Goal: Task Accomplishment & Management: Manage account settings

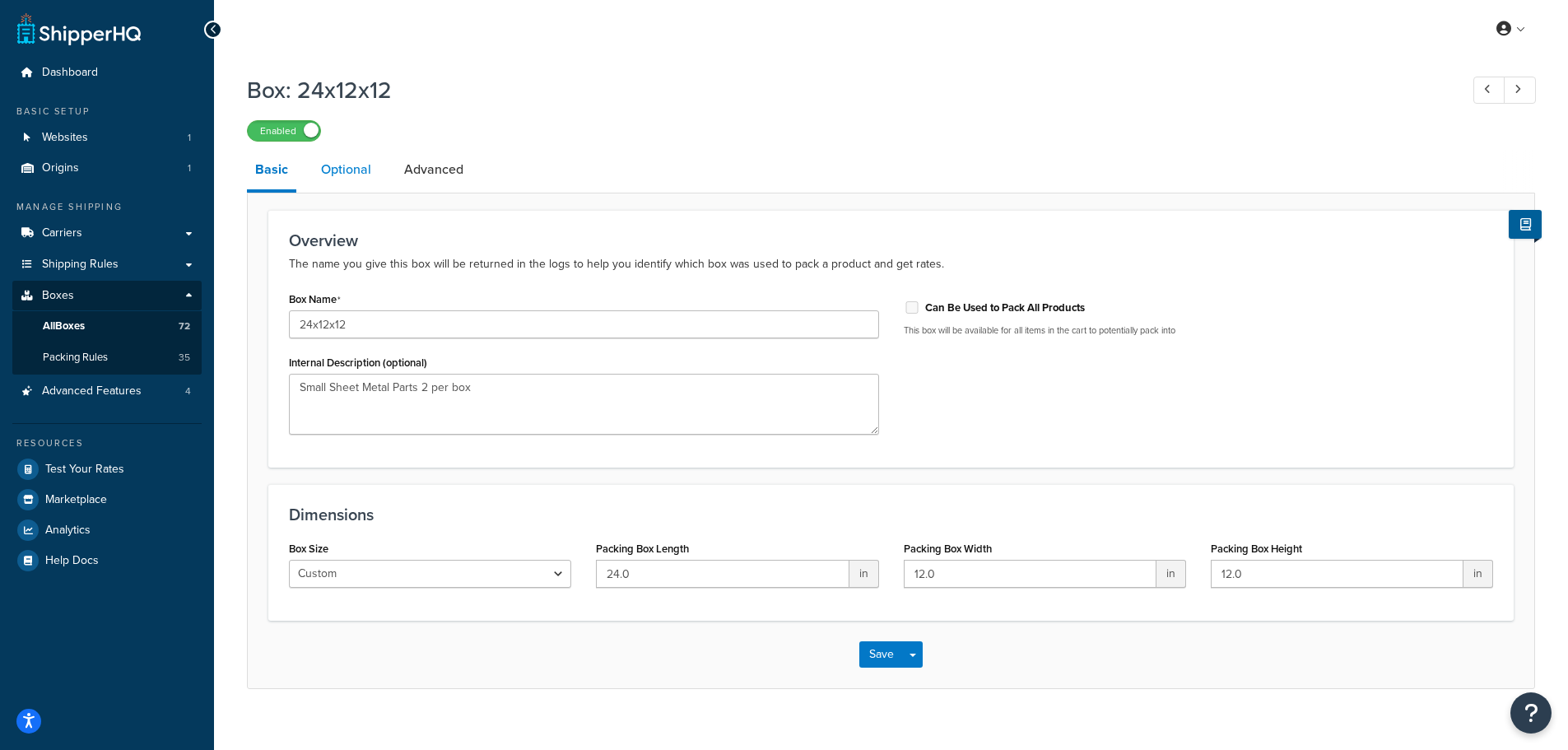
click at [328, 176] on link "Optional" at bounding box center [346, 169] width 67 height 39
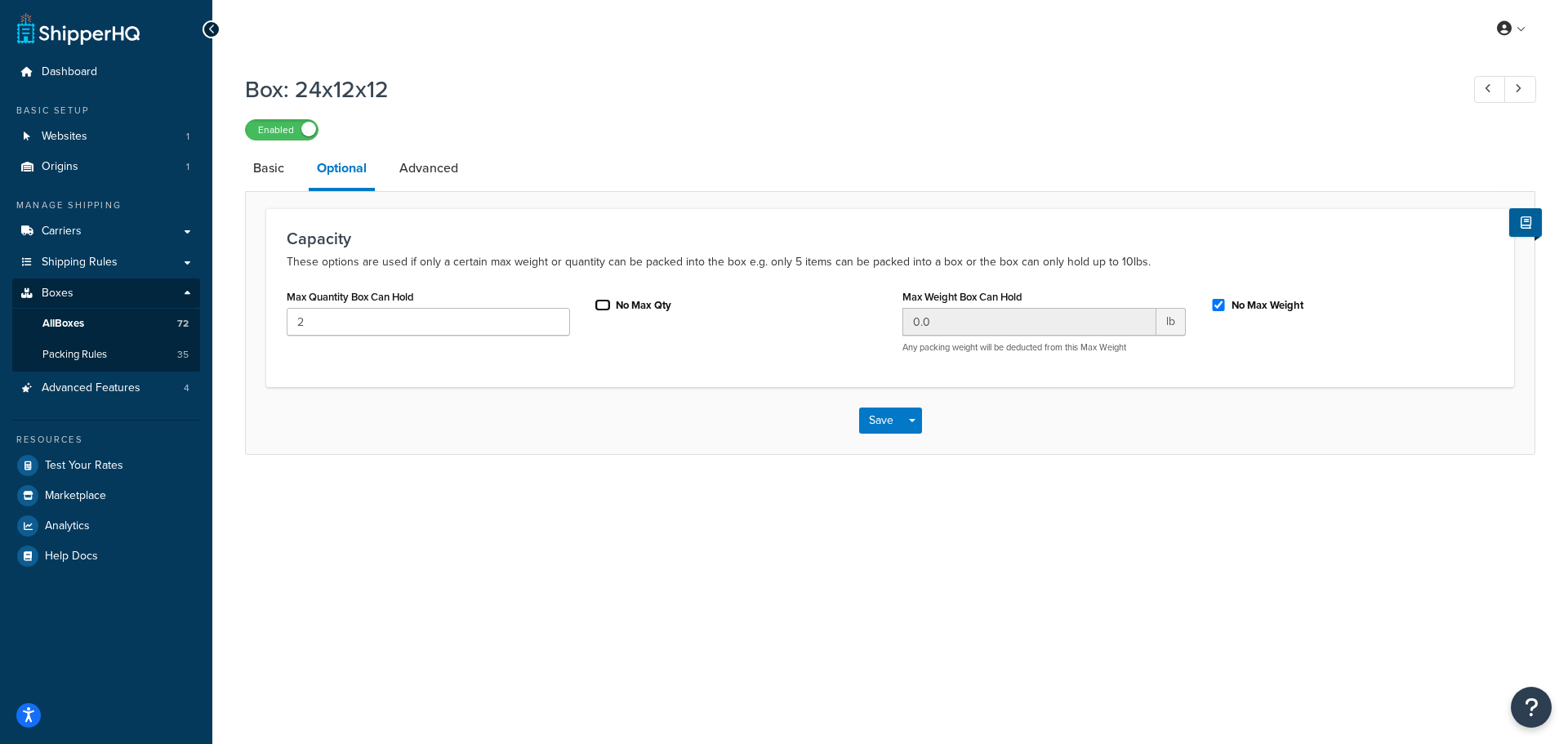
click at [607, 303] on input "No Max Qty" at bounding box center [603, 304] width 17 height 12
checkbox input "true"
click at [434, 171] on link "Advanced" at bounding box center [428, 168] width 75 height 39
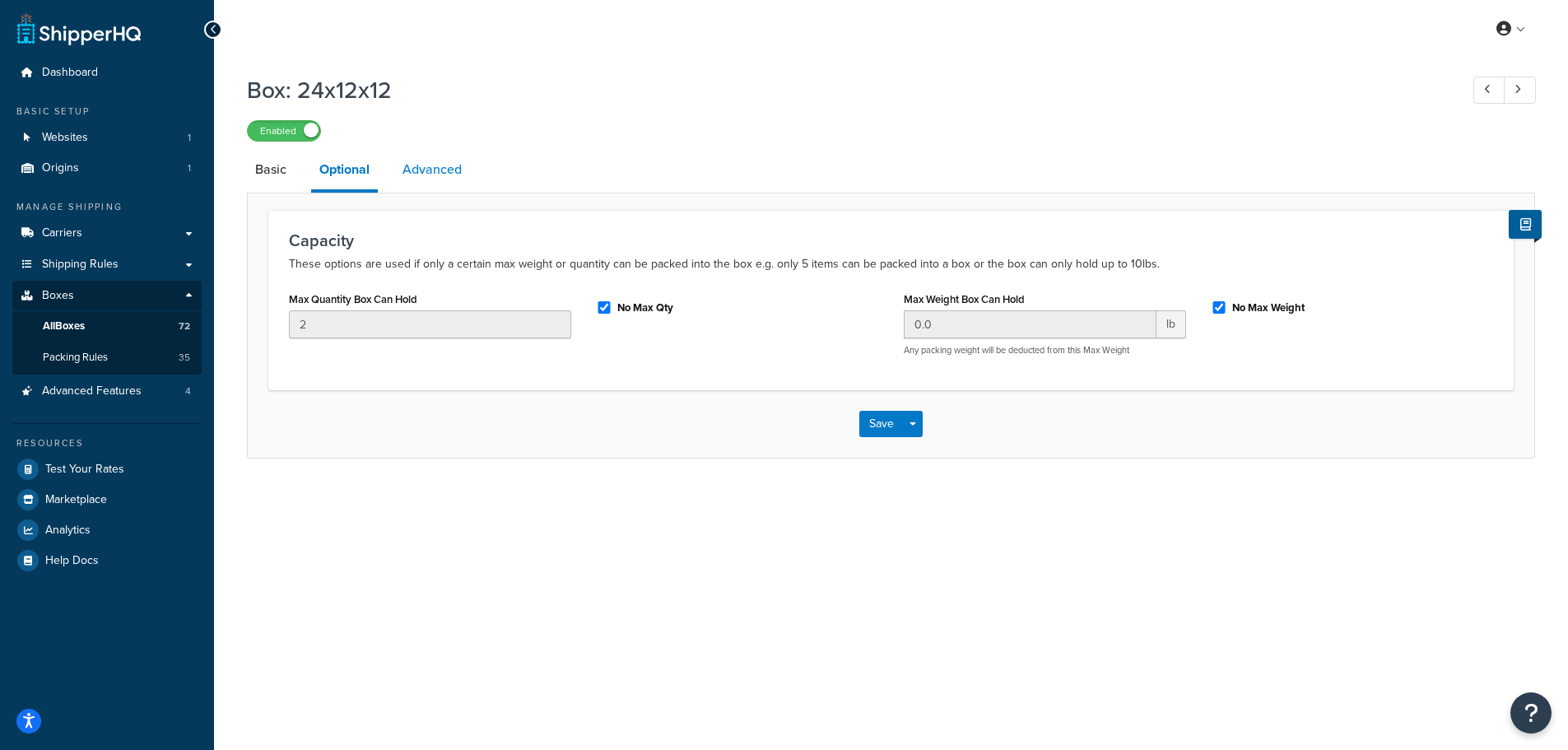
select select "50"
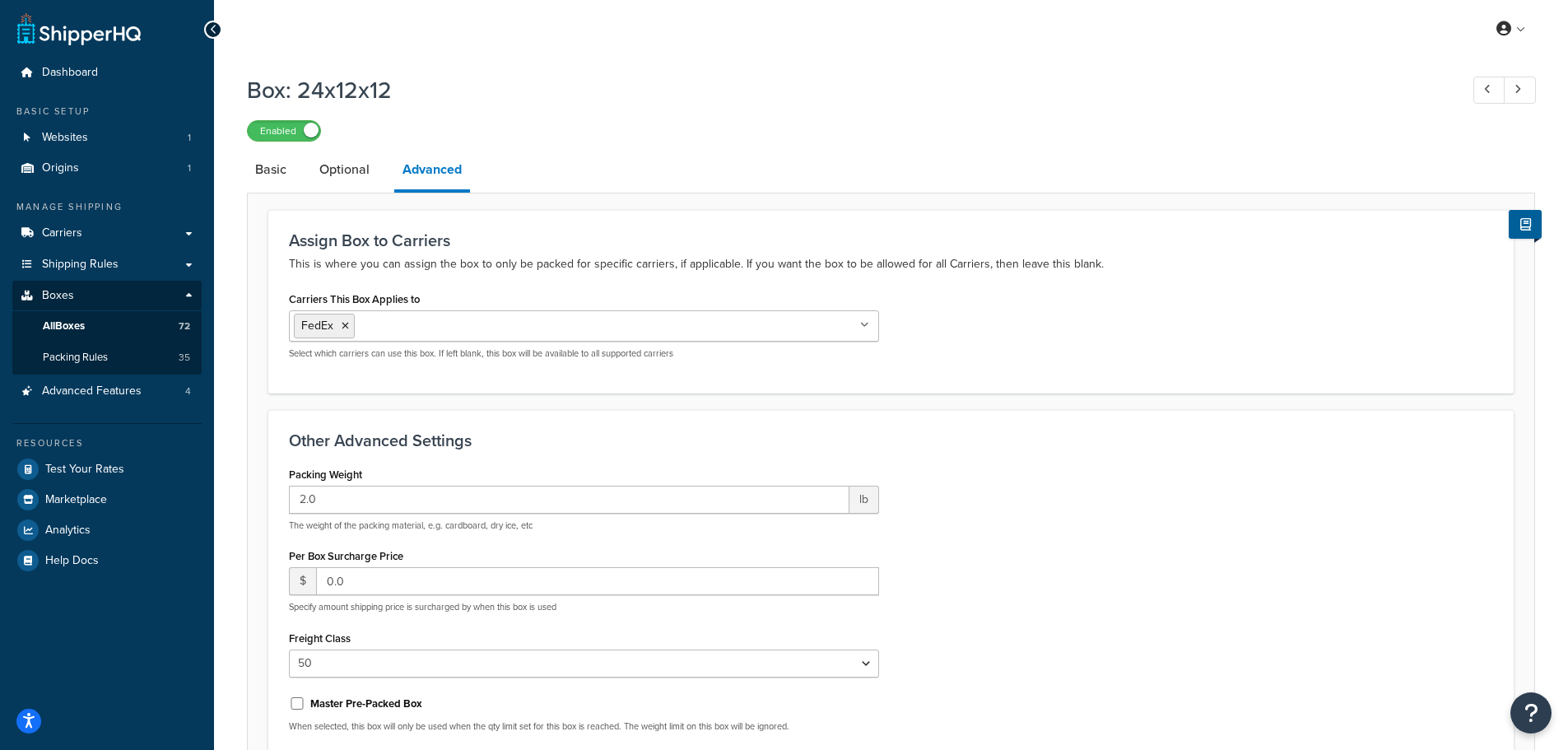
click at [388, 326] on input "Carriers This Box Applies to" at bounding box center [432, 325] width 146 height 18
click at [1064, 136] on div "Enabled" at bounding box center [891, 130] width 1289 height 23
click at [283, 162] on link "Basic" at bounding box center [270, 169] width 48 height 39
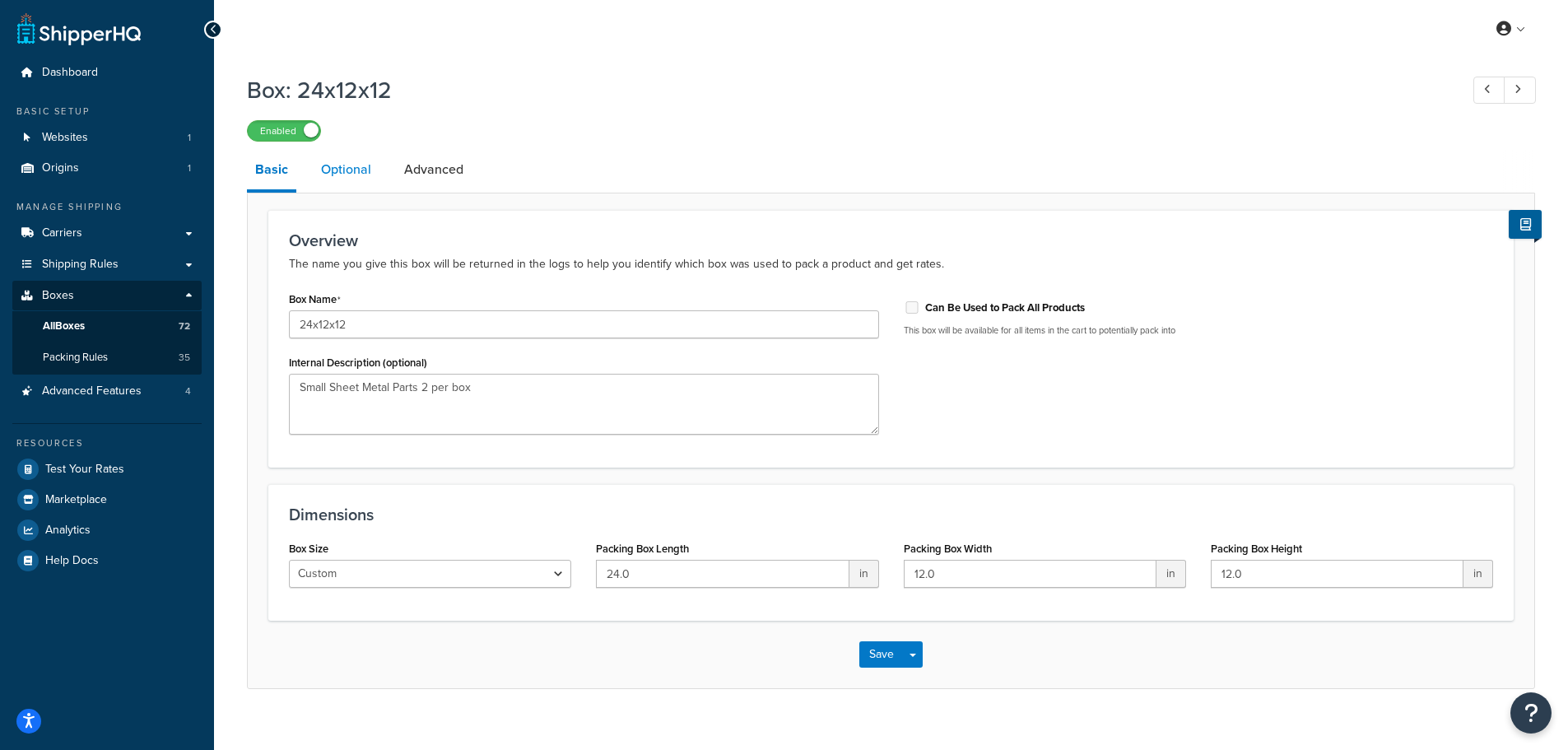
click at [325, 171] on link "Optional" at bounding box center [346, 169] width 67 height 39
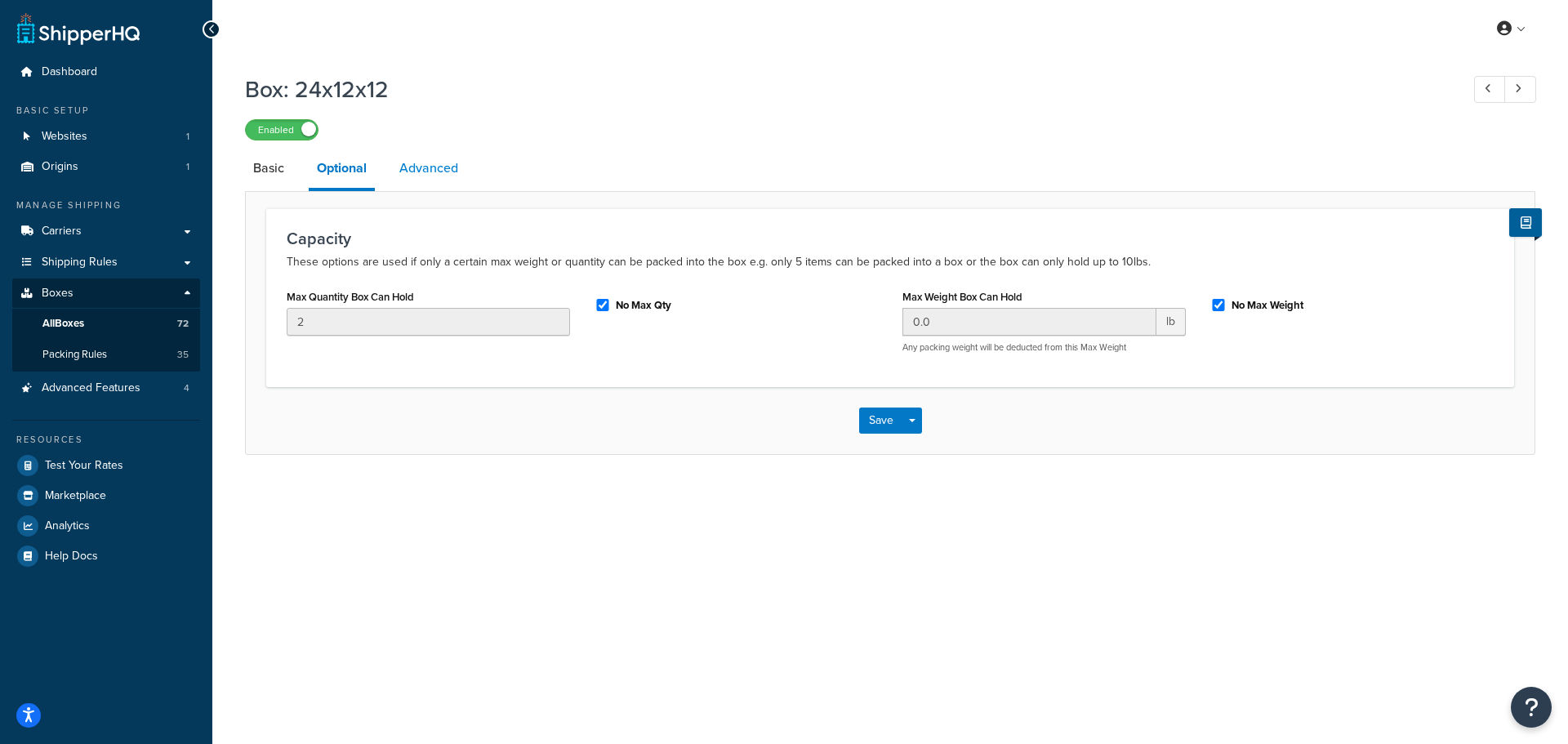
click at [437, 165] on link "Advanced" at bounding box center [428, 168] width 75 height 39
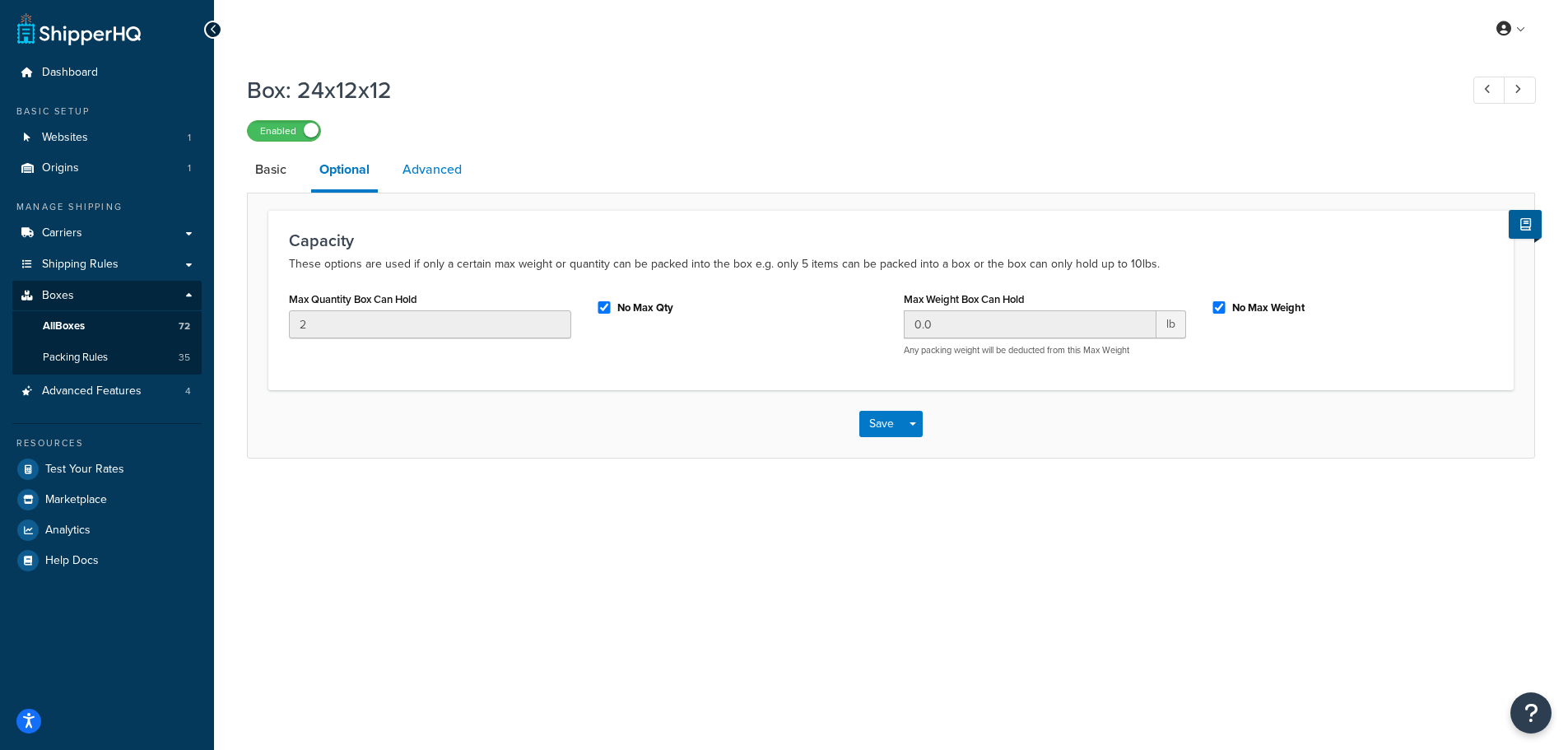
select select "50"
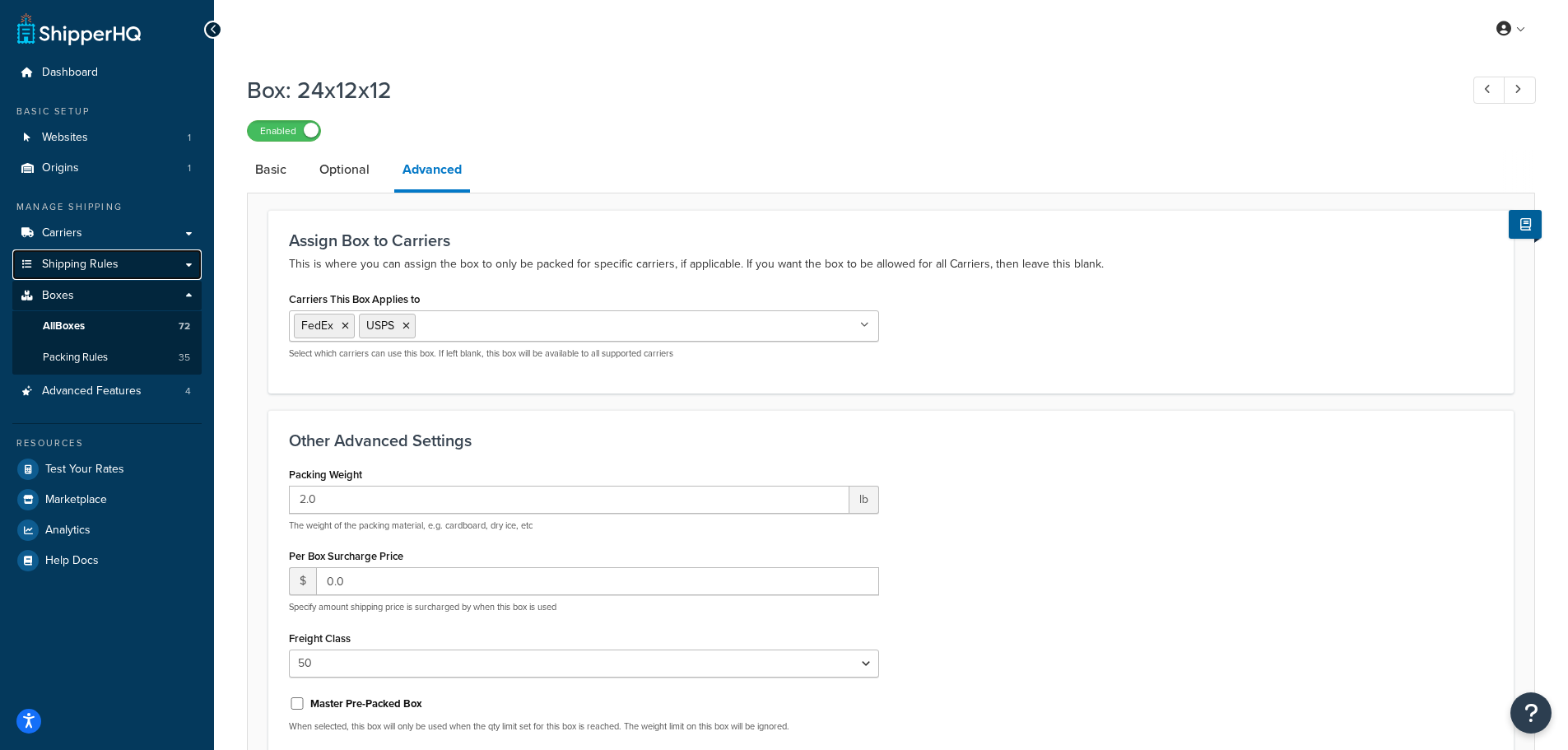
click at [112, 261] on span "Shipping Rules" at bounding box center [80, 264] width 77 height 14
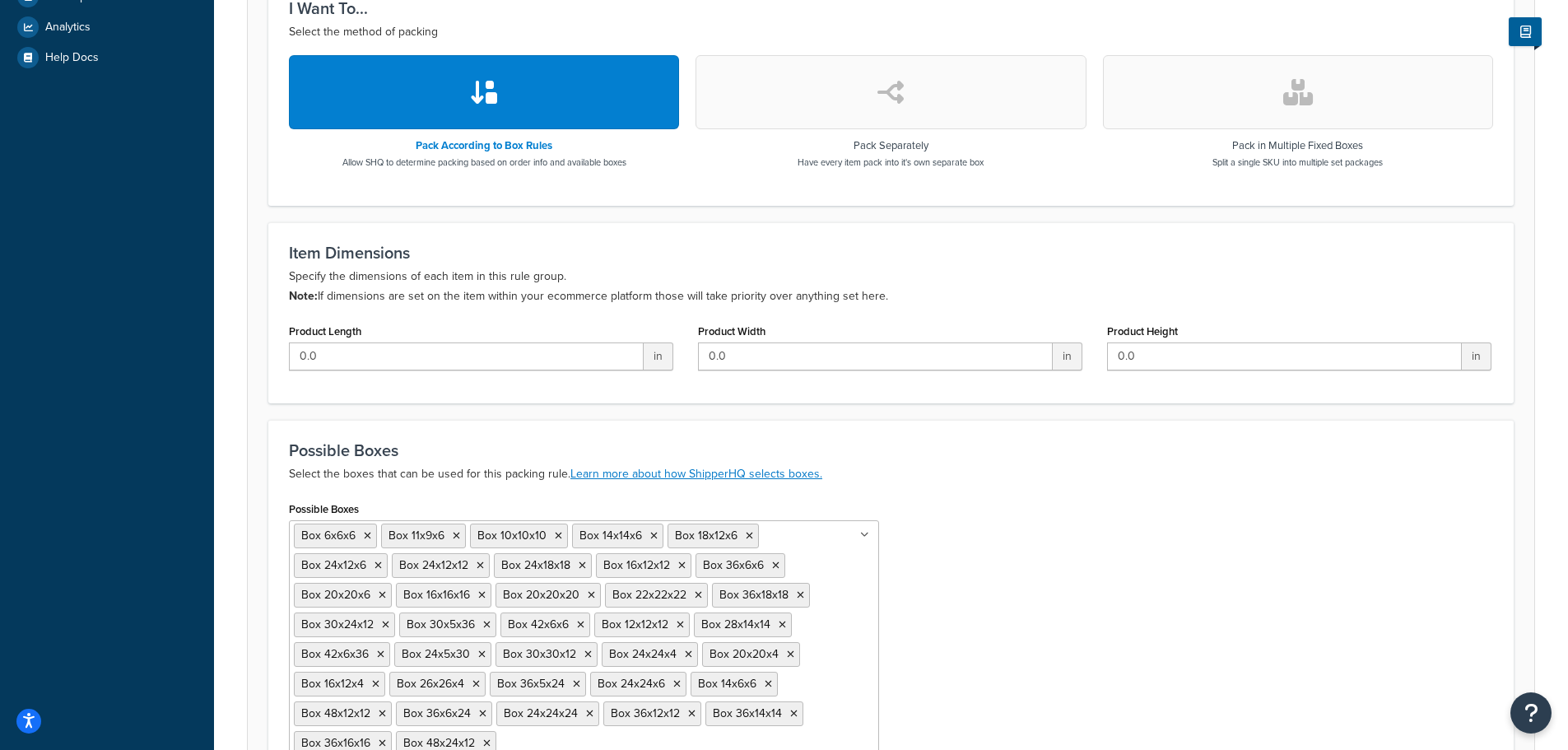
scroll to position [532, 0]
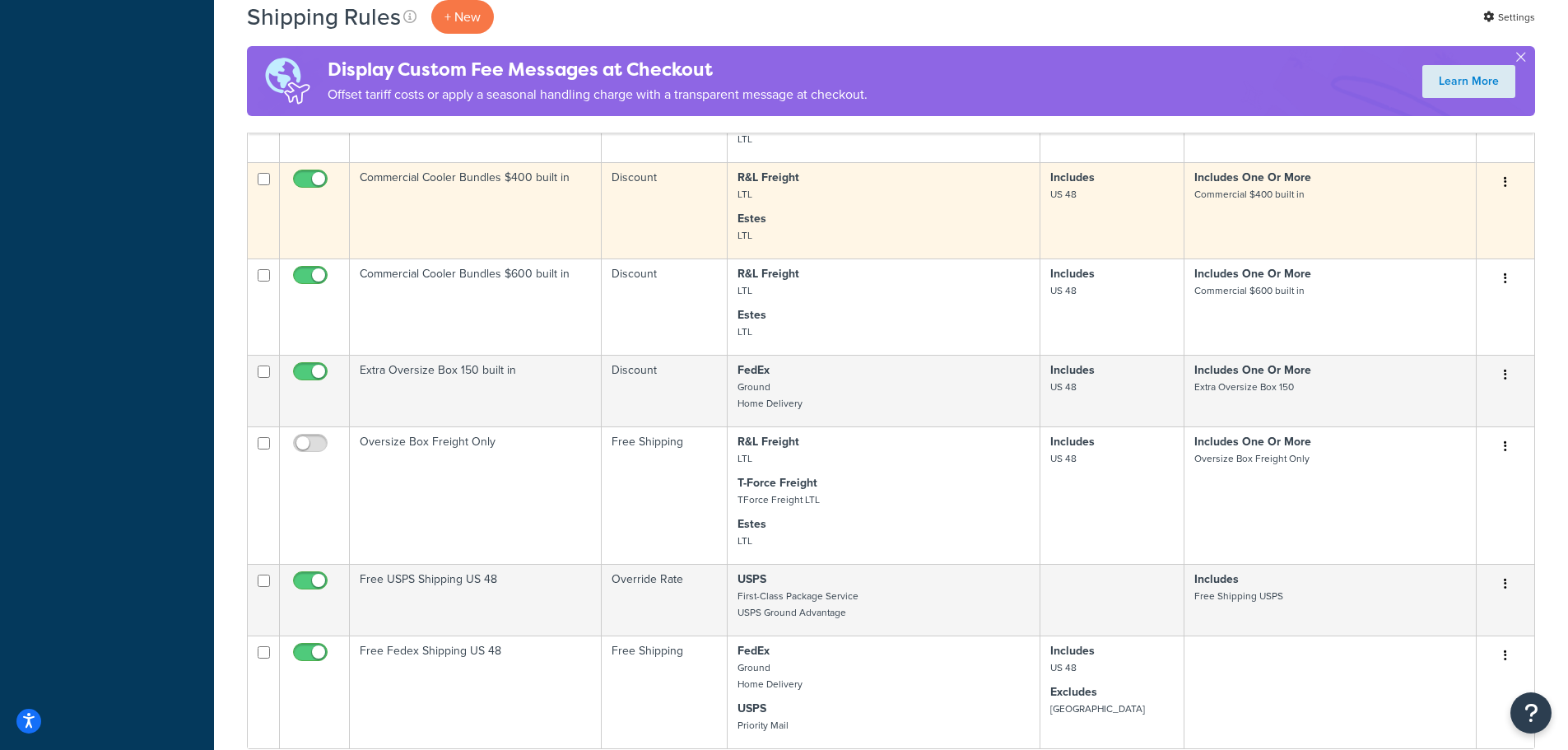
scroll to position [905, 0]
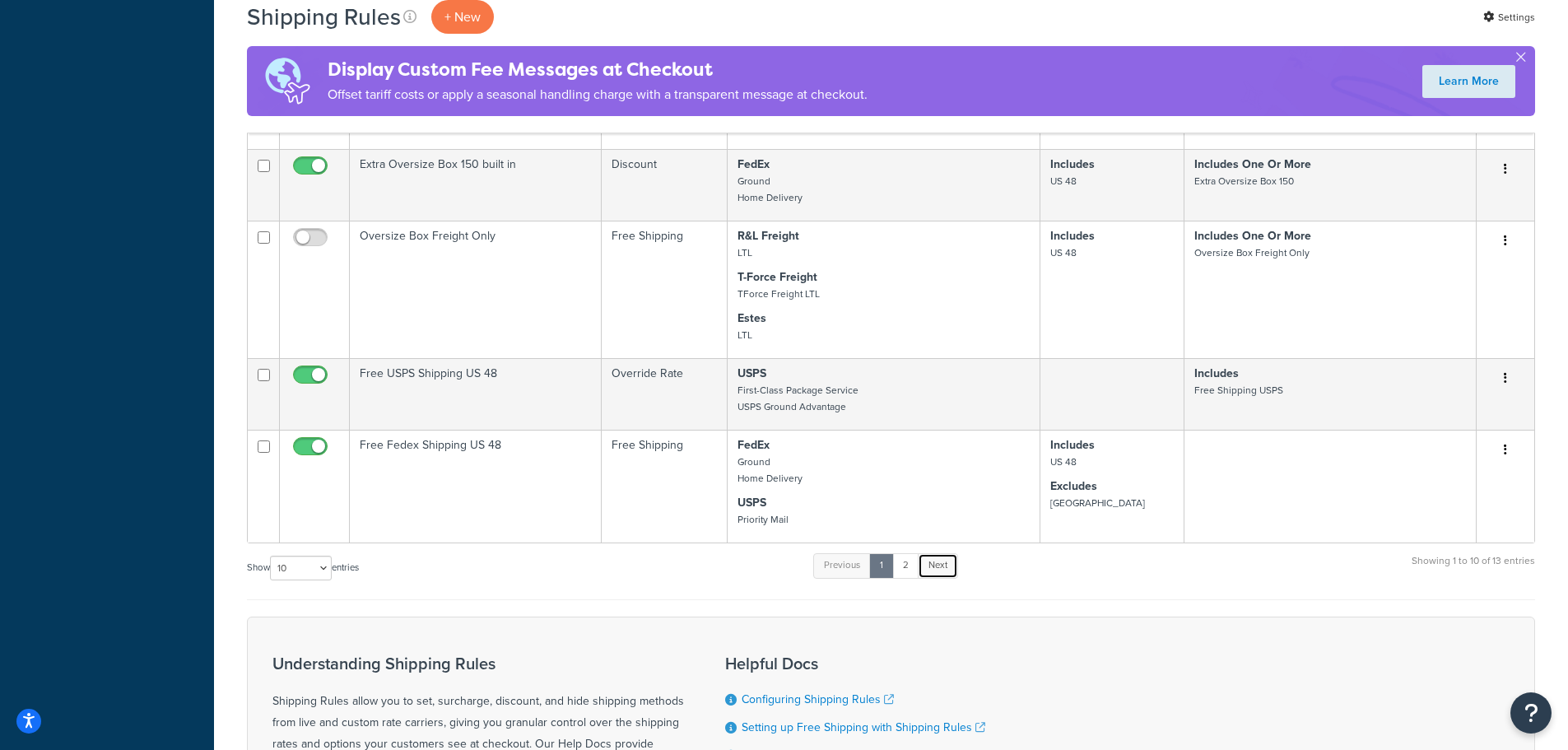
click at [939, 567] on link "Next" at bounding box center [938, 566] width 40 height 25
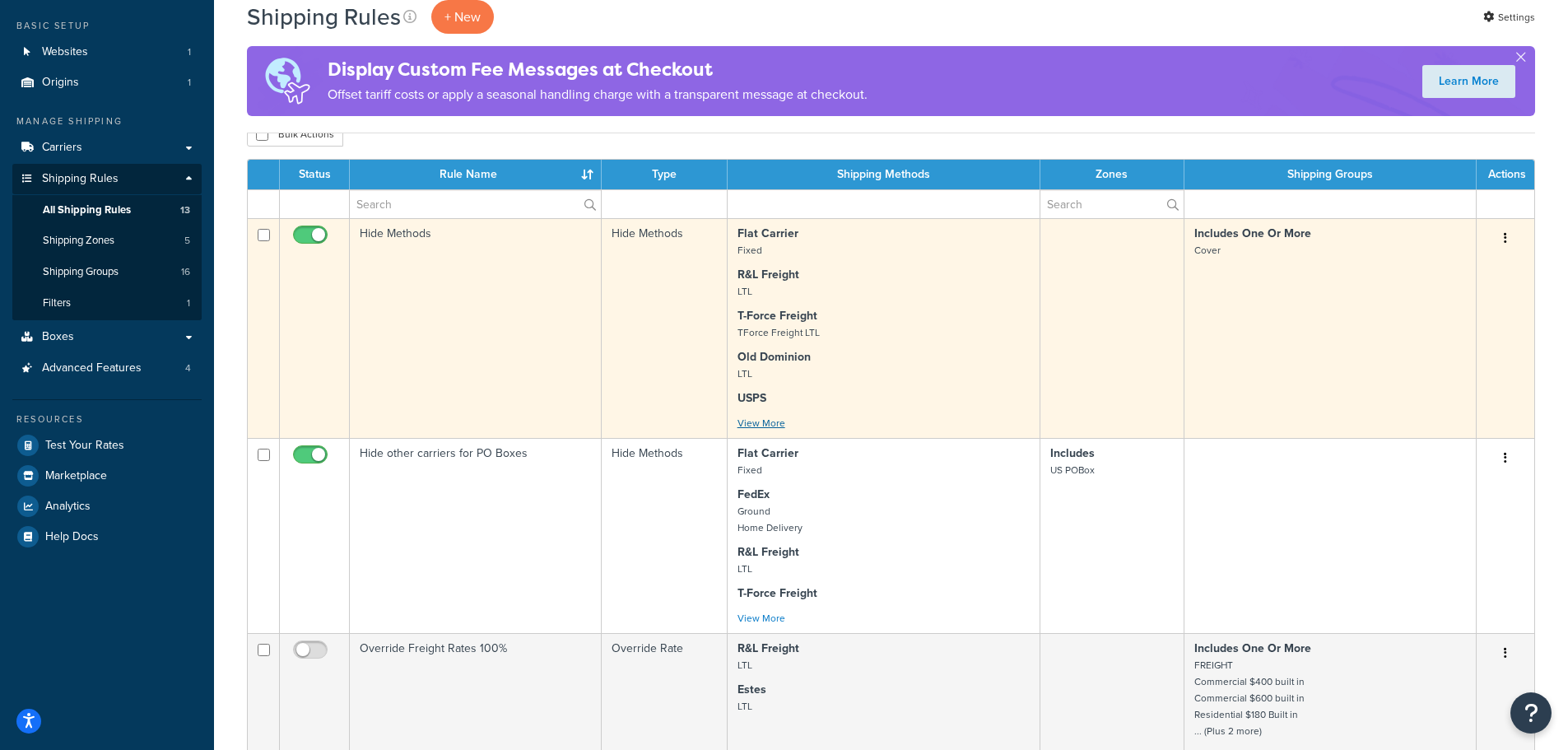
scroll to position [0, 0]
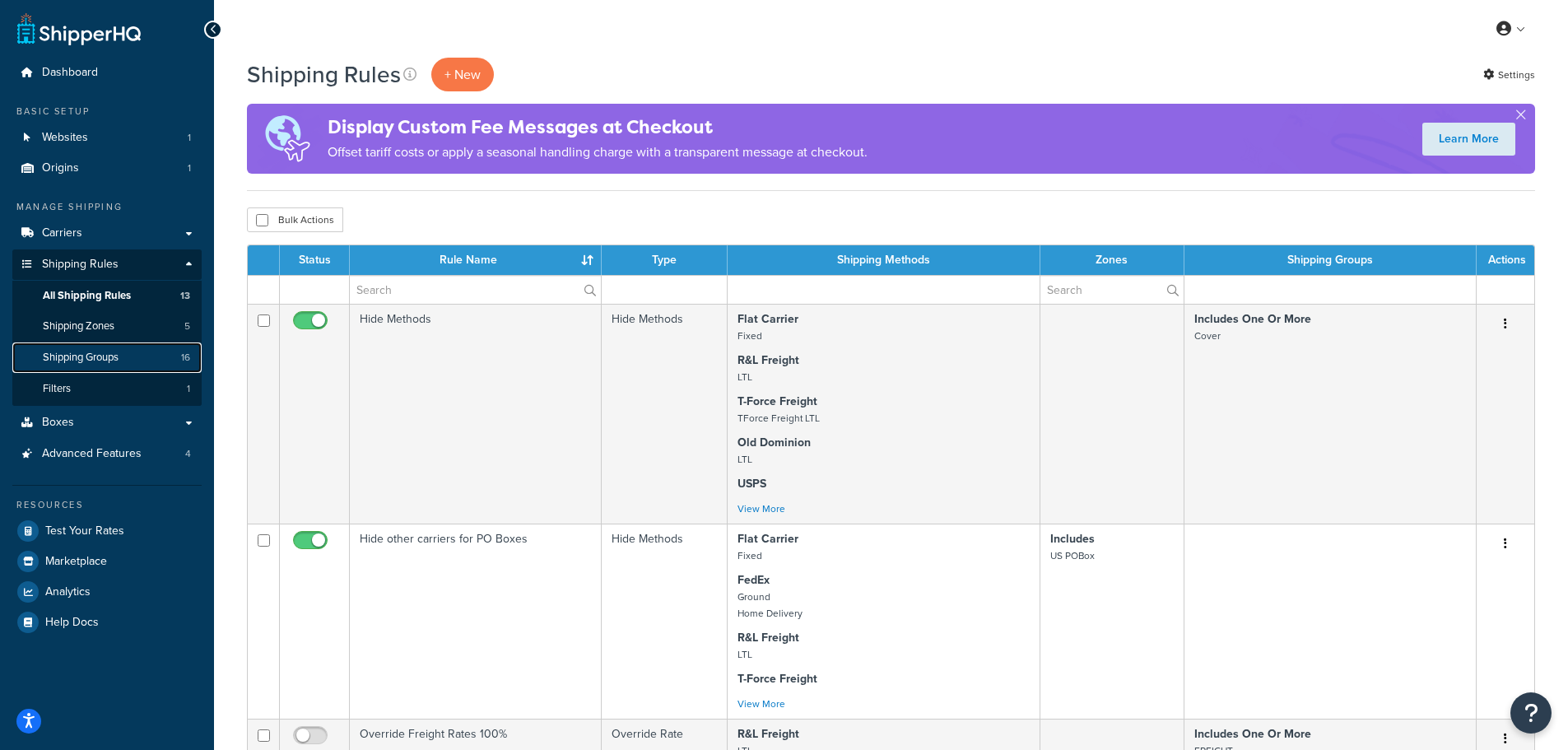
click at [113, 362] on span "Shipping Groups" at bounding box center [80, 358] width 76 height 14
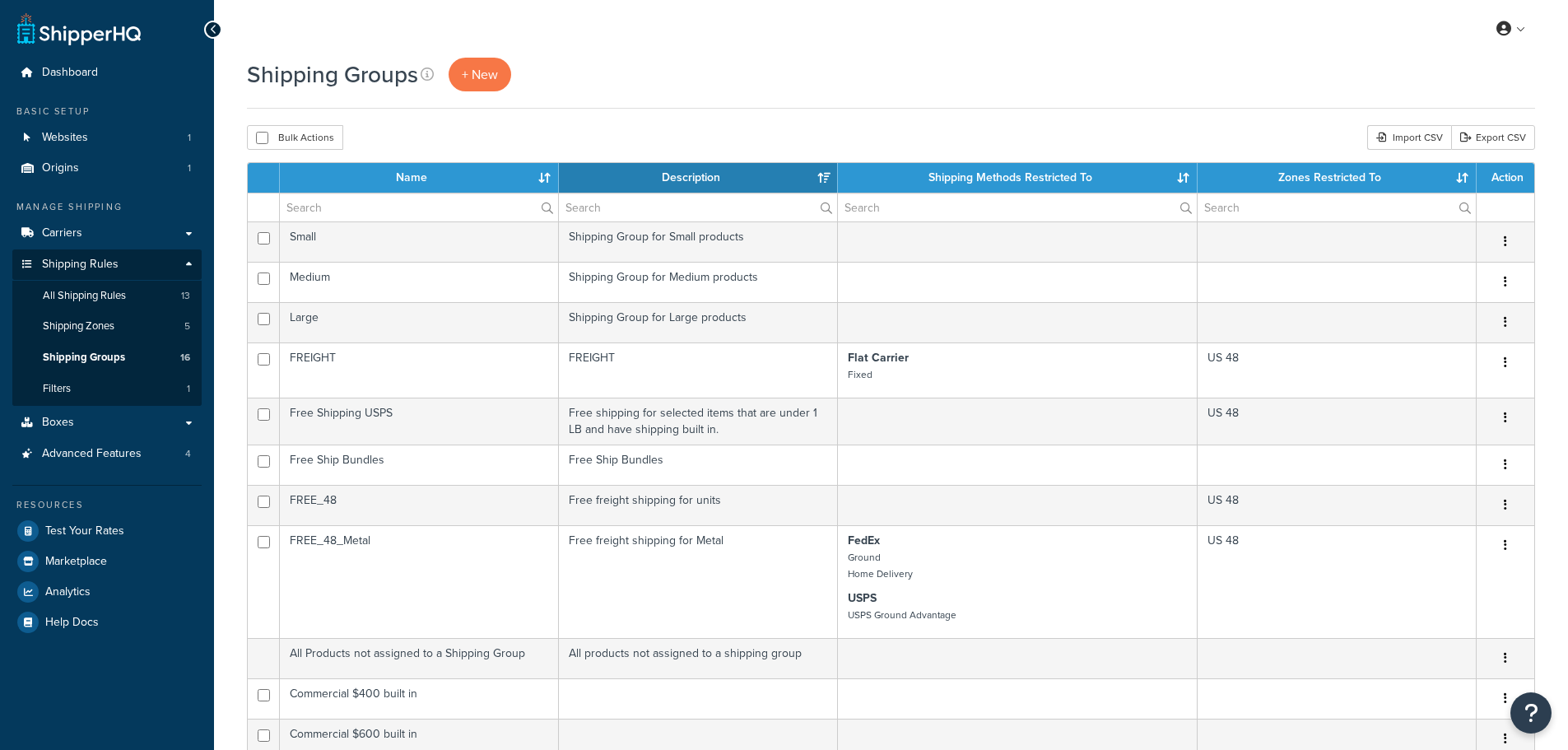
select select "15"
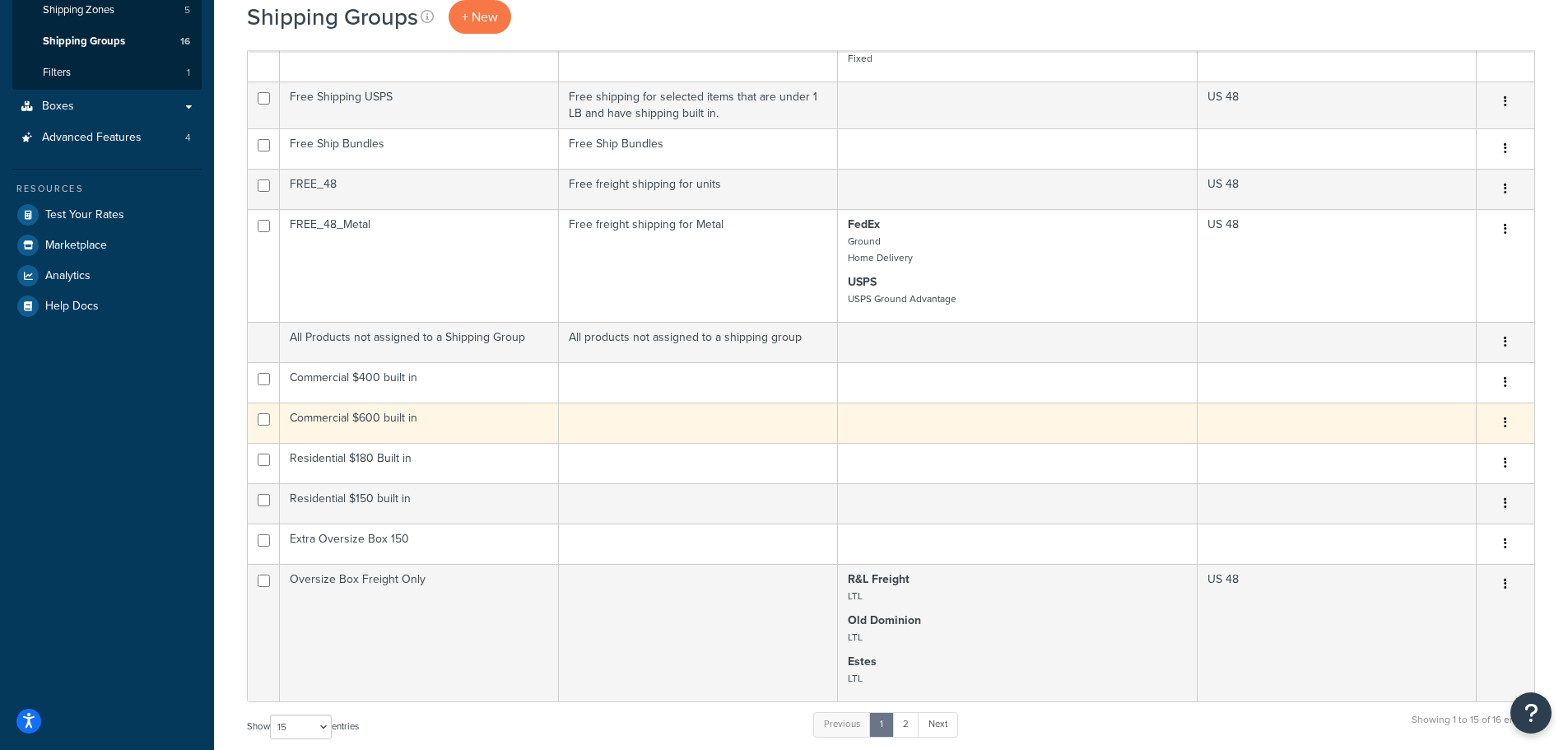
scroll to position [494, 0]
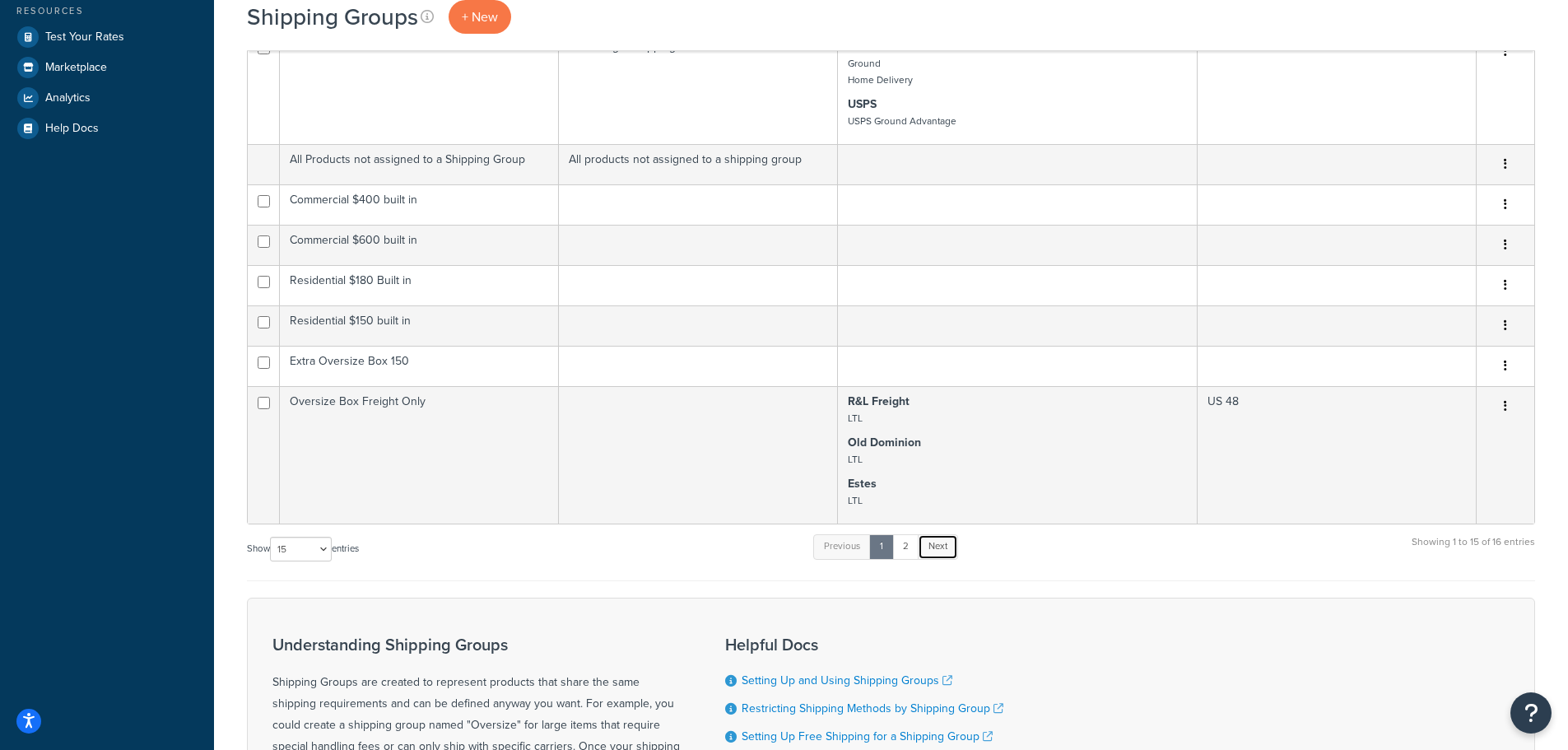
click at [959, 557] on link "Next" at bounding box center [938, 547] width 40 height 25
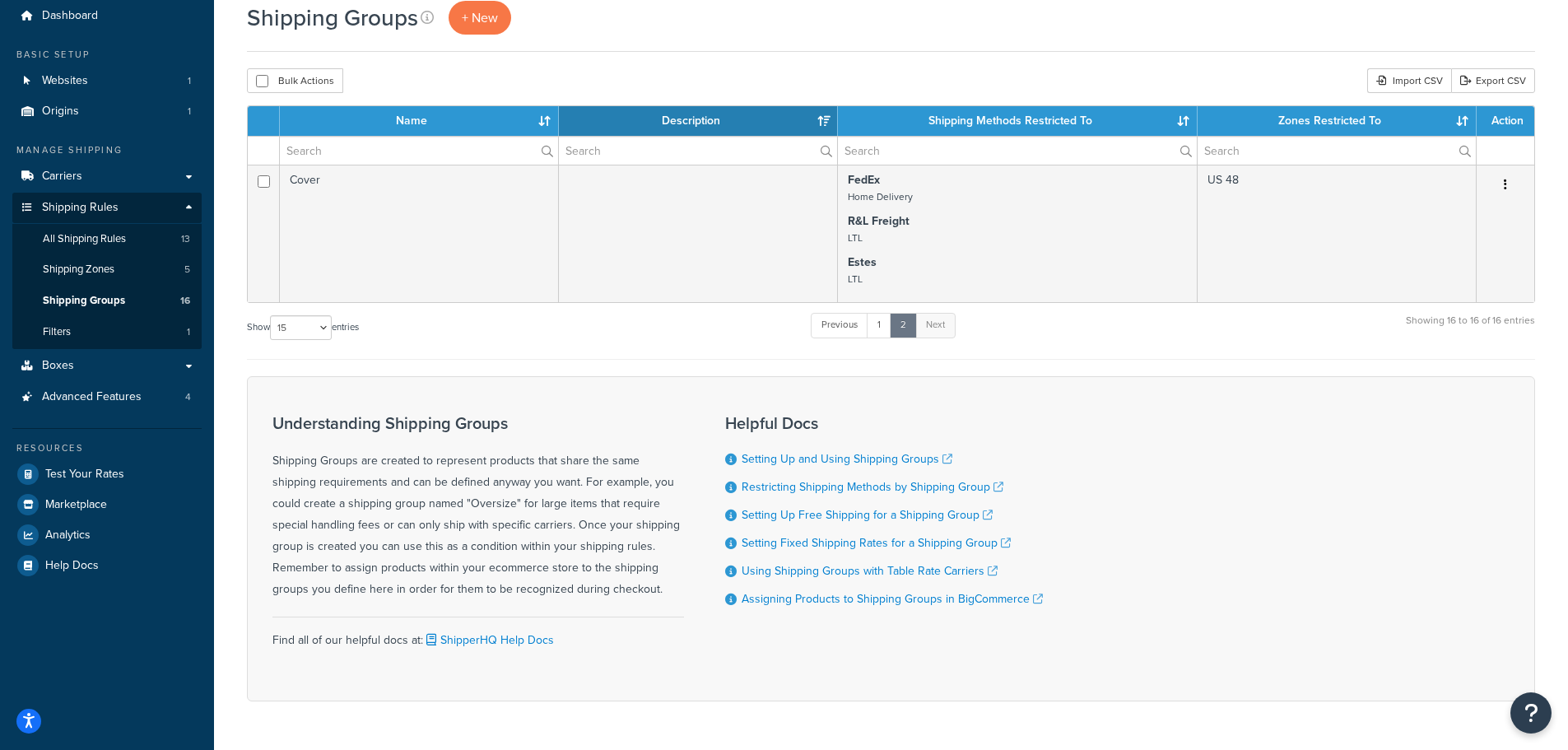
scroll to position [0, 0]
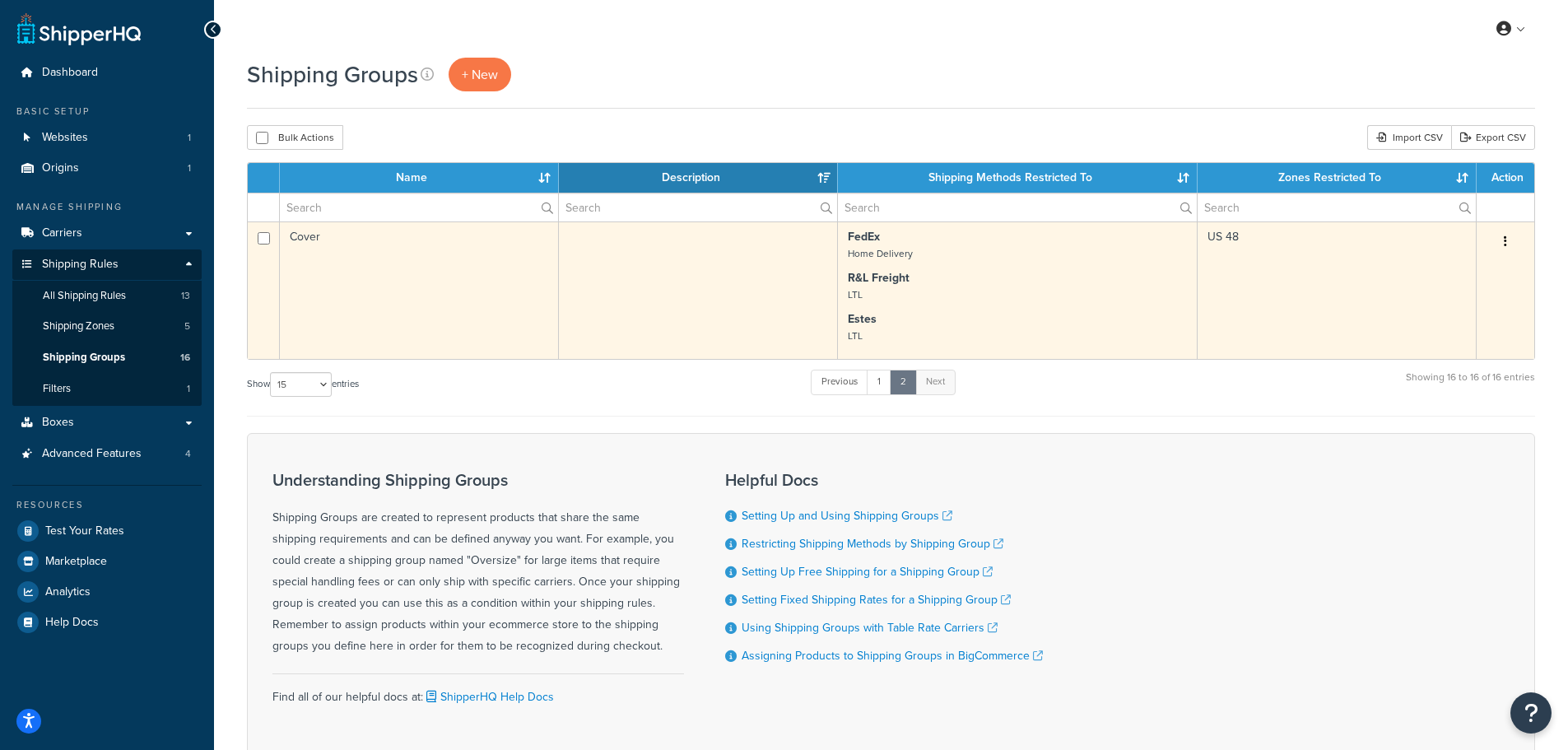
click at [507, 245] on td "Cover" at bounding box center [419, 290] width 279 height 138
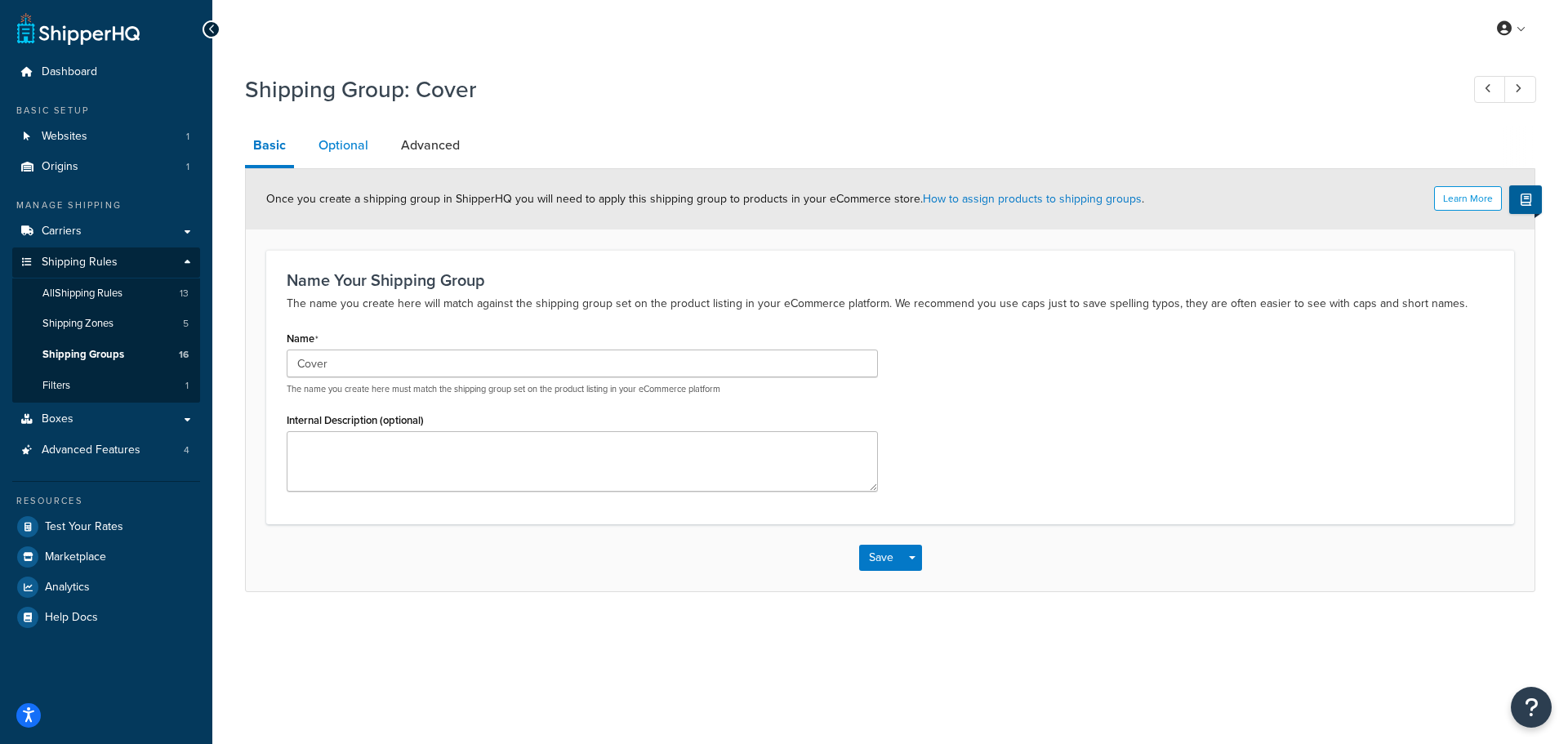
click at [351, 158] on link "Optional" at bounding box center [343, 145] width 66 height 39
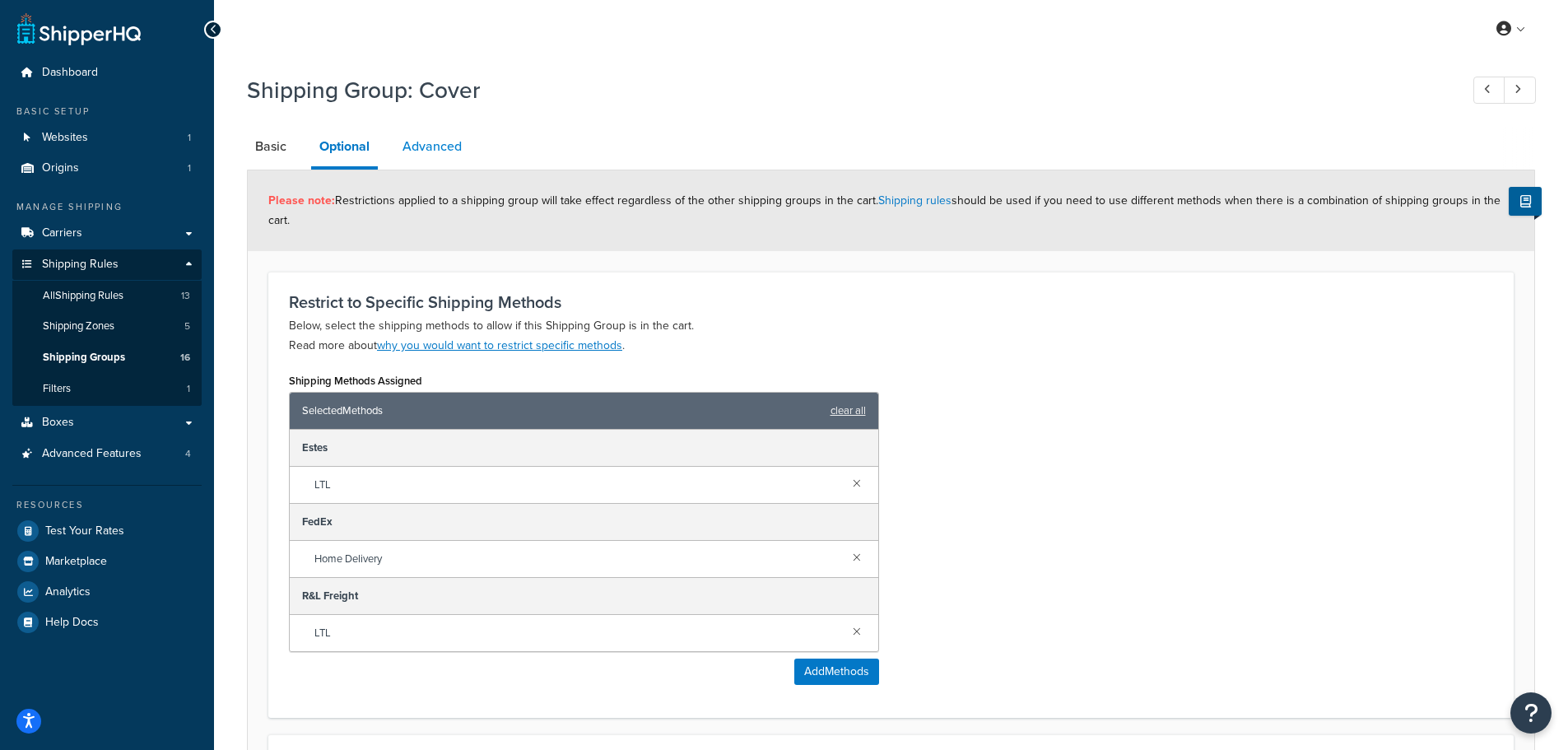
click at [441, 138] on link "Advanced" at bounding box center [432, 146] width 76 height 39
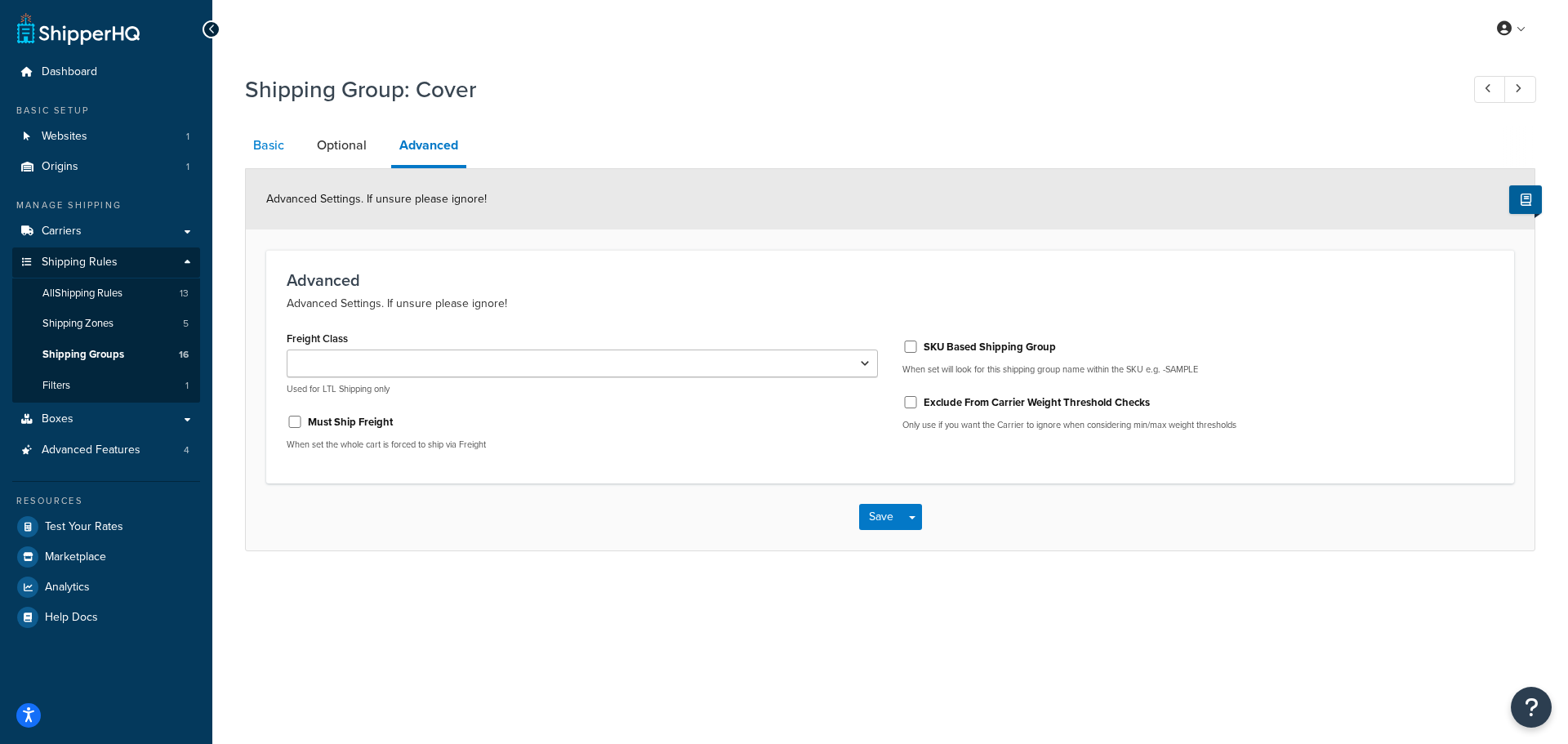
click at [261, 141] on link "Basic" at bounding box center [268, 145] width 47 height 39
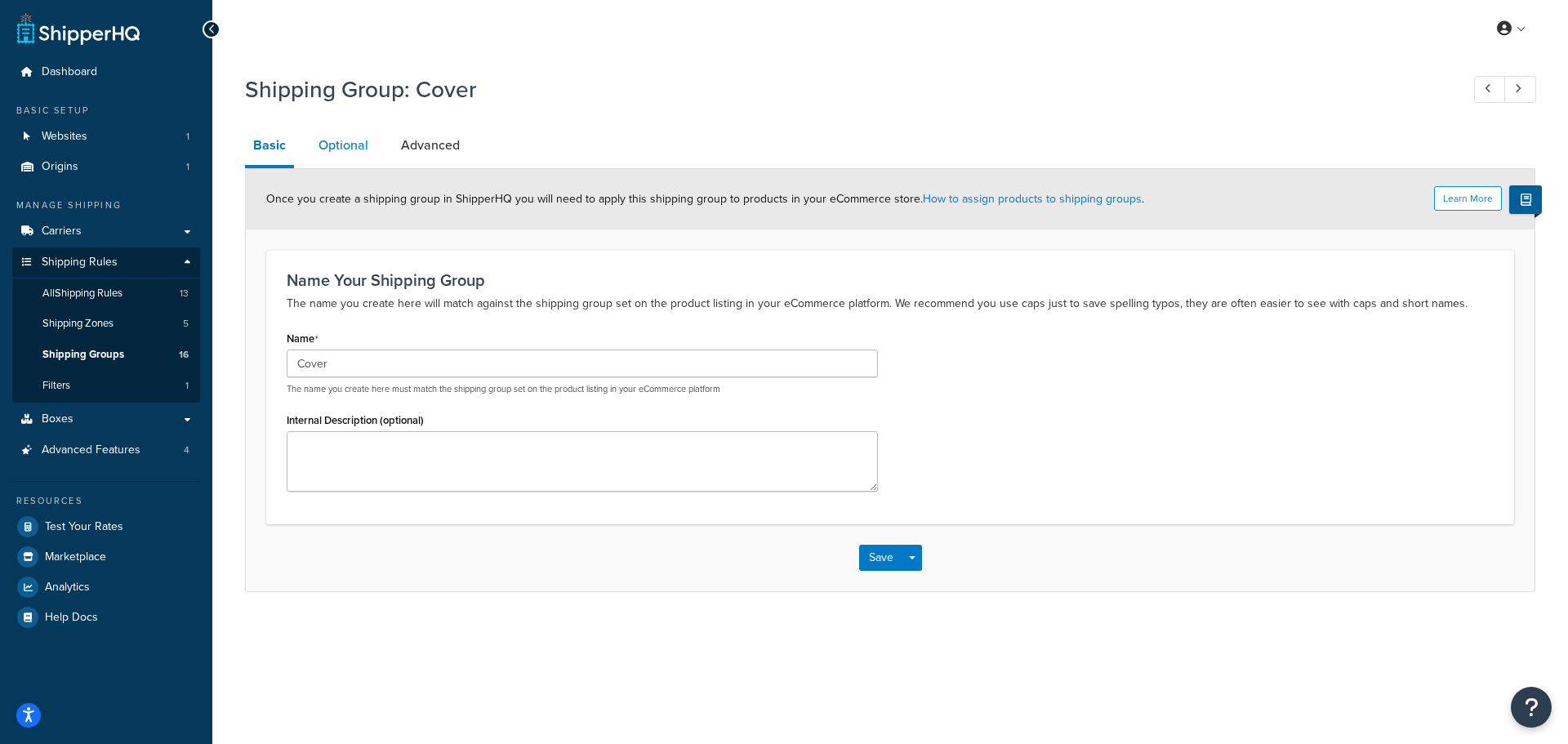
click at [355, 146] on link "Optional" at bounding box center [343, 145] width 66 height 39
drag, startPoint x: 981, startPoint y: 308, endPoint x: 973, endPoint y: 309, distance: 8.1
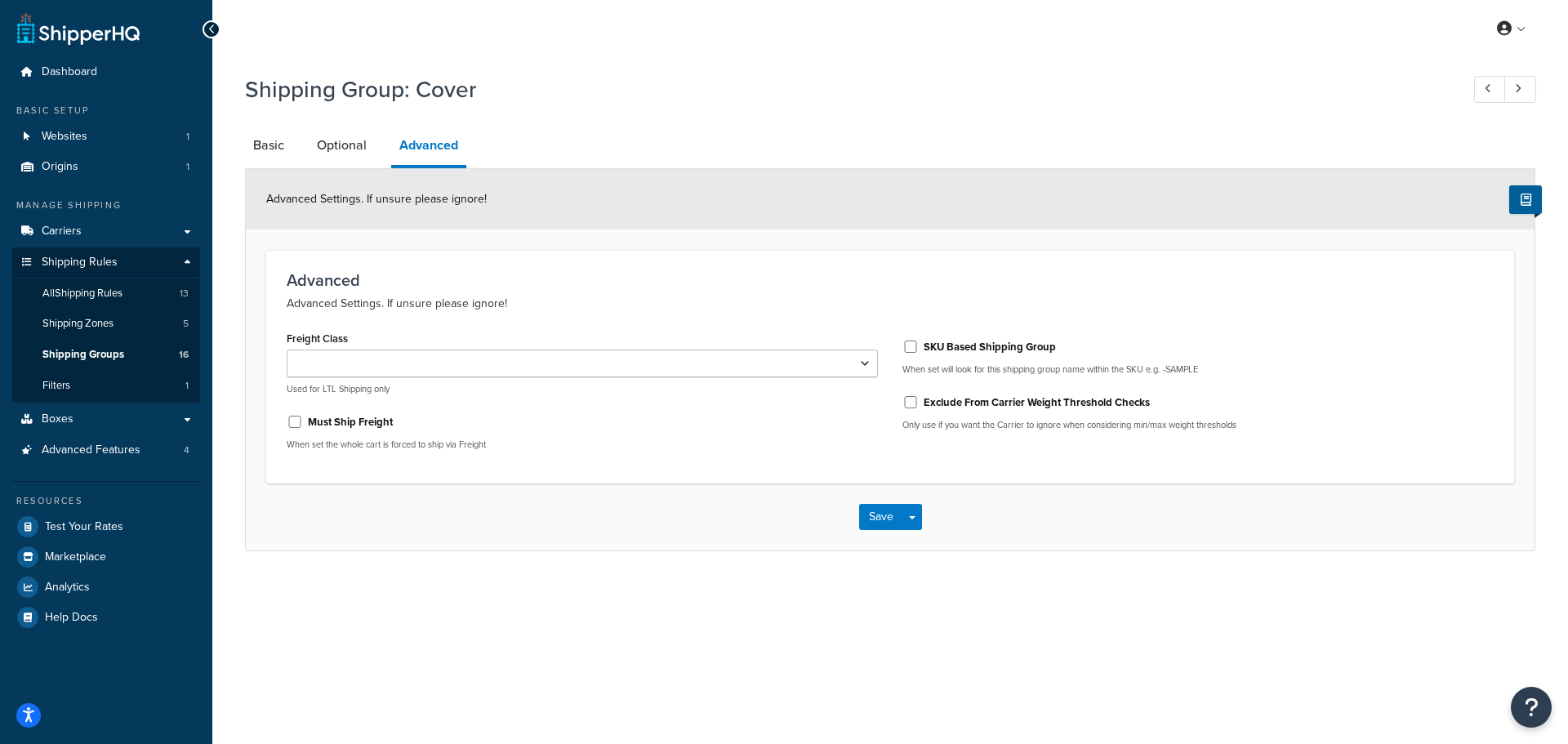
drag, startPoint x: 903, startPoint y: 290, endPoint x: 896, endPoint y: 281, distance: 11.4
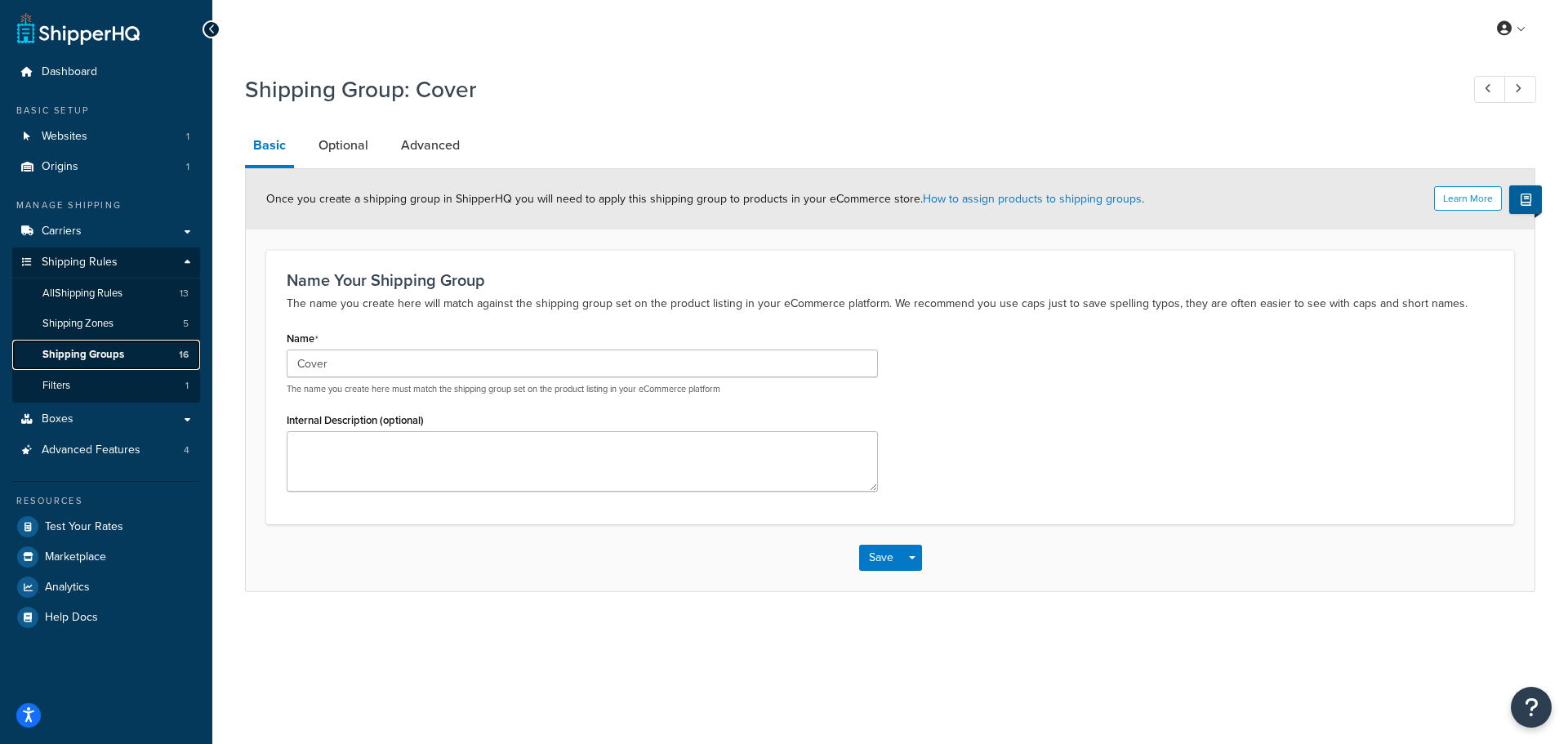
click at [70, 352] on span "Shipping Groups" at bounding box center [83, 355] width 82 height 14
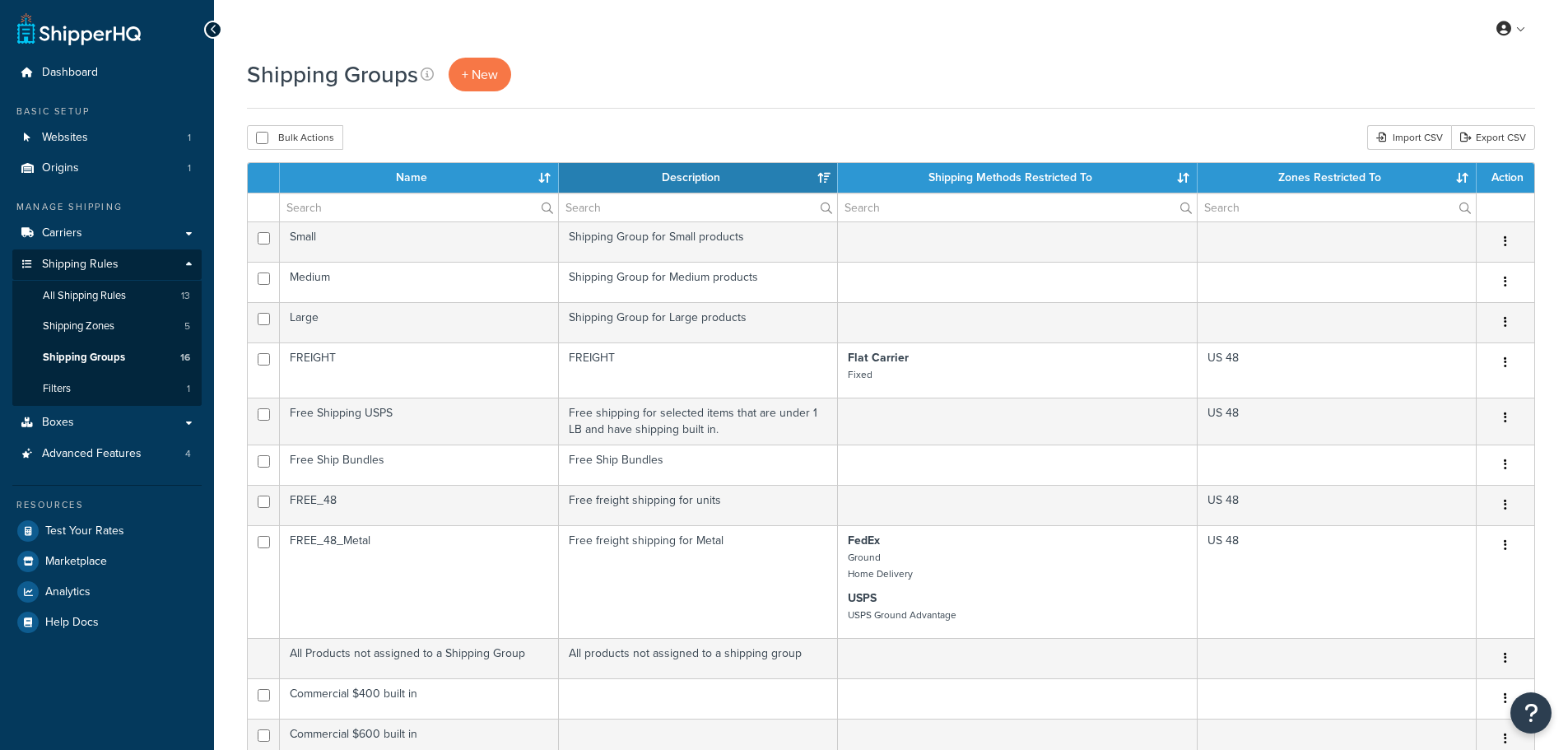
select select "15"
click at [81, 432] on link "Boxes" at bounding box center [107, 422] width 189 height 31
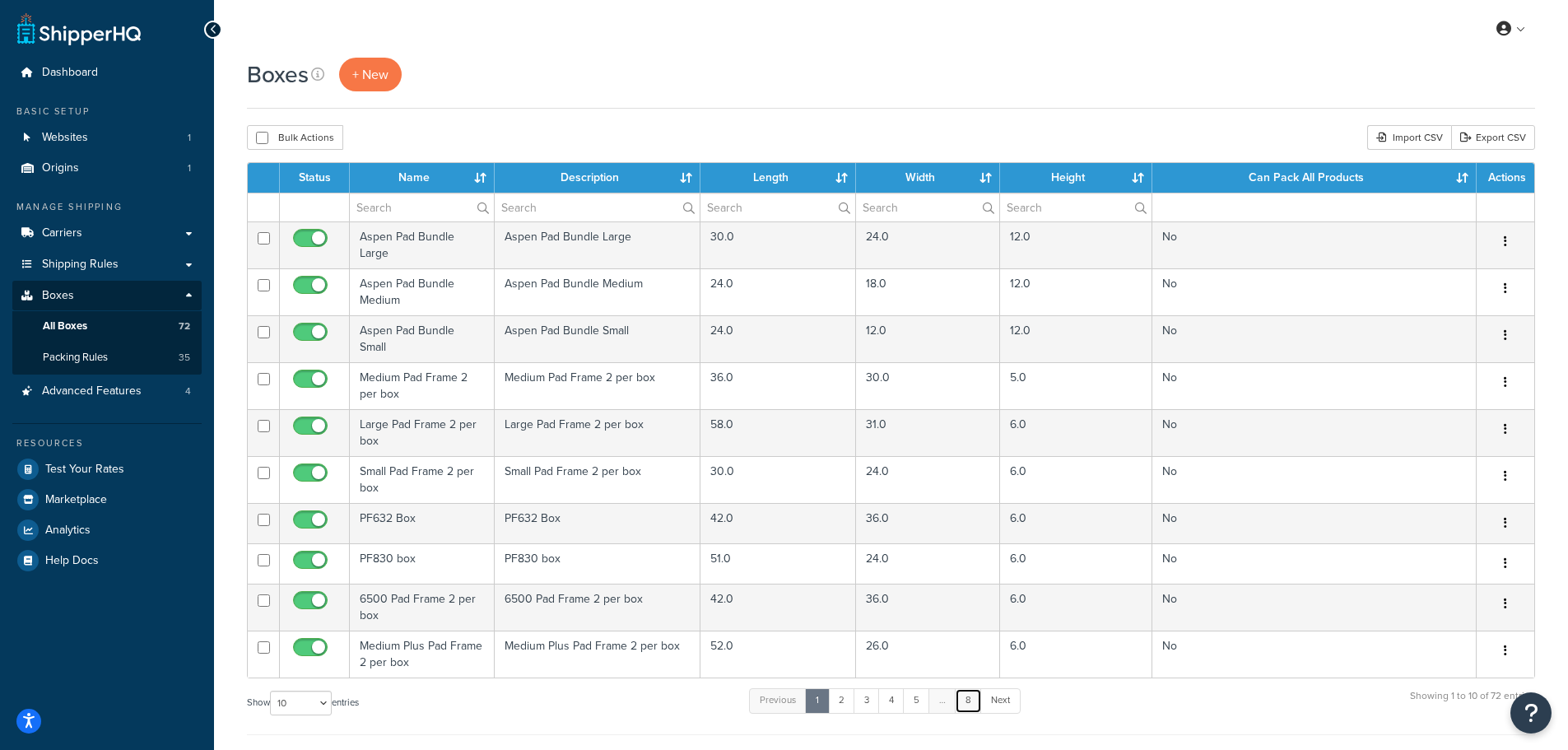
click at [974, 693] on link "8" at bounding box center [969, 701] width 28 height 25
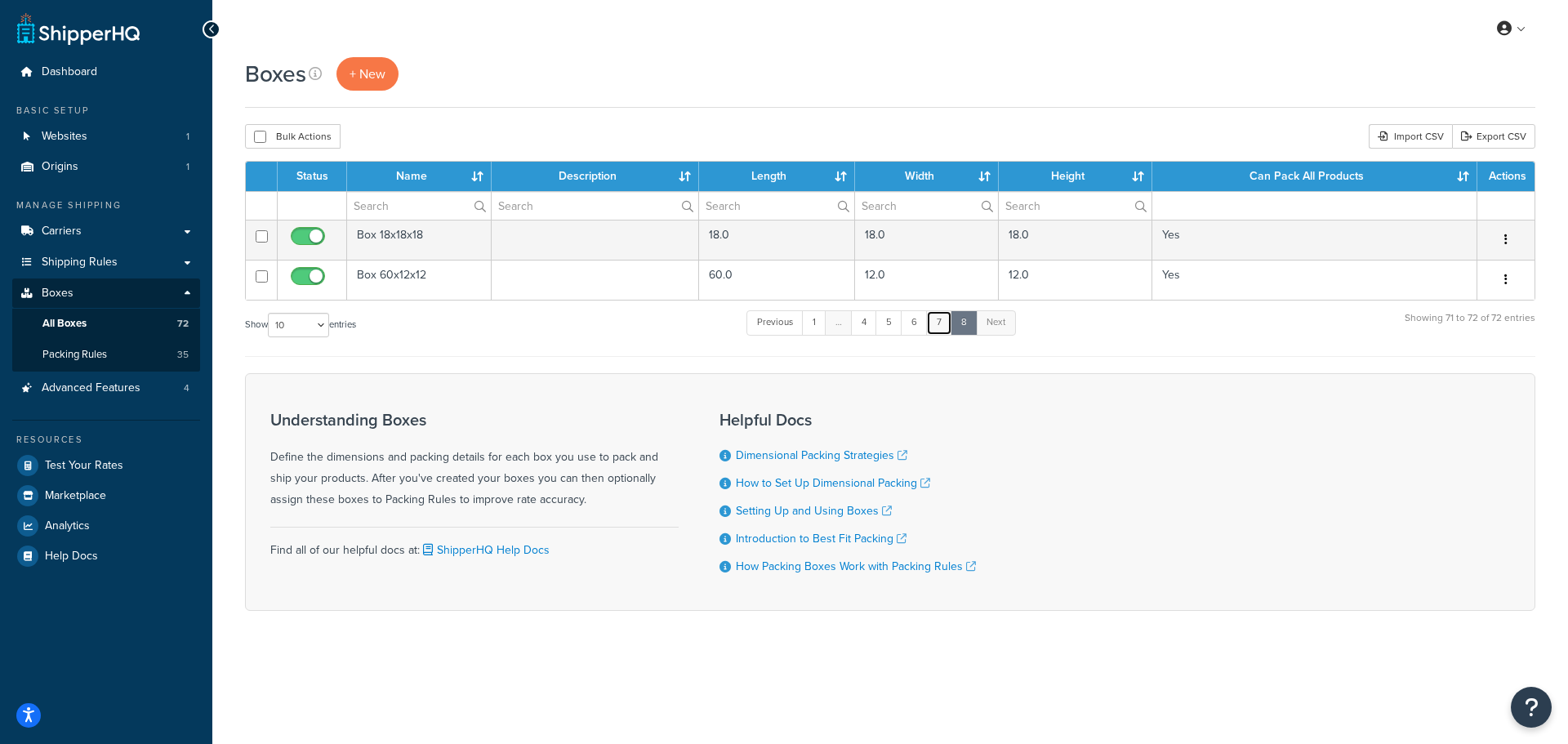
click at [948, 328] on link "7" at bounding box center [939, 322] width 26 height 25
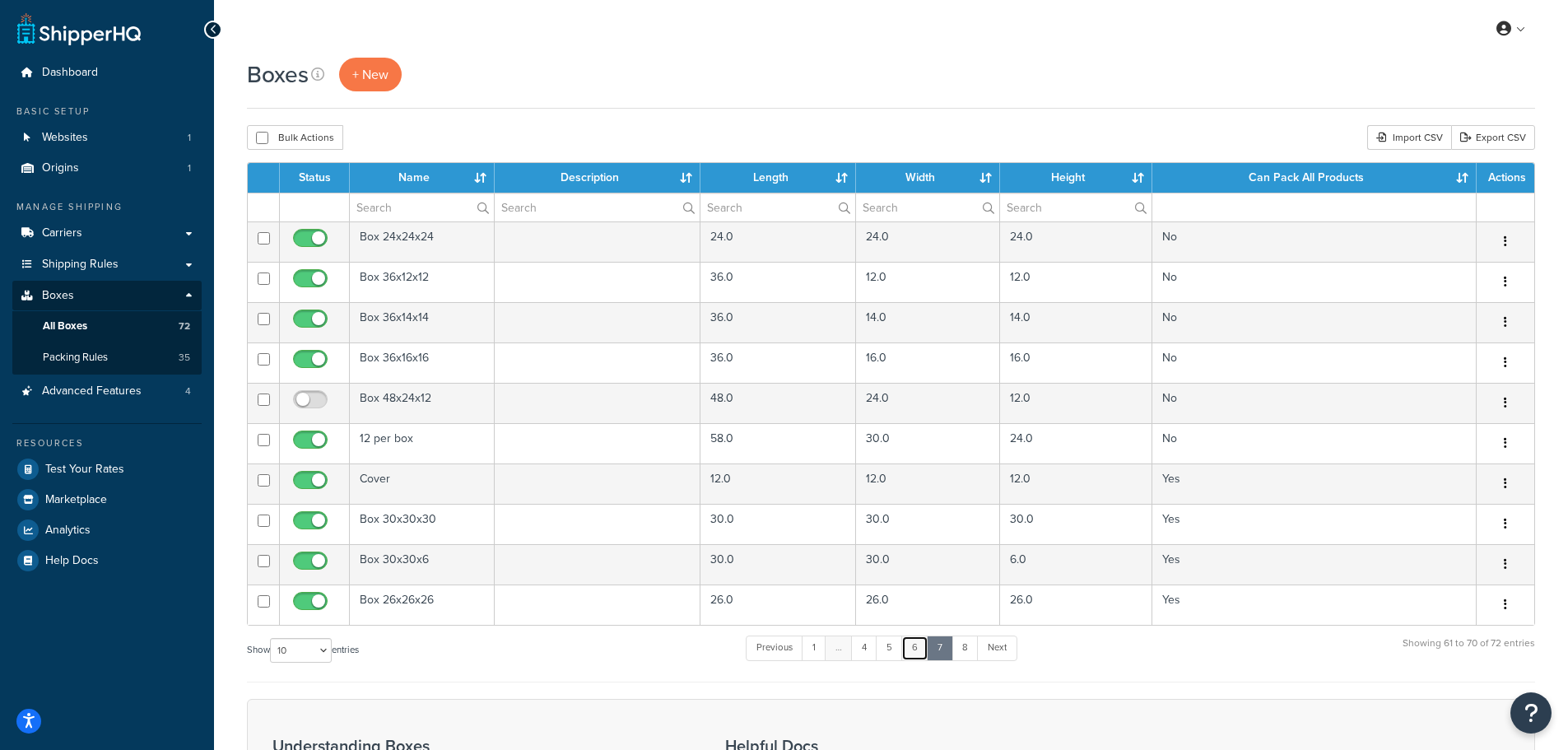
click at [926, 657] on link "6" at bounding box center [914, 648] width 28 height 25
click at [891, 650] on link "5" at bounding box center [889, 648] width 28 height 25
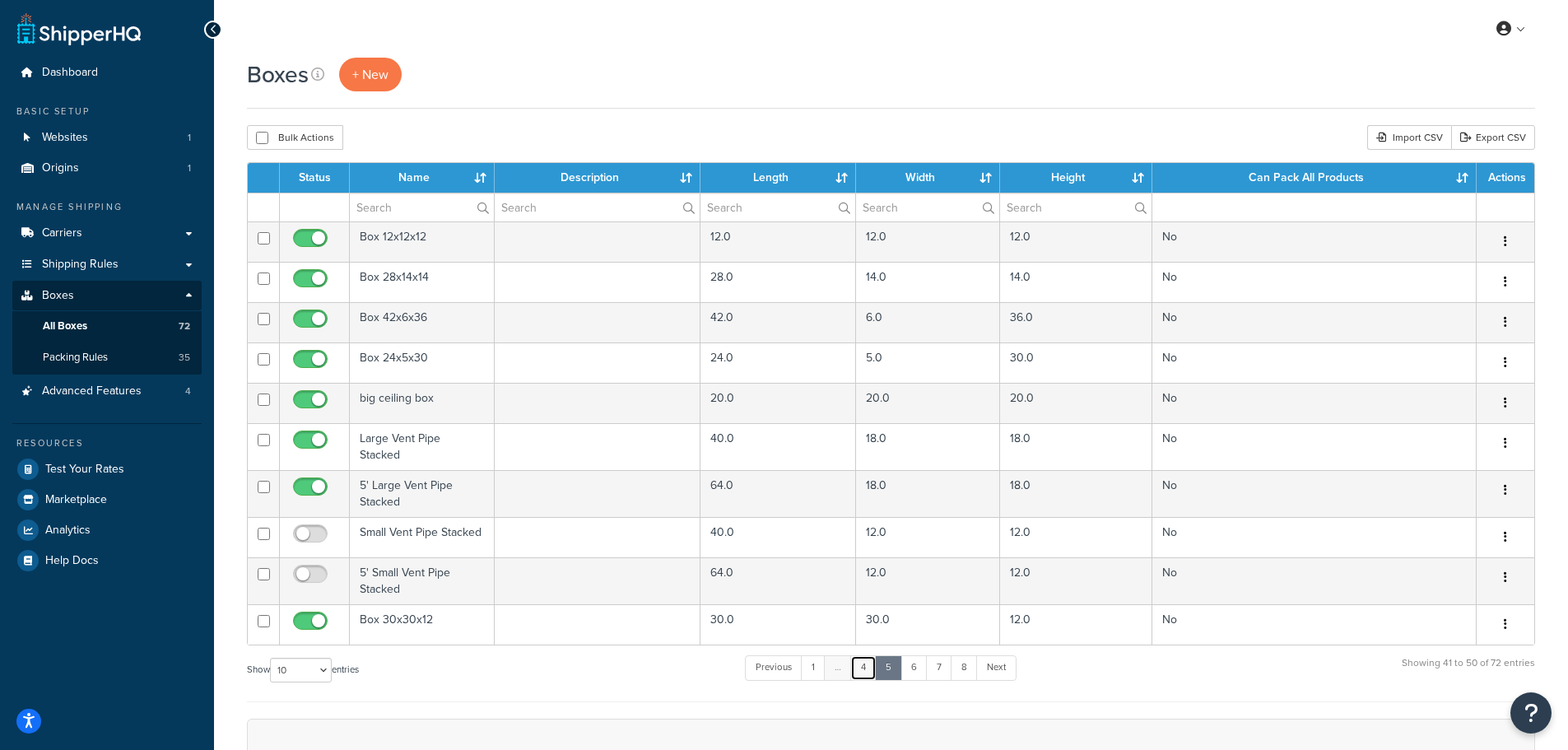
click at [869, 659] on link "4" at bounding box center [864, 668] width 27 height 25
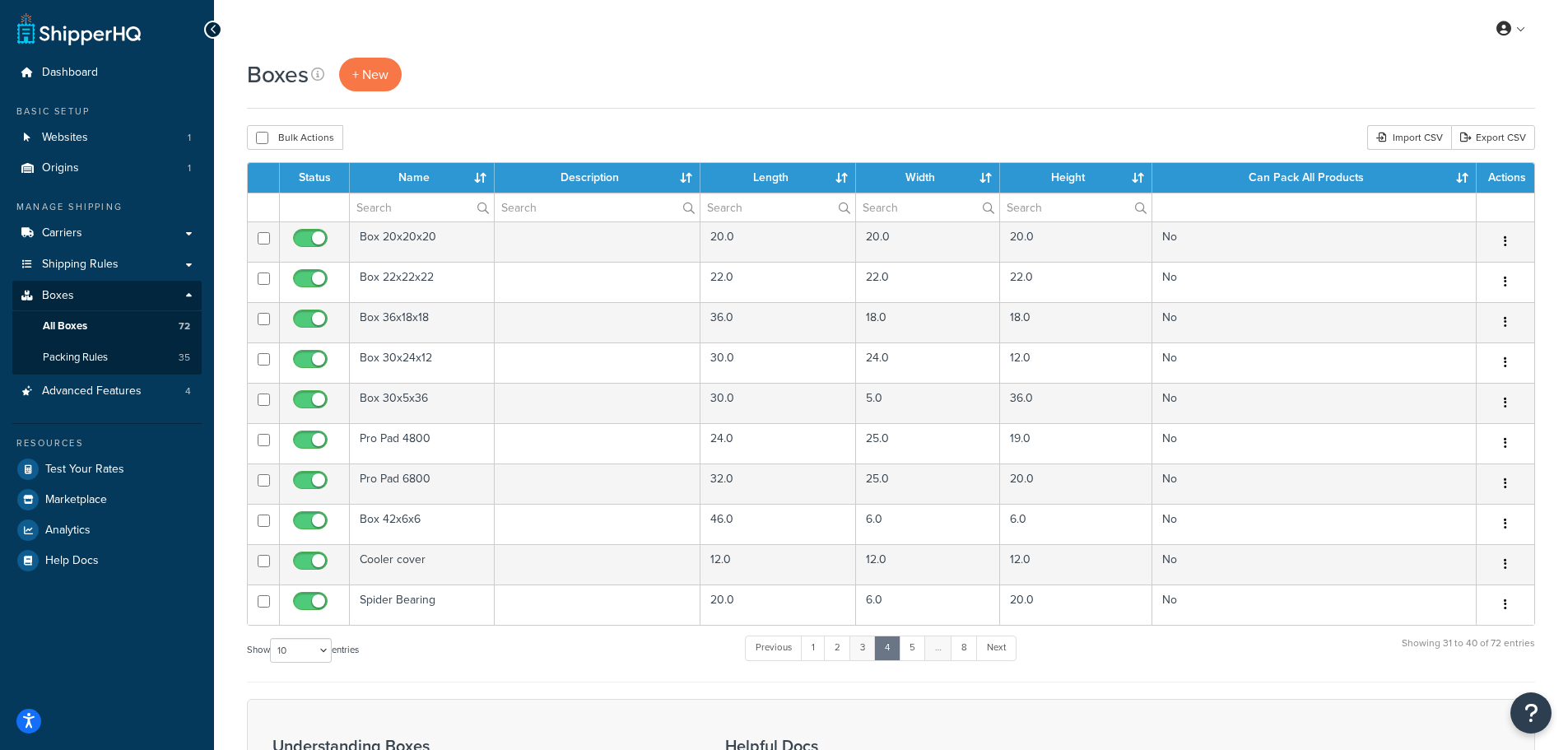
click at [866, 650] on link "3" at bounding box center [863, 648] width 27 height 25
click at [841, 647] on link "2" at bounding box center [838, 648] width 28 height 25
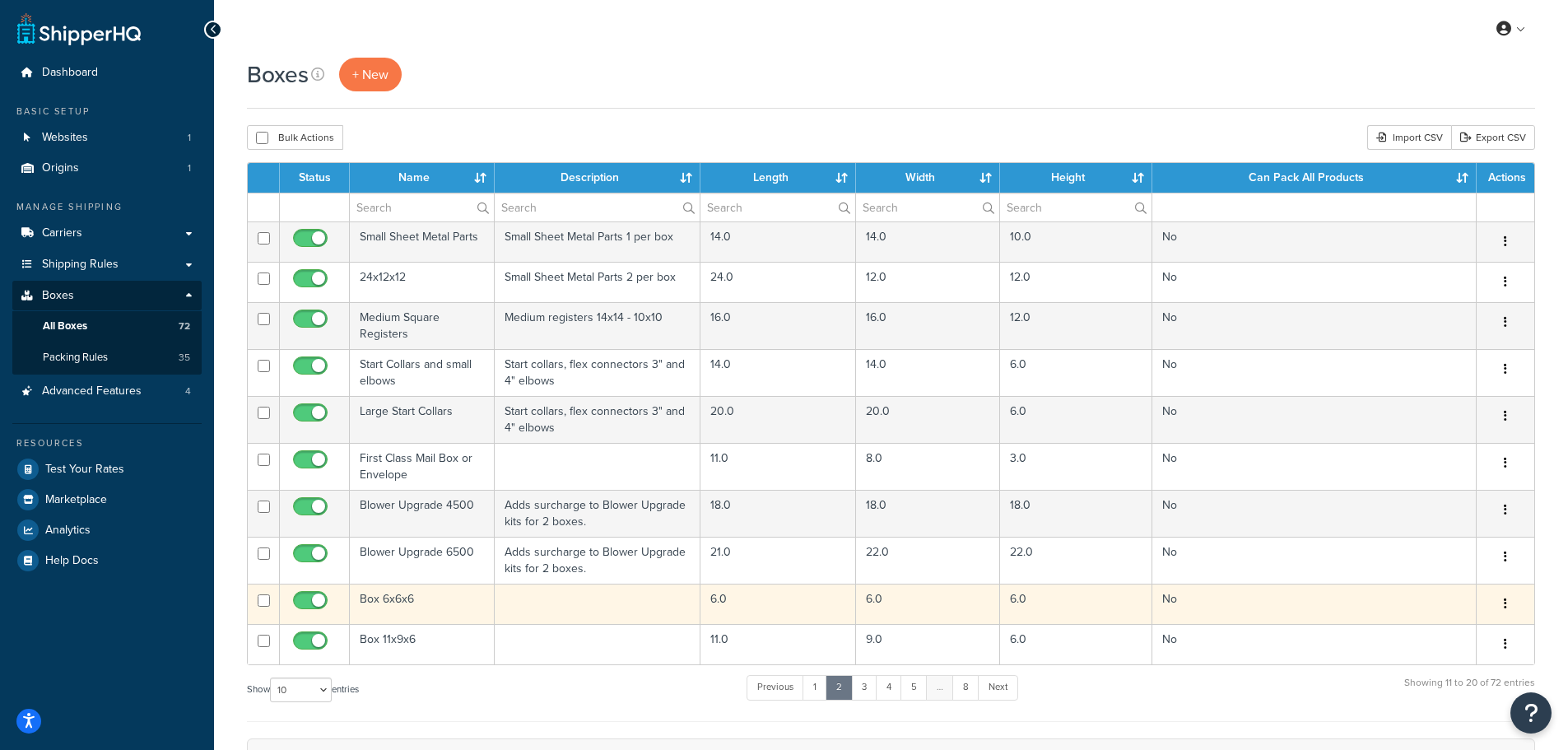
click at [1499, 604] on button "button" at bounding box center [1505, 604] width 23 height 27
click at [1453, 632] on link "Edit" at bounding box center [1451, 635] width 130 height 33
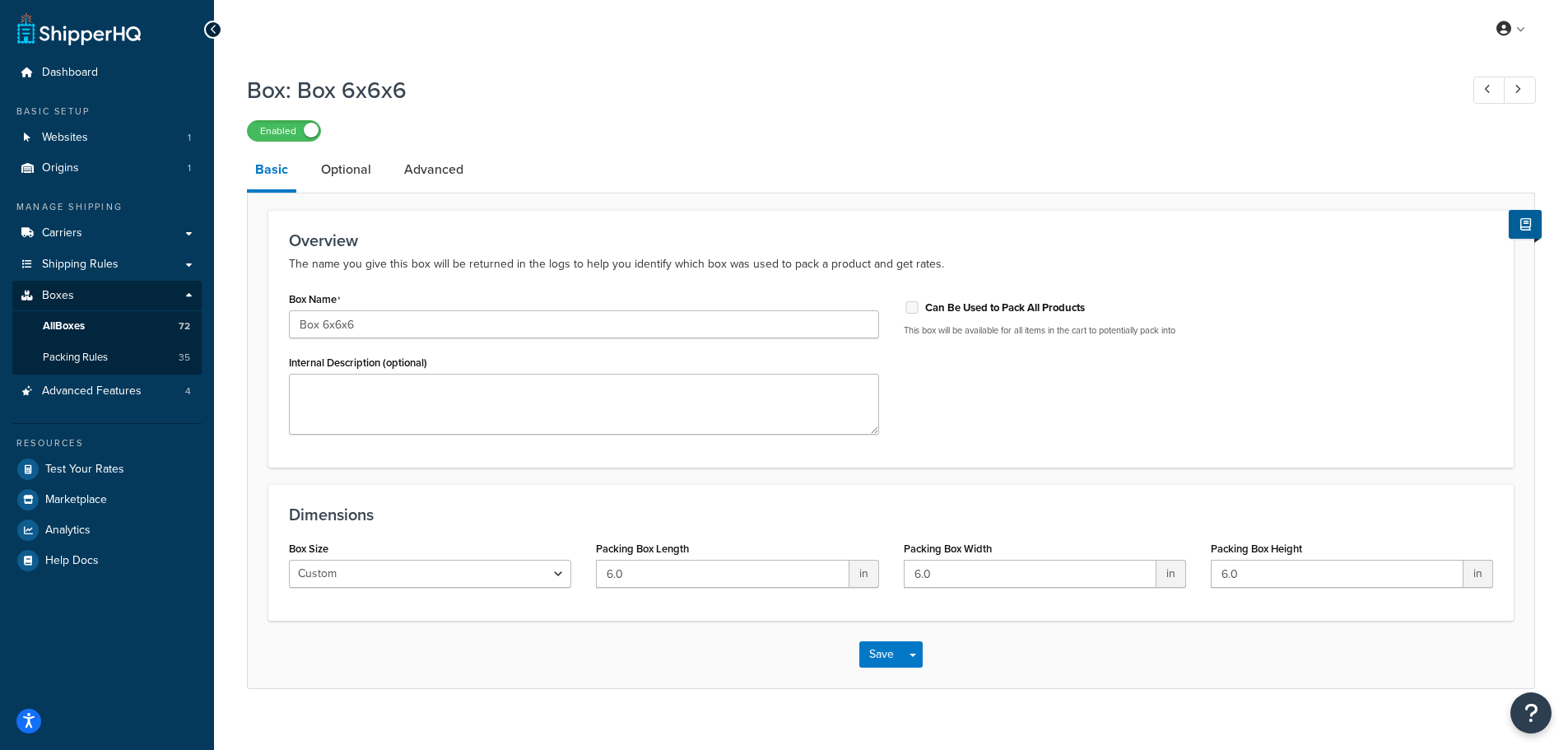
drag, startPoint x: 928, startPoint y: 355, endPoint x: 936, endPoint y: 354, distance: 8.1
click at [914, 116] on div "Box: Box 6x6x6 Enabled" at bounding box center [891, 103] width 1289 height 76
click at [358, 166] on link "Optional" at bounding box center [346, 169] width 67 height 39
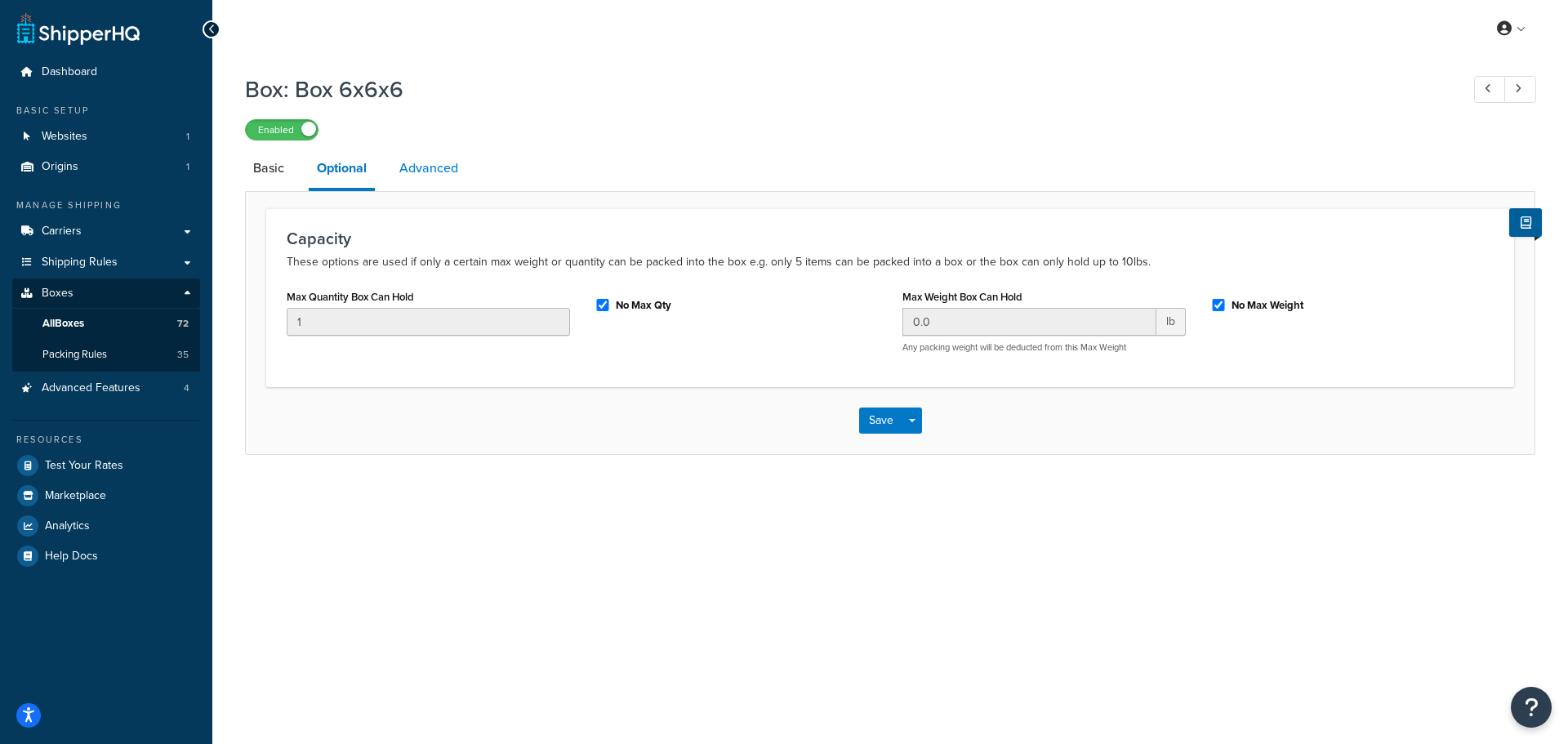
click at [414, 169] on link "Advanced" at bounding box center [428, 168] width 75 height 39
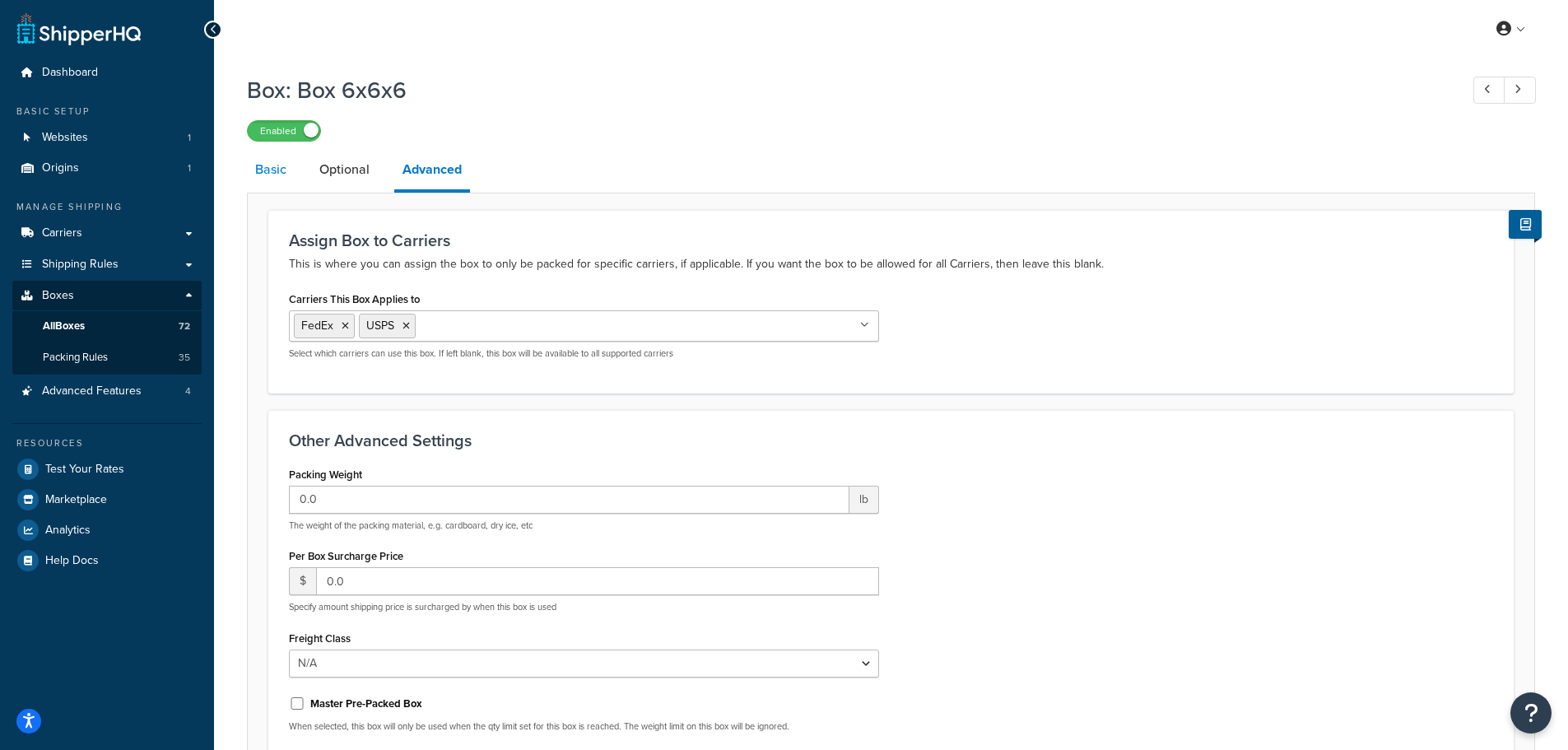
click at [265, 181] on link "Basic" at bounding box center [270, 169] width 48 height 39
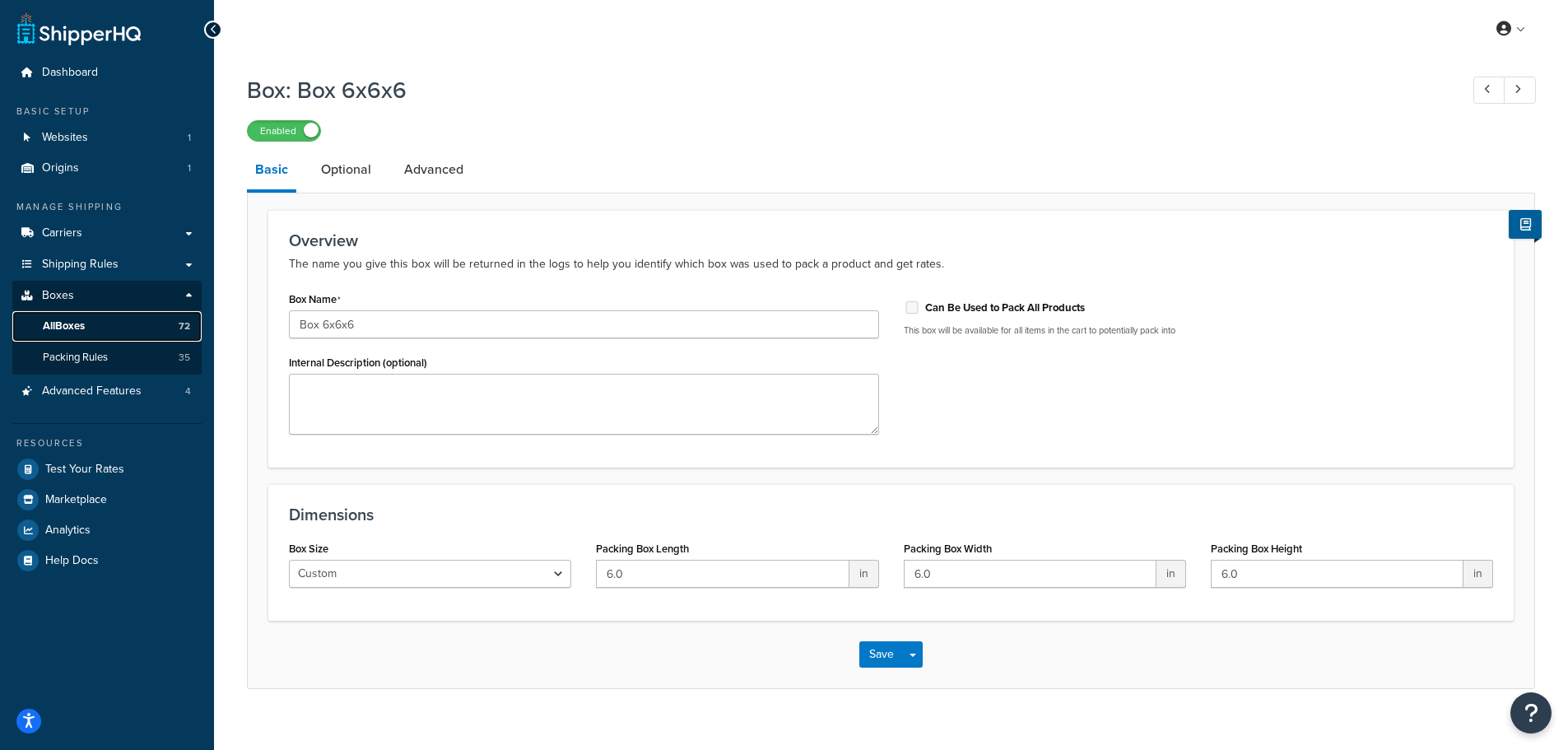
click at [85, 332] on span "All Boxes" at bounding box center [63, 326] width 42 height 14
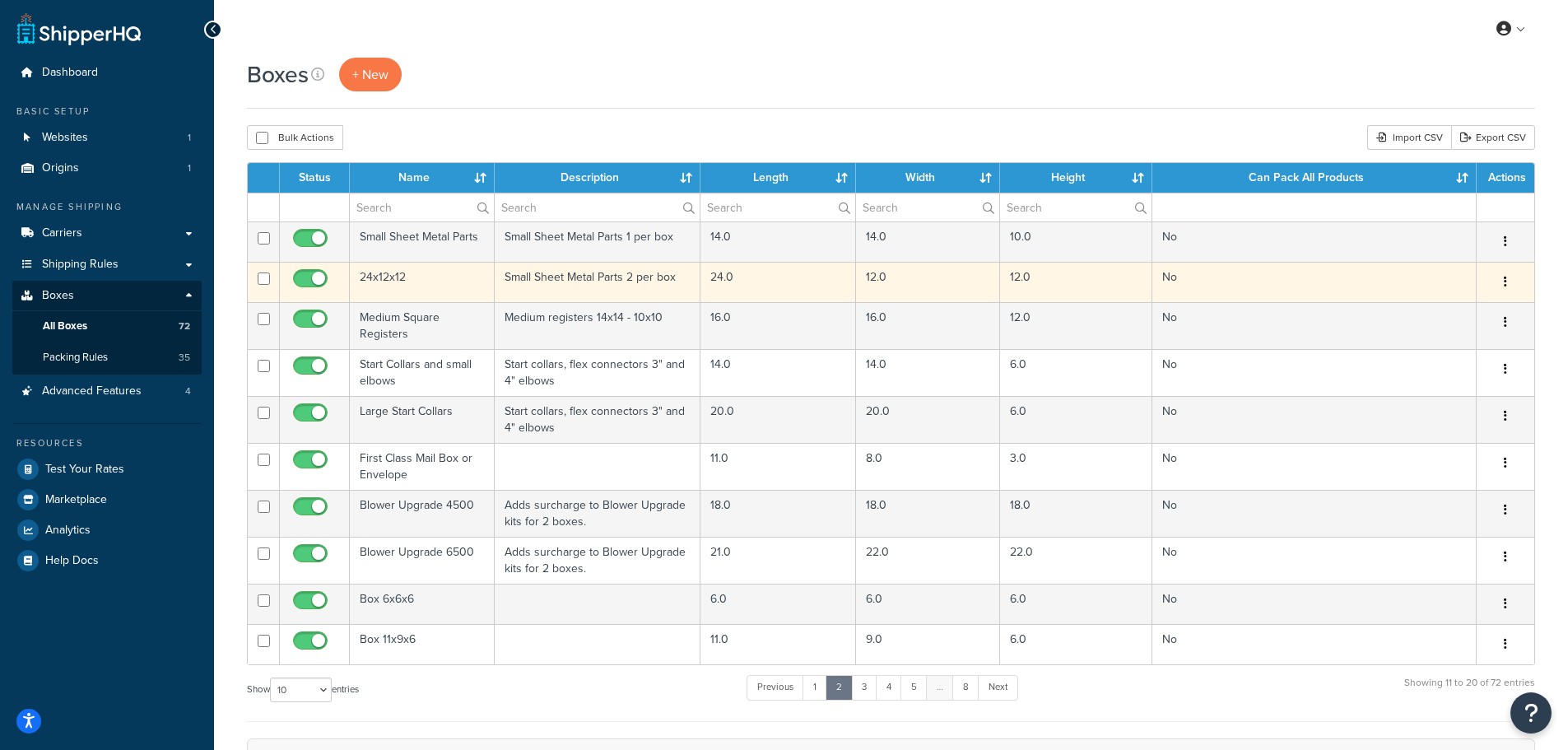
click at [1499, 279] on button "button" at bounding box center [1505, 282] width 23 height 27
click at [1413, 345] on link "Duplicate" at bounding box center [1451, 347] width 130 height 33
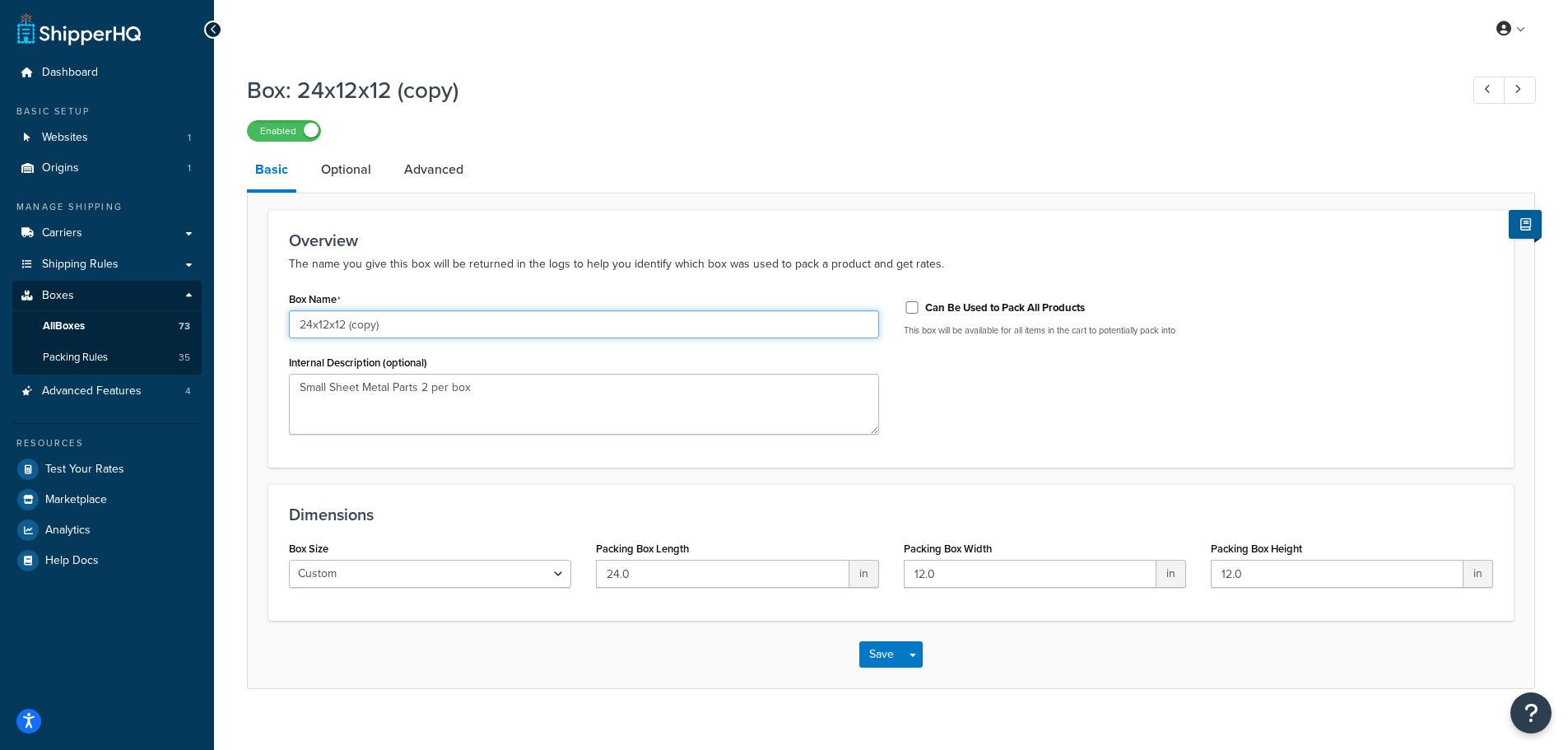
click at [345, 326] on input "24x12x12 (copy)" at bounding box center [584, 324] width 590 height 28
type input "24x6x6"
drag, startPoint x: 519, startPoint y: 392, endPoint x: 265, endPoint y: 386, distance: 254.1
click at [265, 386] on form "Overview The name you give this box will be returned in the logs to help you id…" at bounding box center [891, 449] width 1287 height 478
type textarea "S"
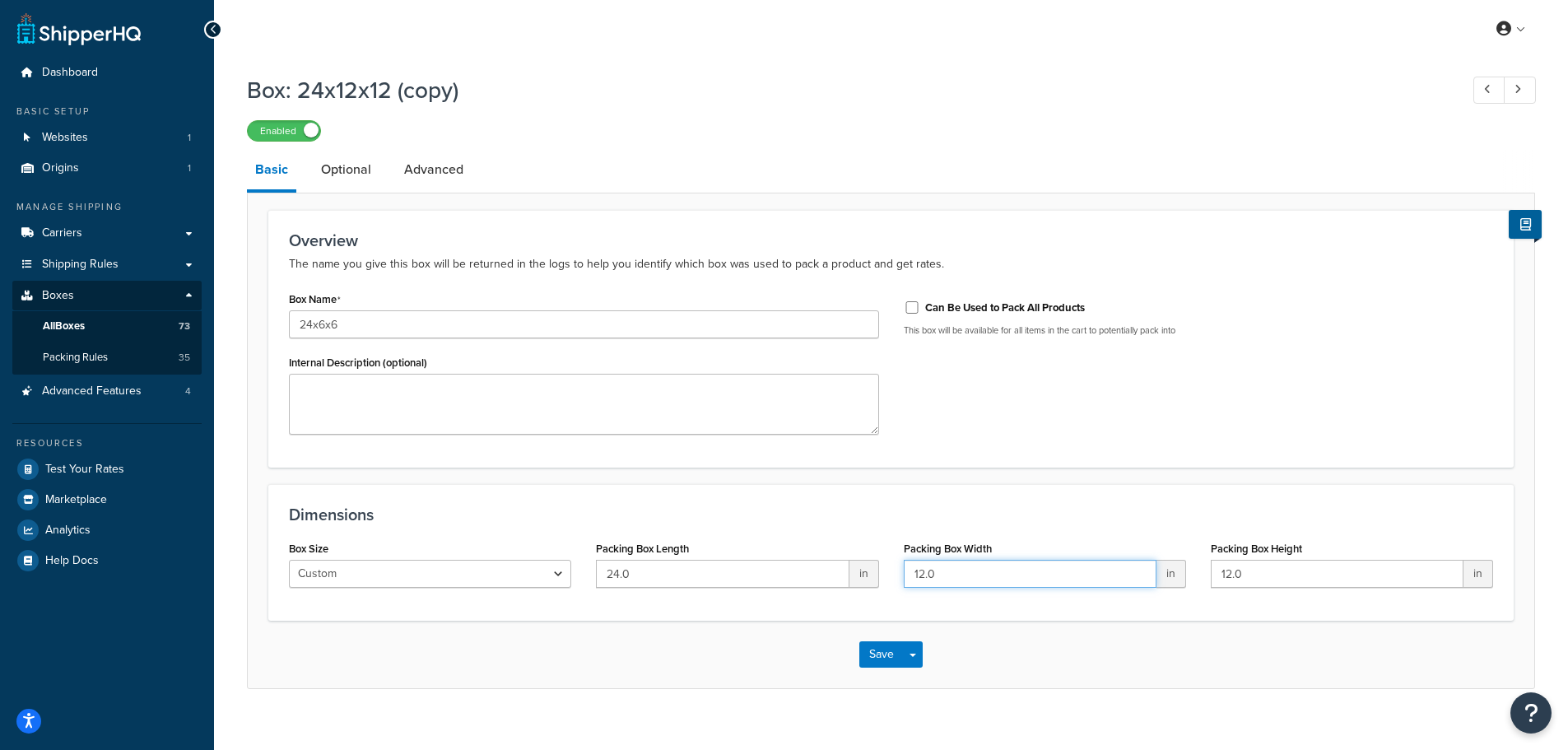
click at [994, 574] on input "12.0" at bounding box center [1029, 574] width 253 height 28
type input "6"
click at [353, 167] on link "Optional" at bounding box center [346, 169] width 67 height 39
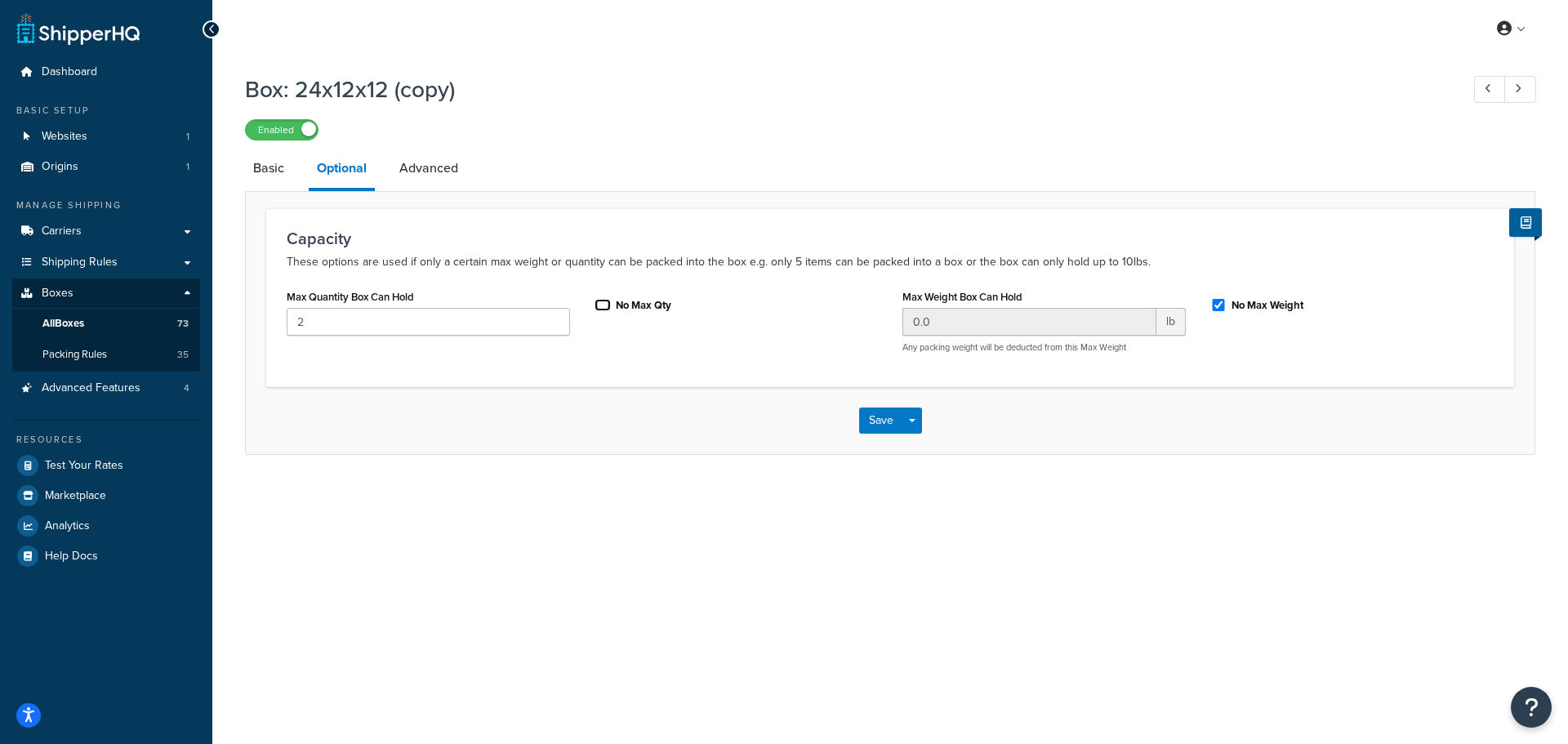
click at [608, 301] on input "No Max Qty" at bounding box center [603, 304] width 17 height 12
checkbox input "true"
click at [416, 174] on link "Advanced" at bounding box center [428, 168] width 75 height 39
select select "50"
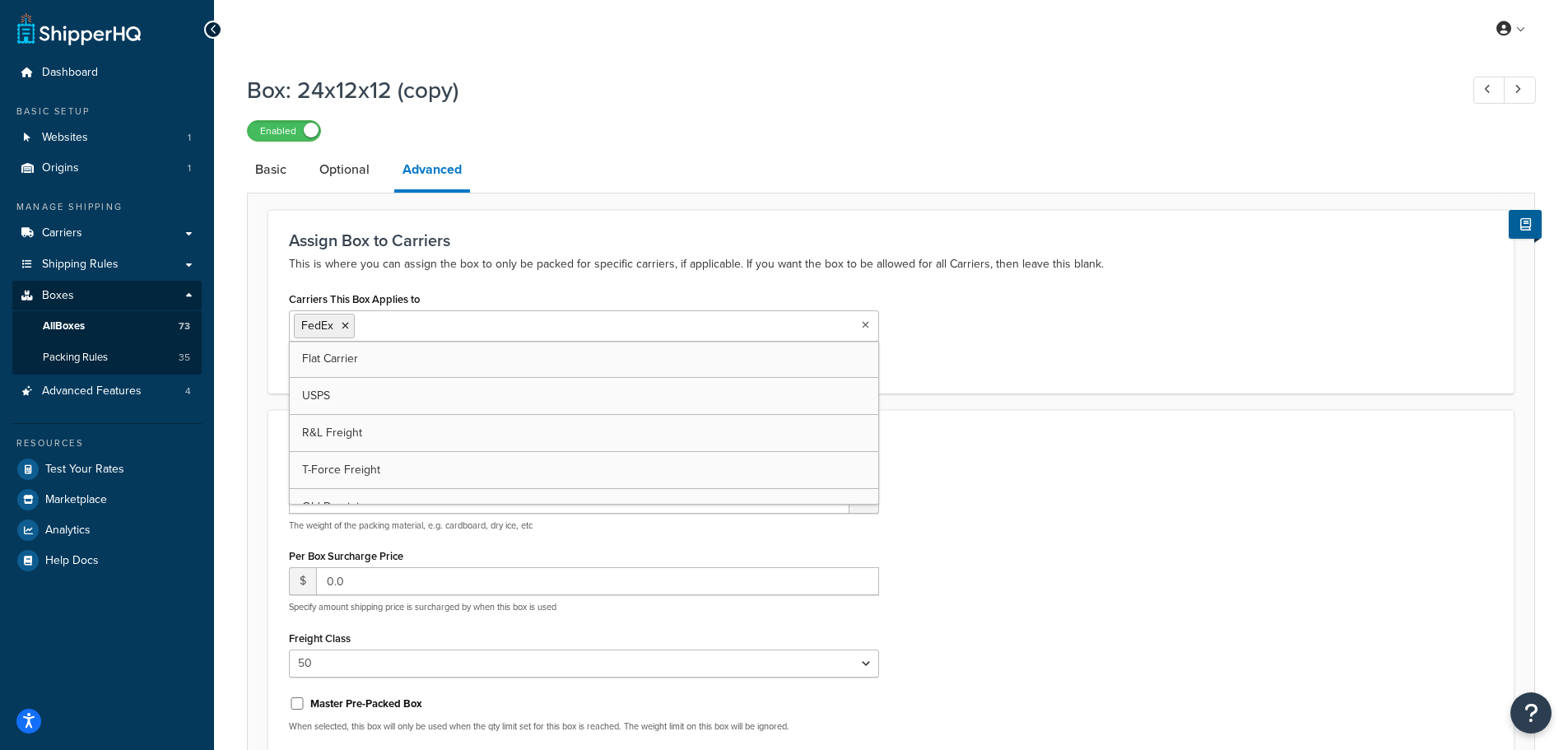
click at [407, 319] on input "Carriers This Box Applies to" at bounding box center [432, 325] width 146 height 18
click at [1055, 449] on h3 "Other Advanced Settings" at bounding box center [891, 440] width 1205 height 18
drag, startPoint x: 358, startPoint y: 507, endPoint x: 284, endPoint y: 500, distance: 74.3
click at [284, 500] on div "Packing Weight 2.0 lb The weight of the packing material, e.g. cardboard, dry i…" at bounding box center [584, 632] width 615 height 338
type input "0"
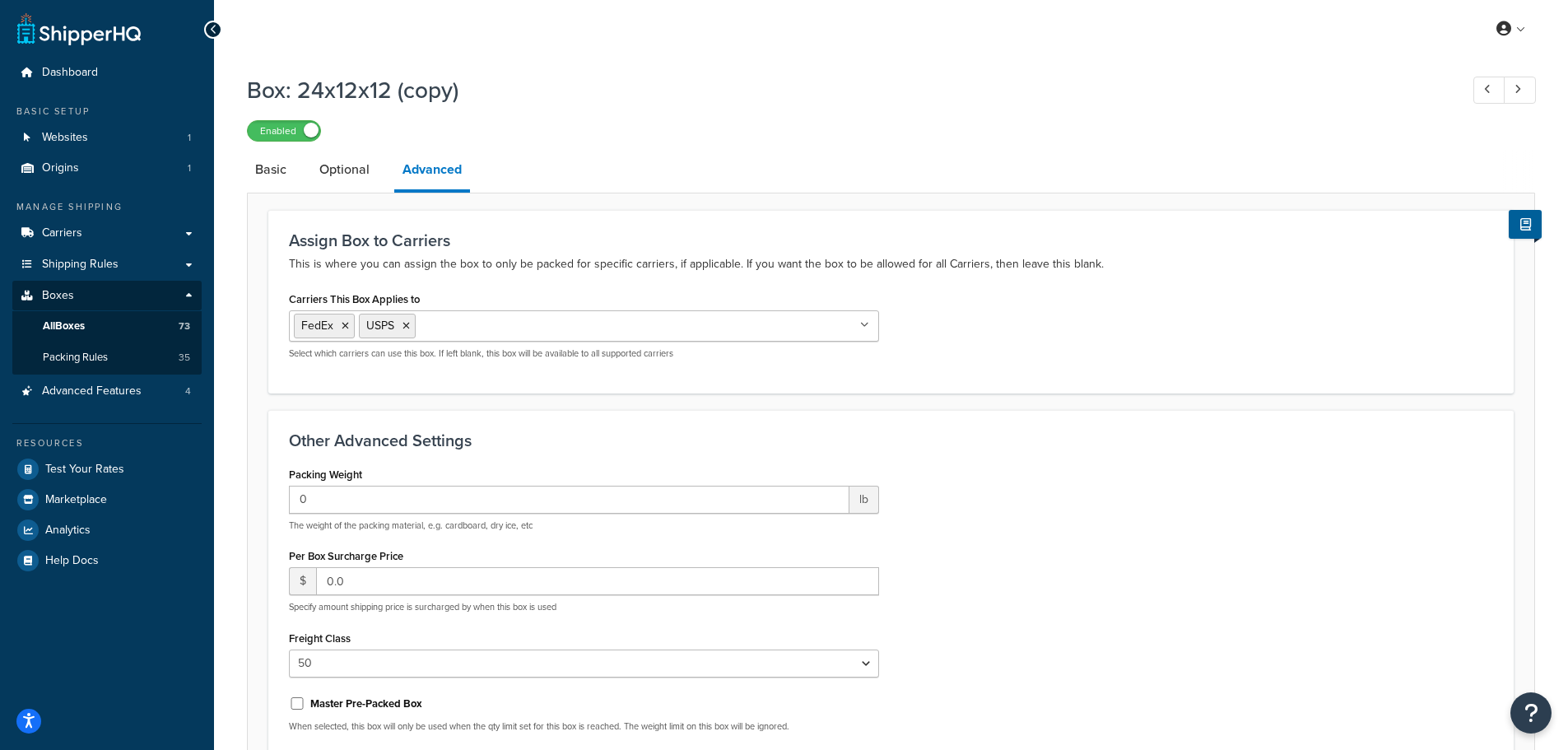
click at [1236, 550] on div "Packing Weight 0 lb The weight of the packing material, e.g. cardboard, dry ice…" at bounding box center [891, 632] width 1229 height 338
click at [286, 170] on link "Basic" at bounding box center [270, 169] width 48 height 39
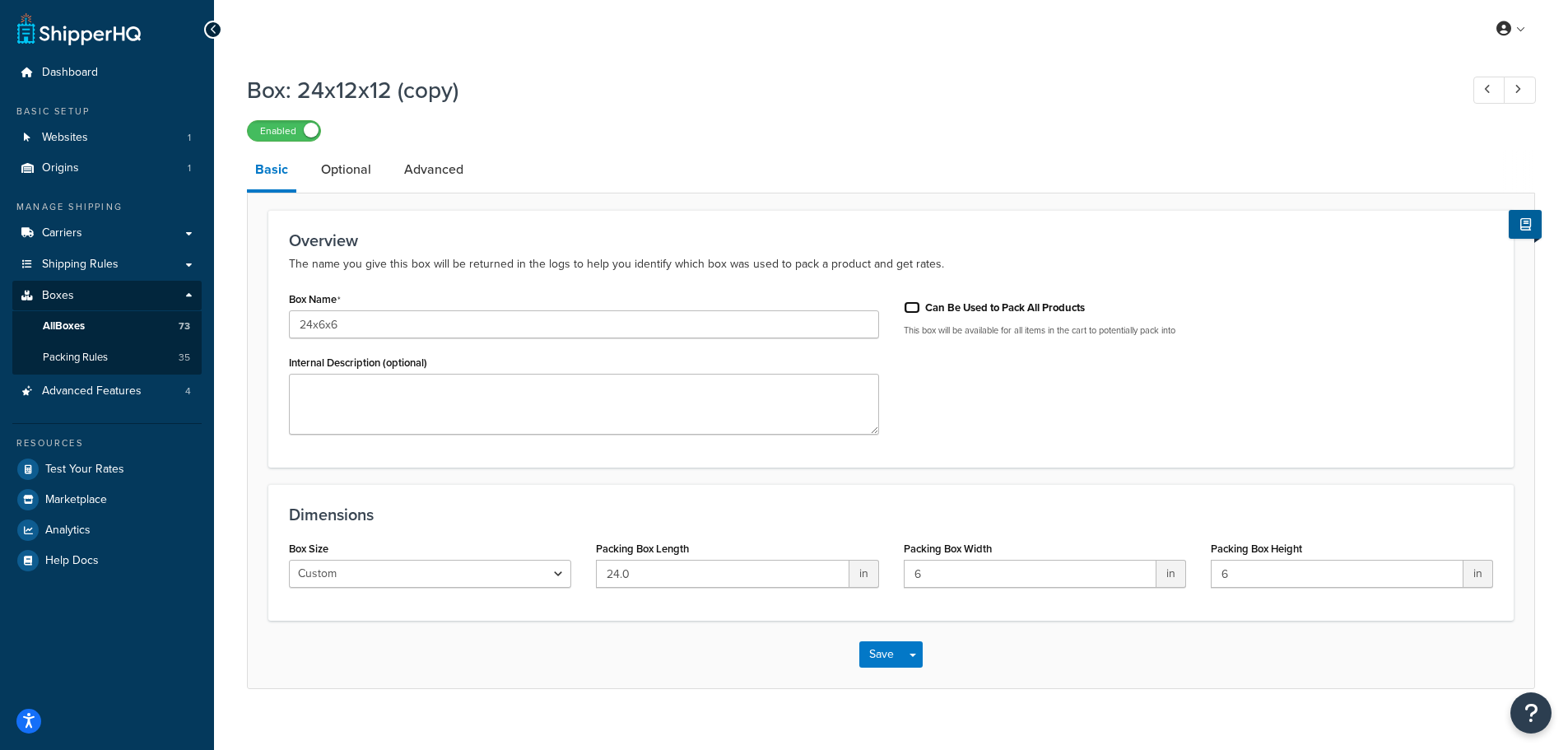
click at [914, 308] on input "Can Be Used to Pack All Products" at bounding box center [912, 307] width 17 height 12
checkbox input "true"
click at [875, 647] on button "Save" at bounding box center [881, 654] width 44 height 27
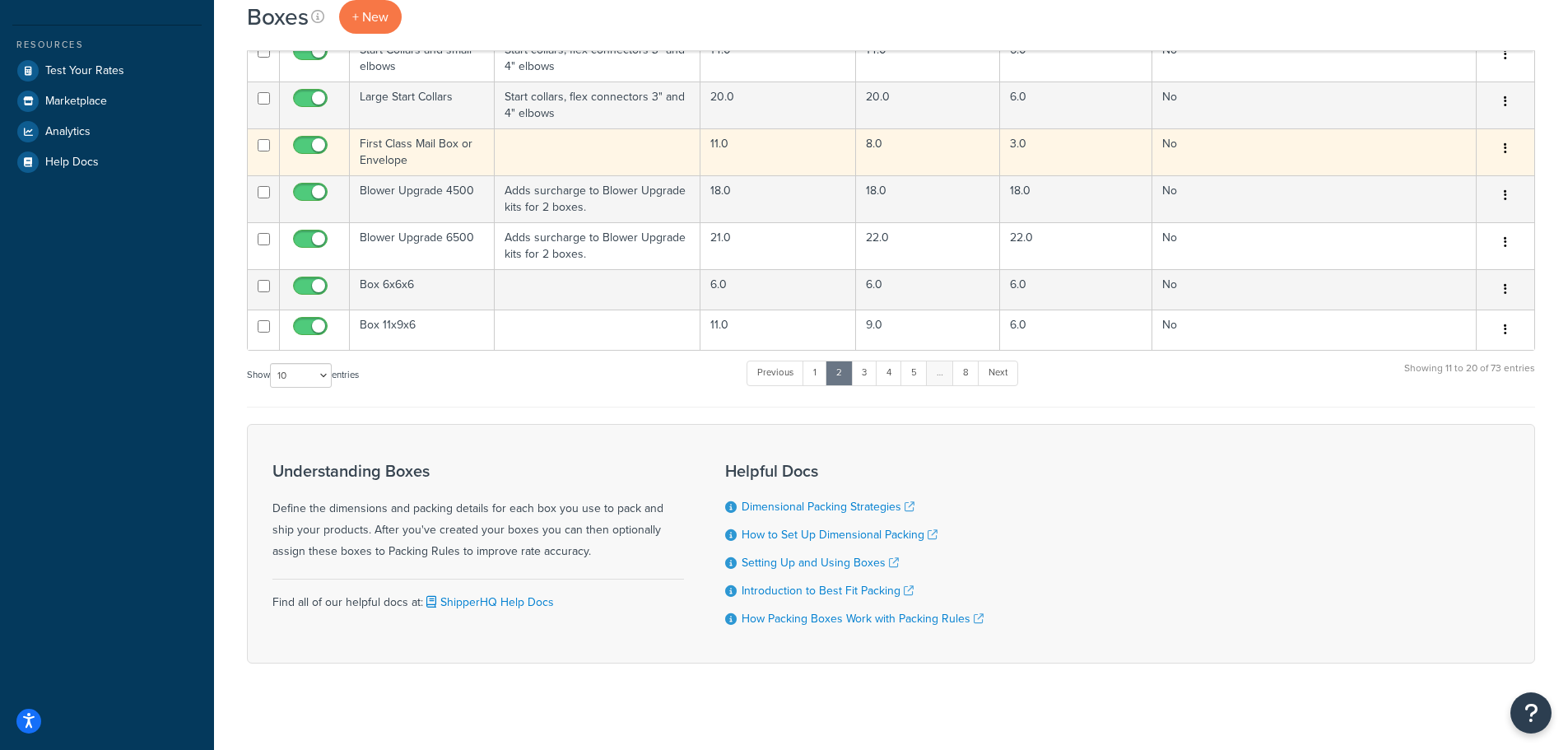
scroll to position [412, 0]
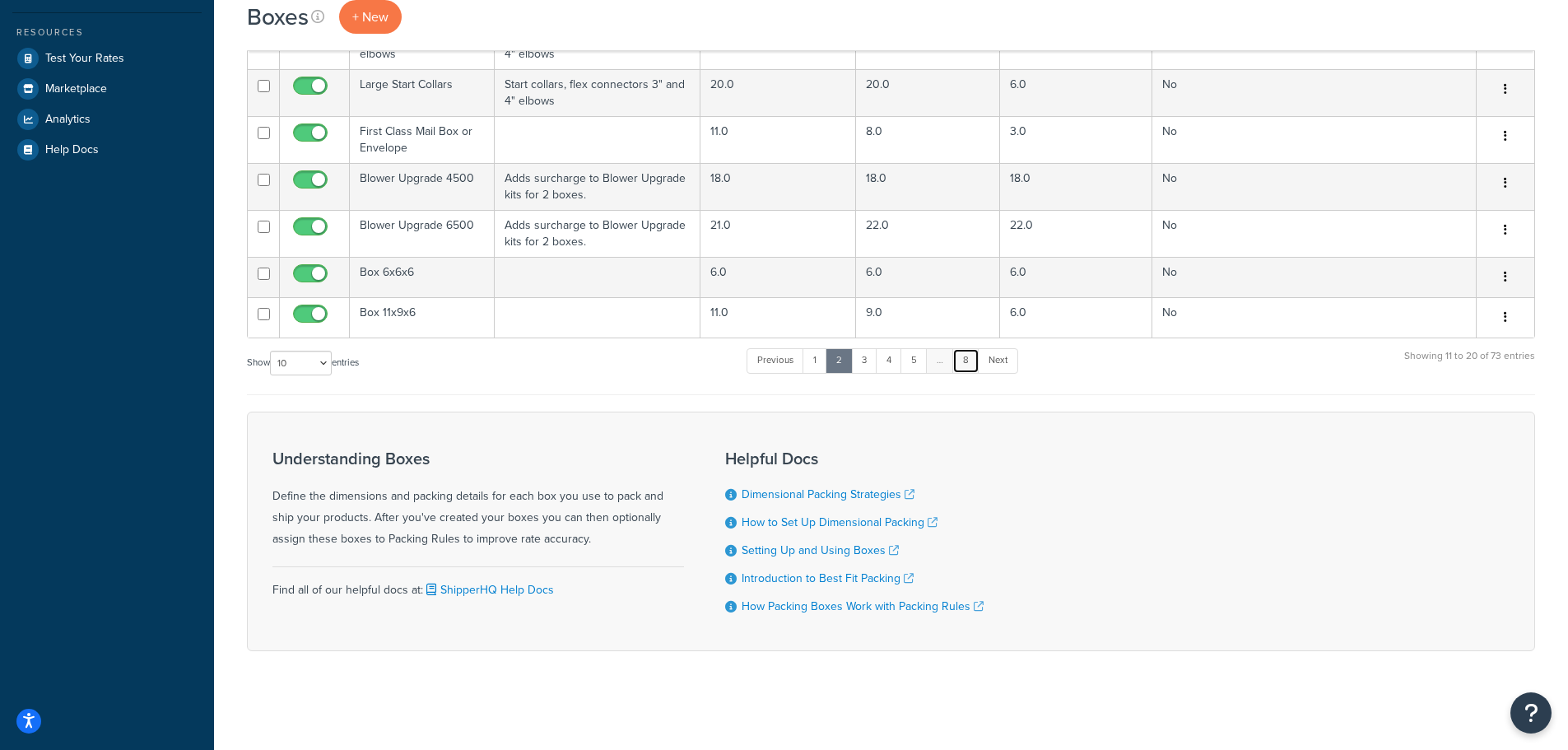
click at [961, 358] on link "8" at bounding box center [966, 361] width 28 height 25
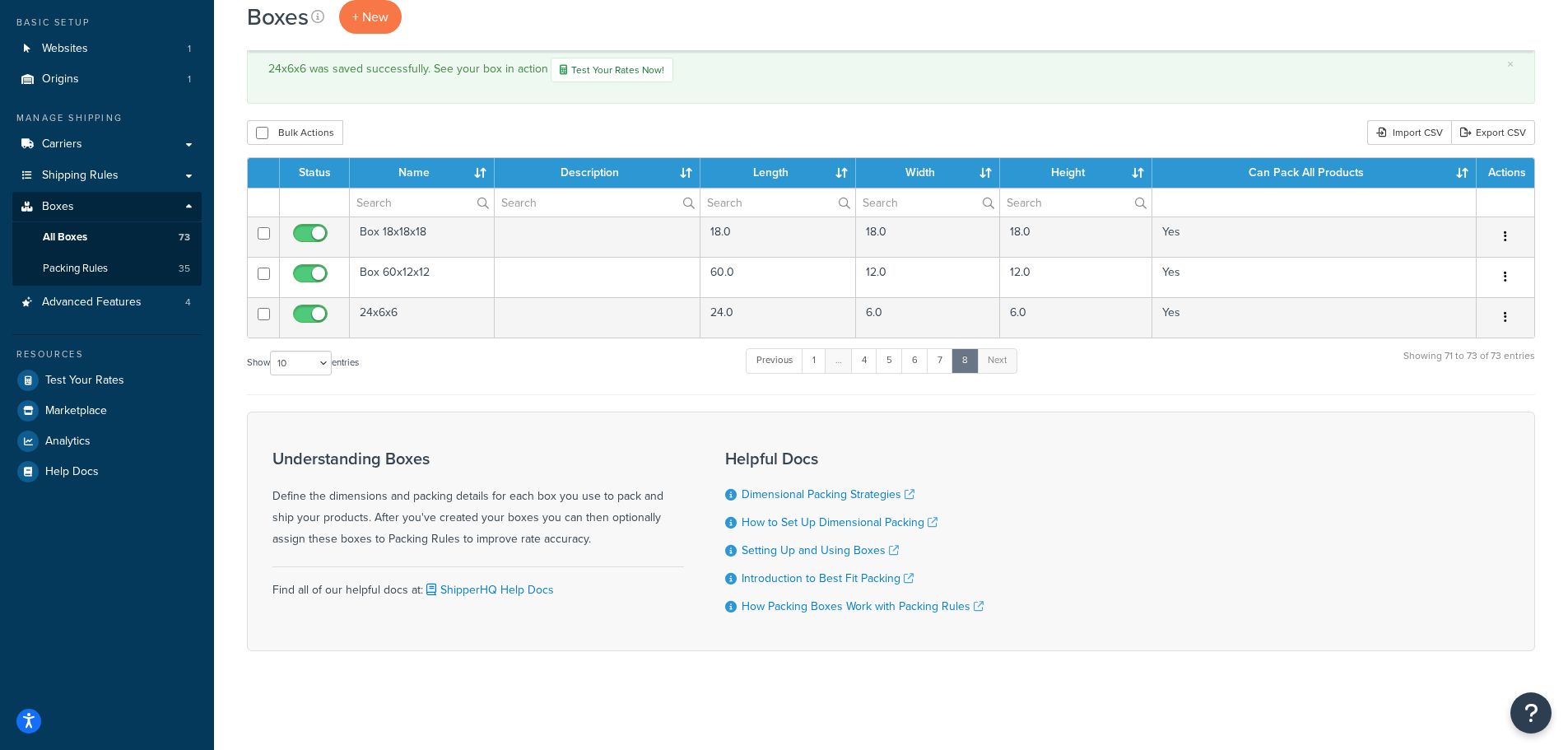
scroll to position [94, 0]
click at [948, 359] on link "7" at bounding box center [940, 361] width 27 height 25
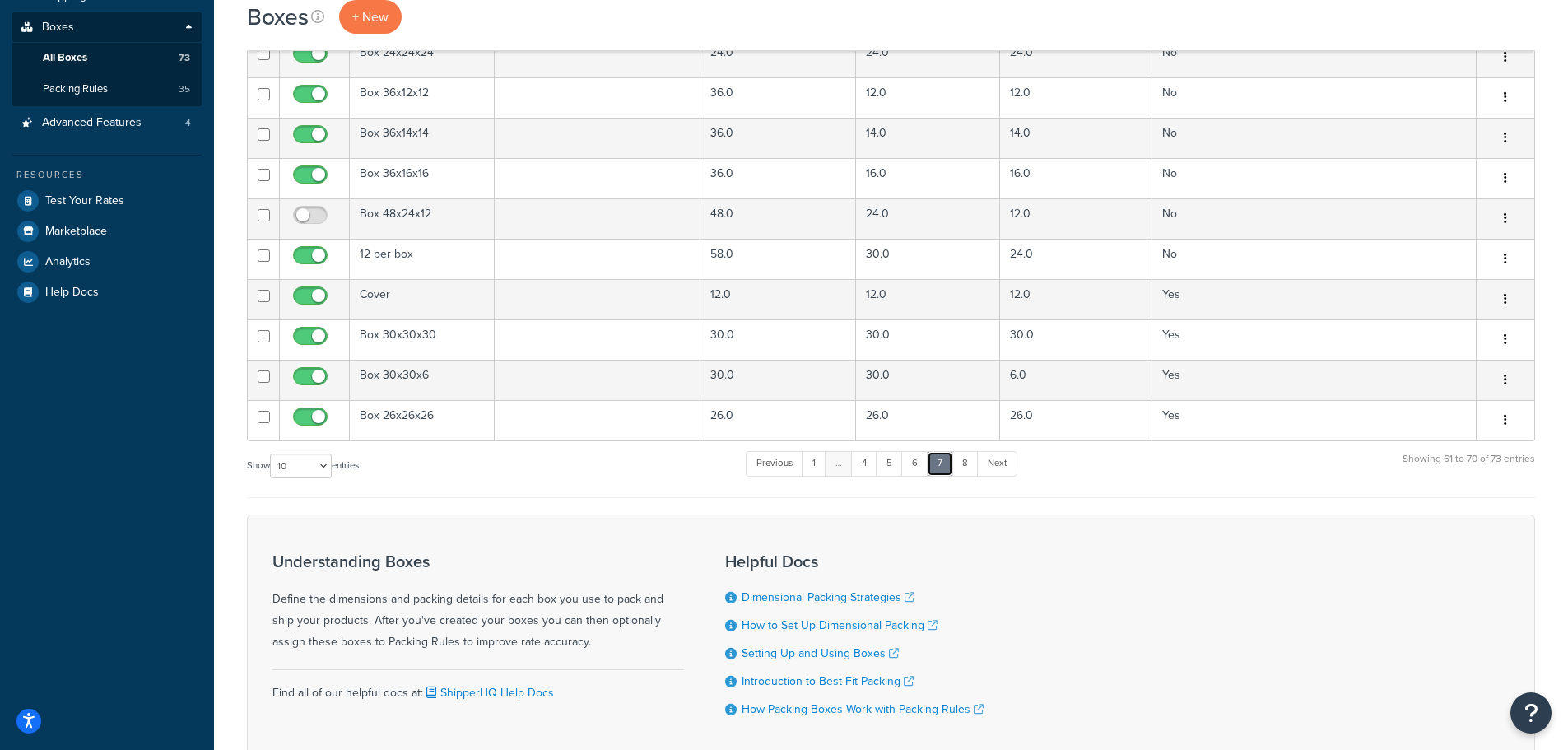
scroll to position [376, 0]
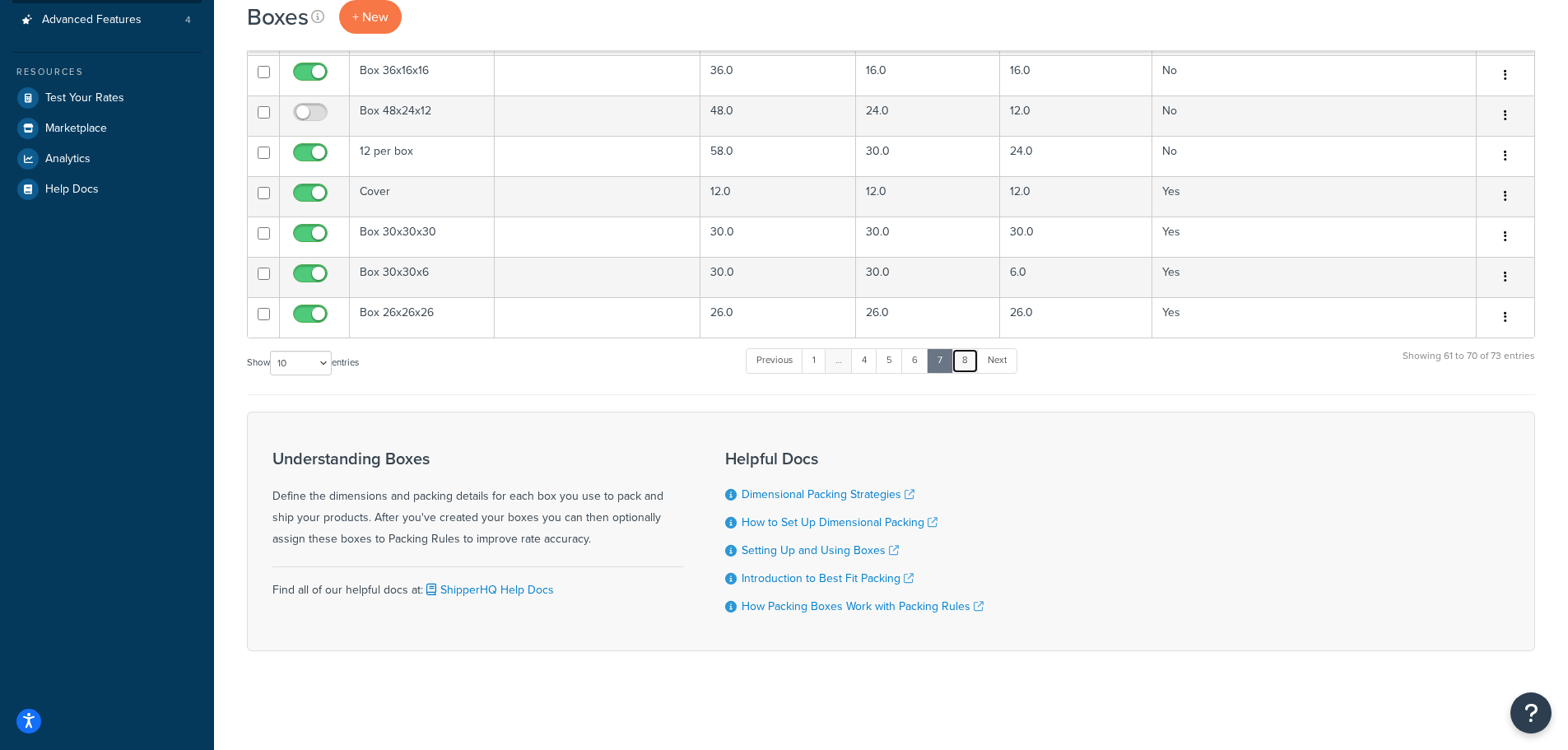
click at [969, 362] on link "8" at bounding box center [965, 361] width 28 height 25
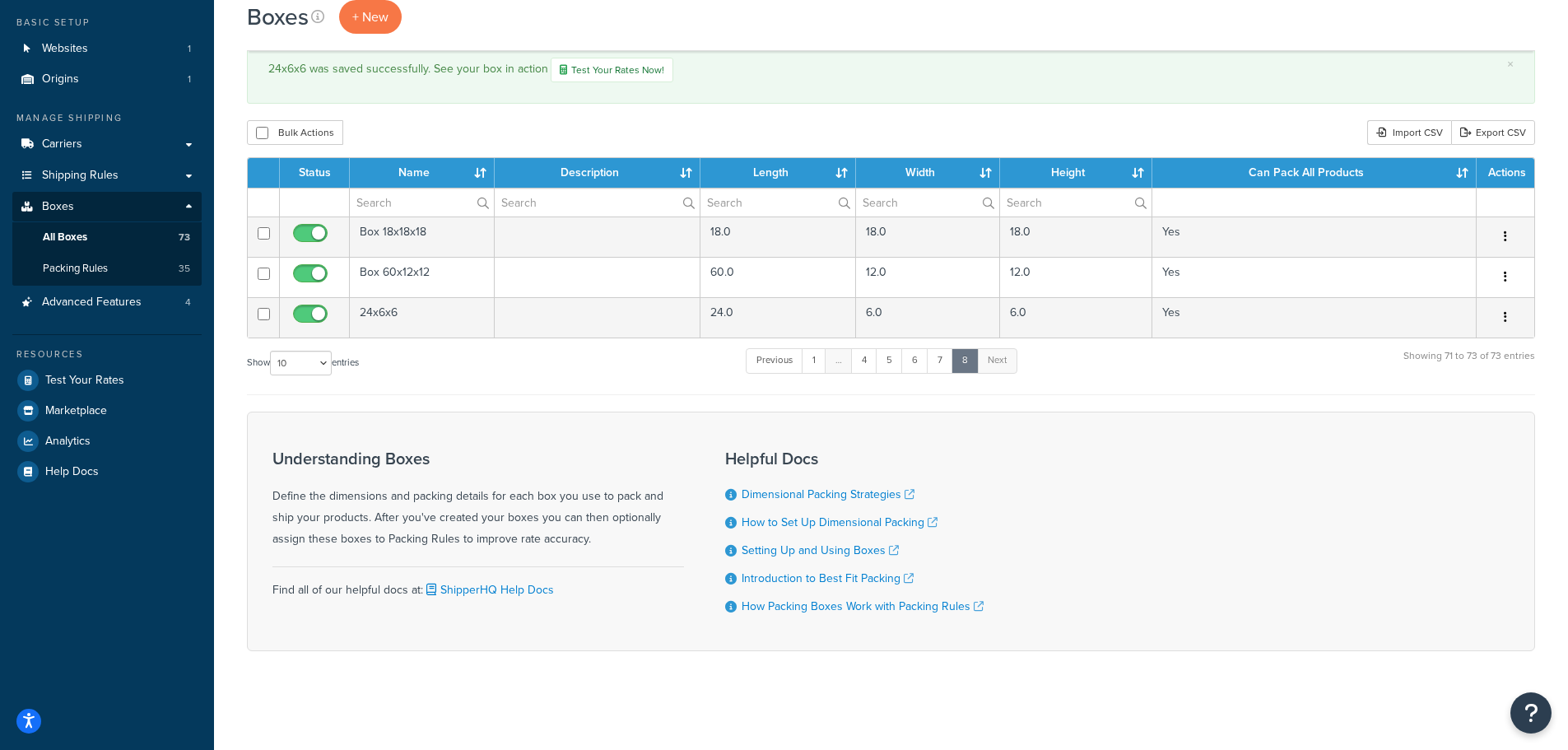
scroll to position [94, 0]
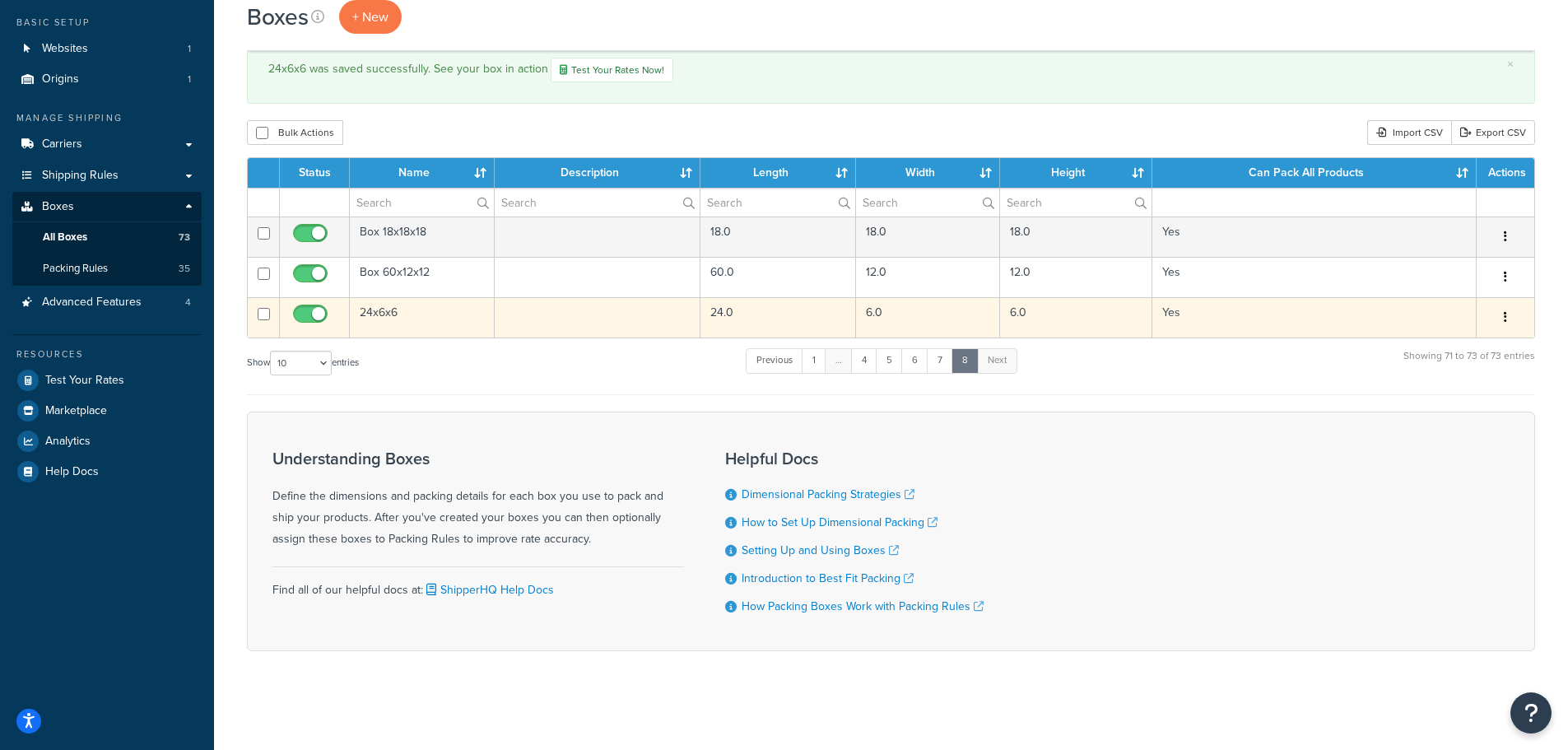
click at [1498, 317] on button "button" at bounding box center [1505, 318] width 23 height 27
click at [1441, 345] on link "Edit" at bounding box center [1451, 348] width 130 height 33
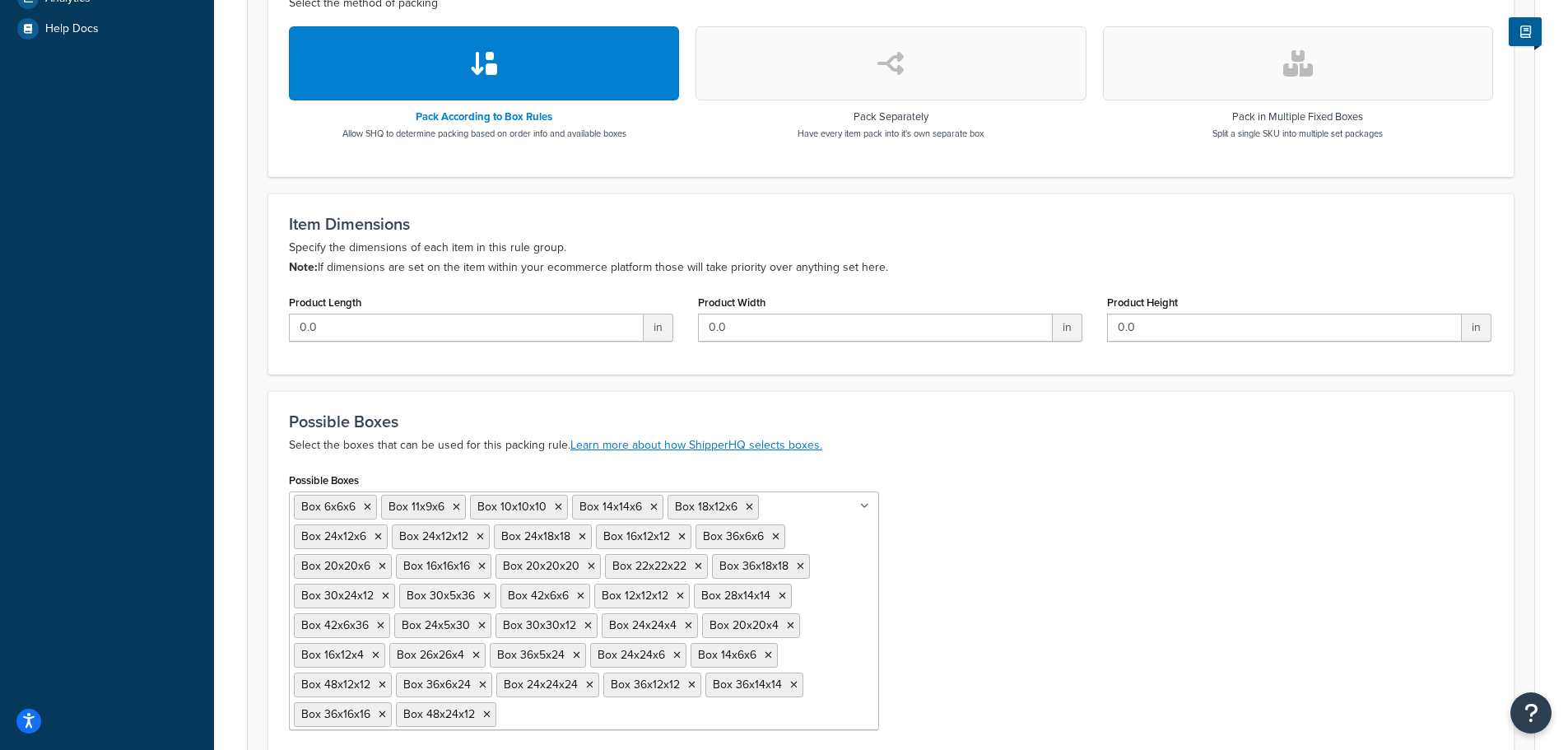
scroll to position [696, 0]
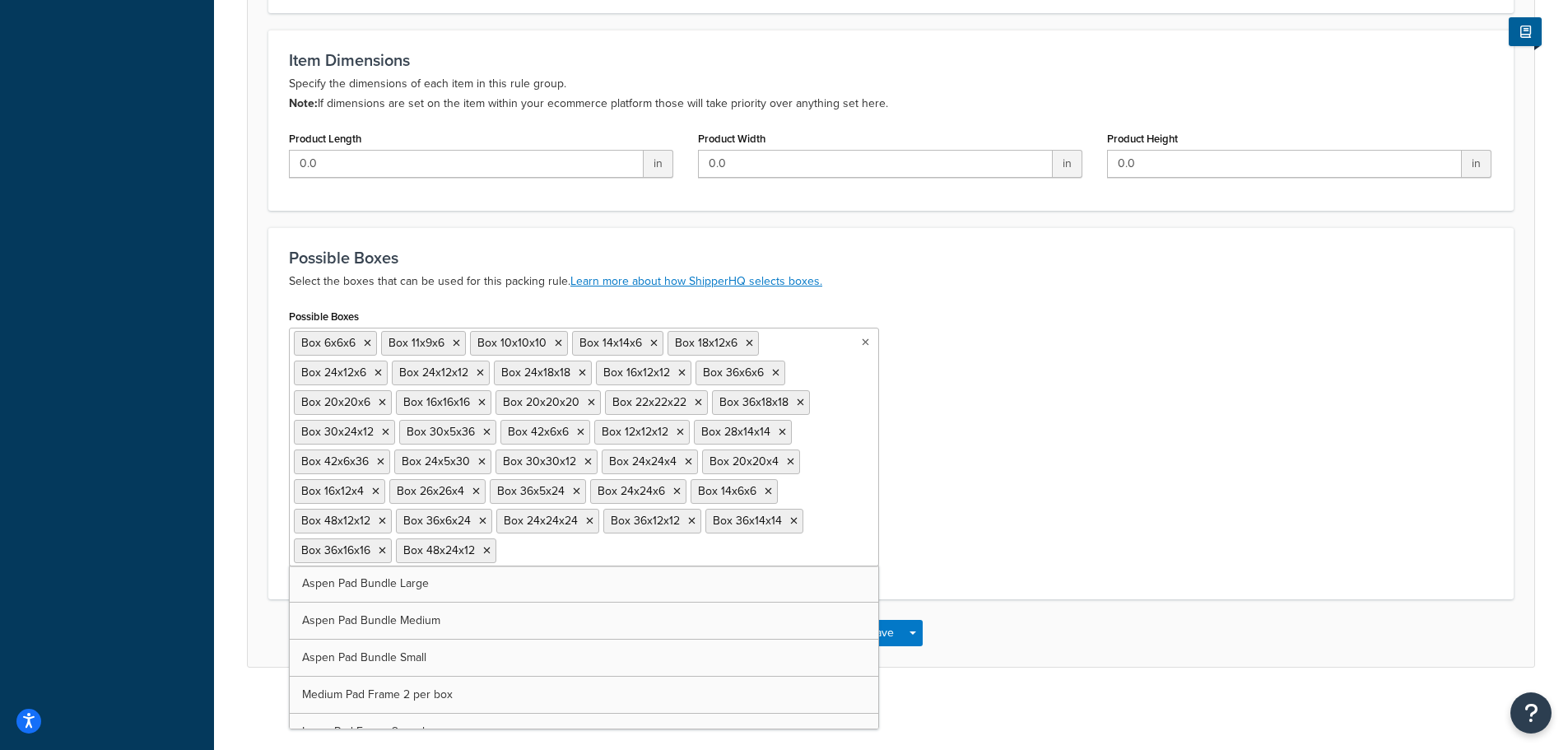
click at [713, 559] on ul "Box 6x6x6 Box 11x9x6 Box 10x10x10 Box 14x14x6 Box 18x12x6 Box 24x12x6 Box 24x12…" at bounding box center [584, 447] width 590 height 238
click at [1052, 396] on div "Possible Boxes Box 6x6x6 Box 11x9x6 Box 10x10x10 Box 14x14x6 Box 18x12x6 Box 24…" at bounding box center [891, 441] width 1229 height 274
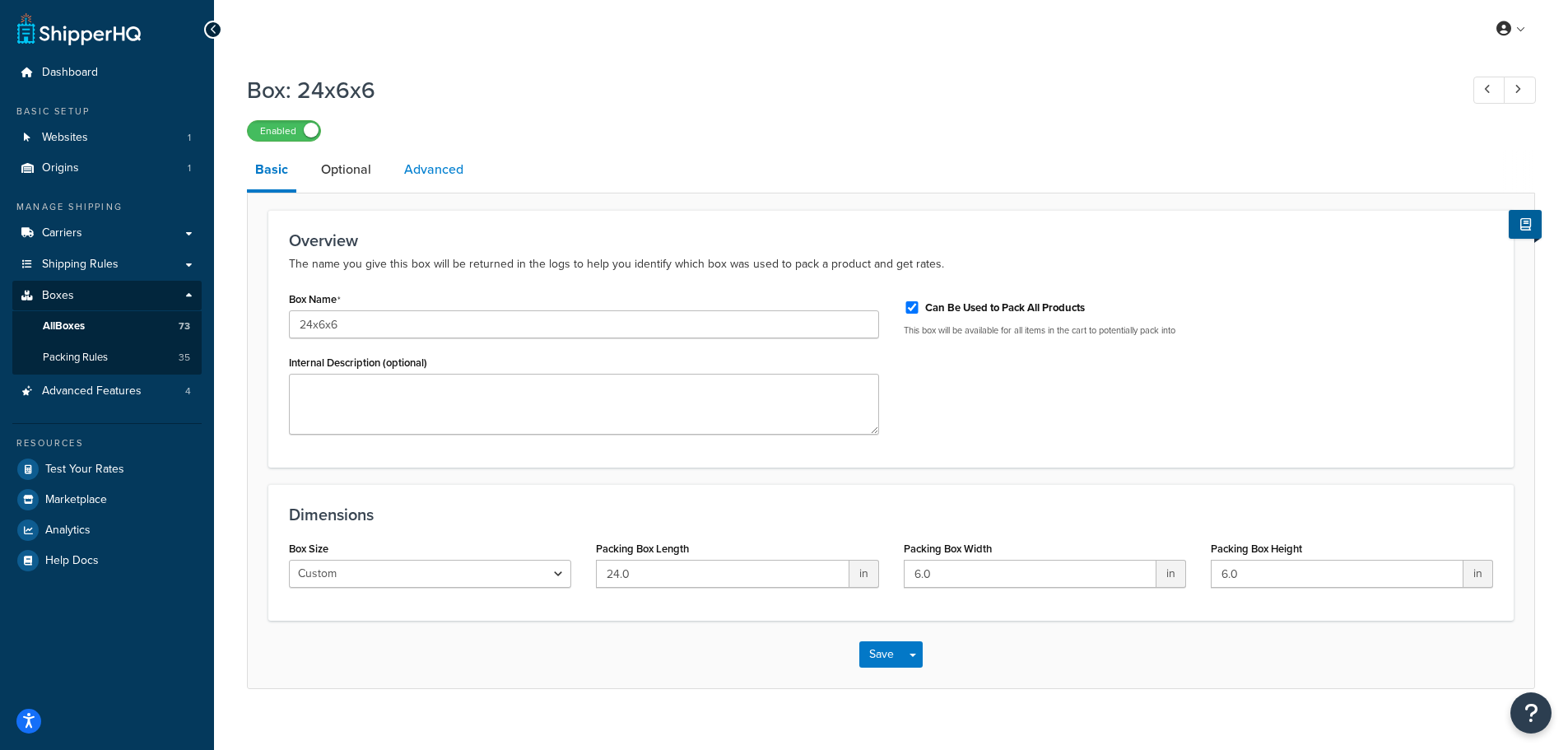
click at [461, 178] on link "Advanced" at bounding box center [433, 169] width 76 height 39
select select "50"
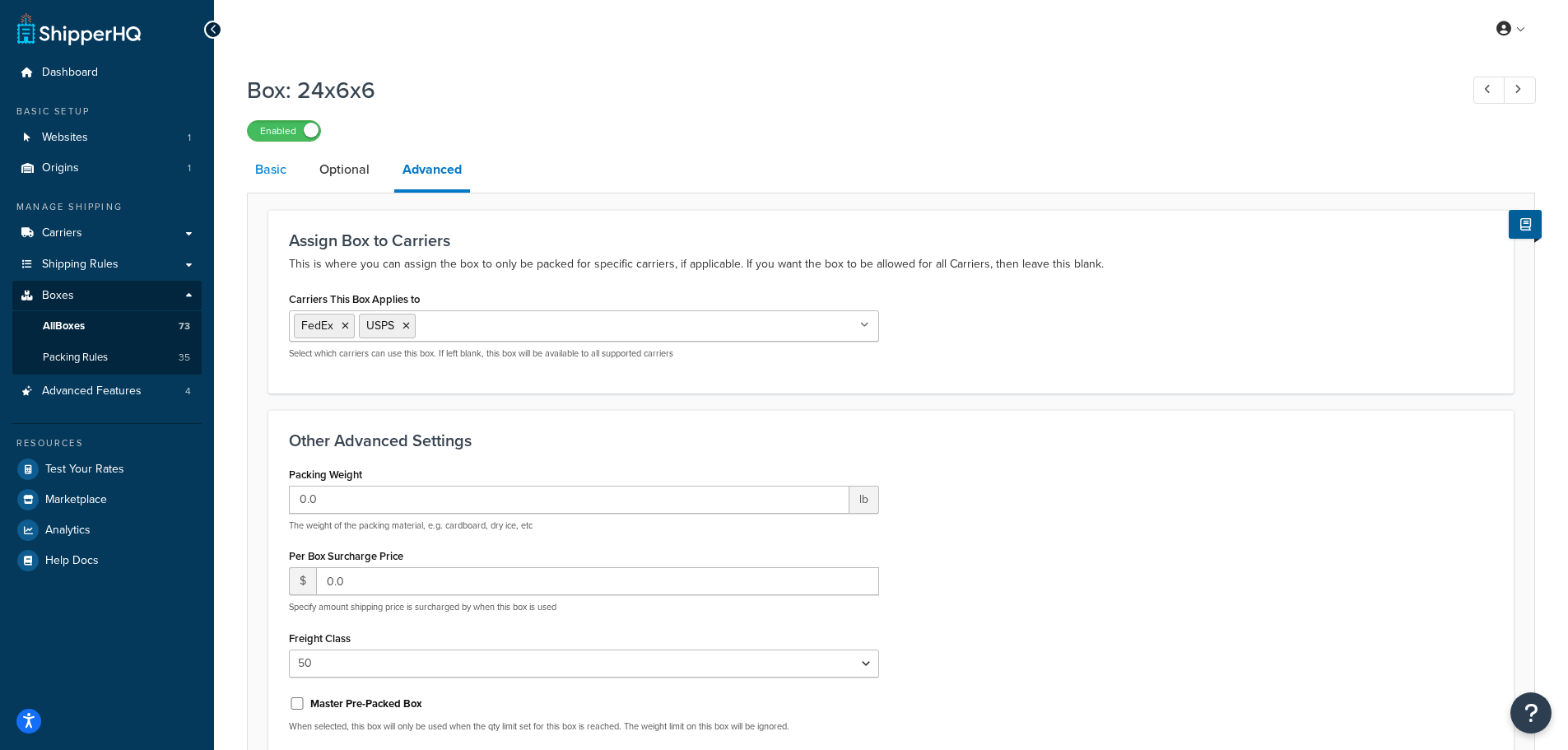
click at [271, 172] on link "Basic" at bounding box center [270, 169] width 48 height 39
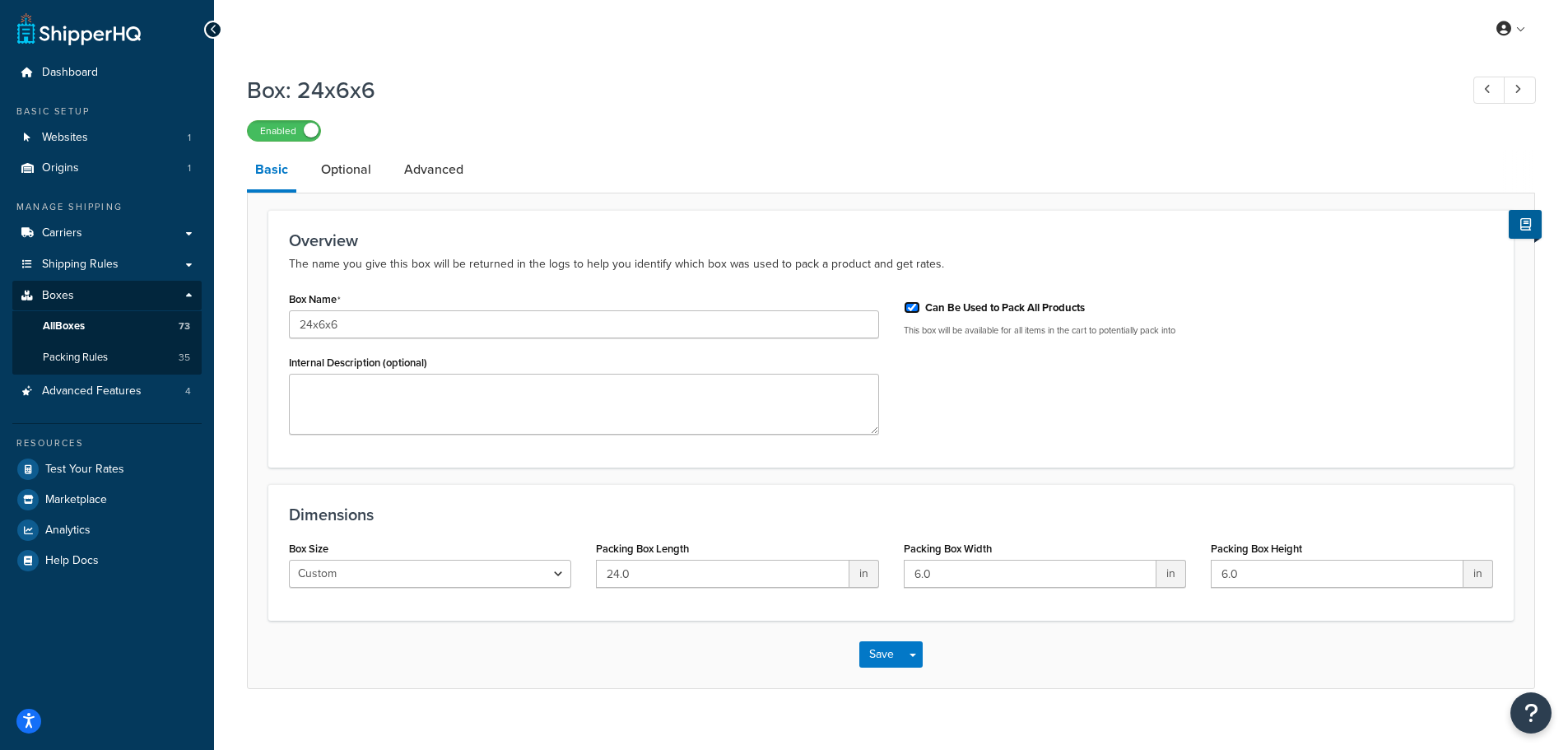
click at [913, 304] on input "Can Be Used to Pack All Products" at bounding box center [912, 307] width 17 height 12
checkbox input "false"
click at [884, 662] on button "Save" at bounding box center [881, 654] width 44 height 27
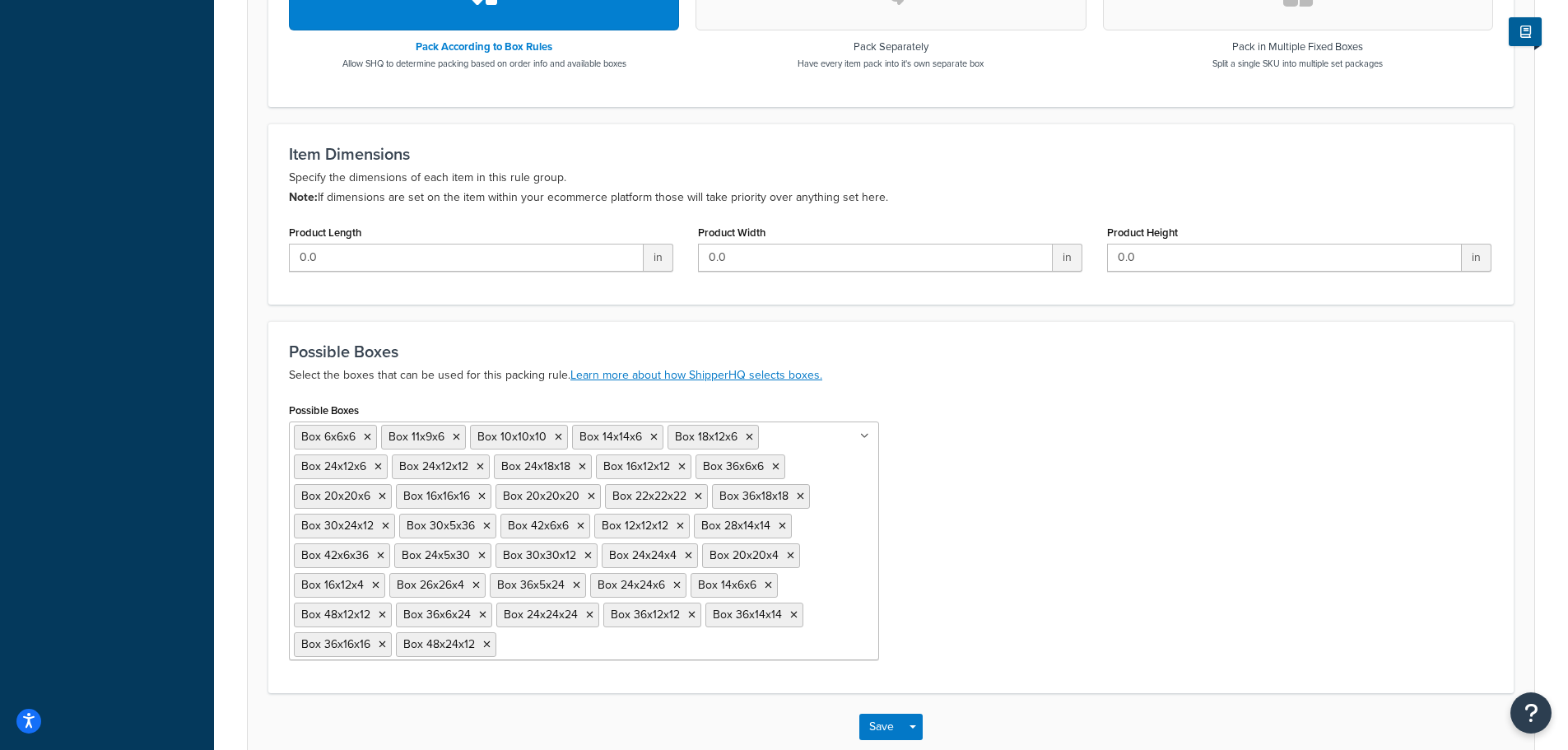
drag, startPoint x: 706, startPoint y: 527, endPoint x: 768, endPoint y: 527, distance: 62.0
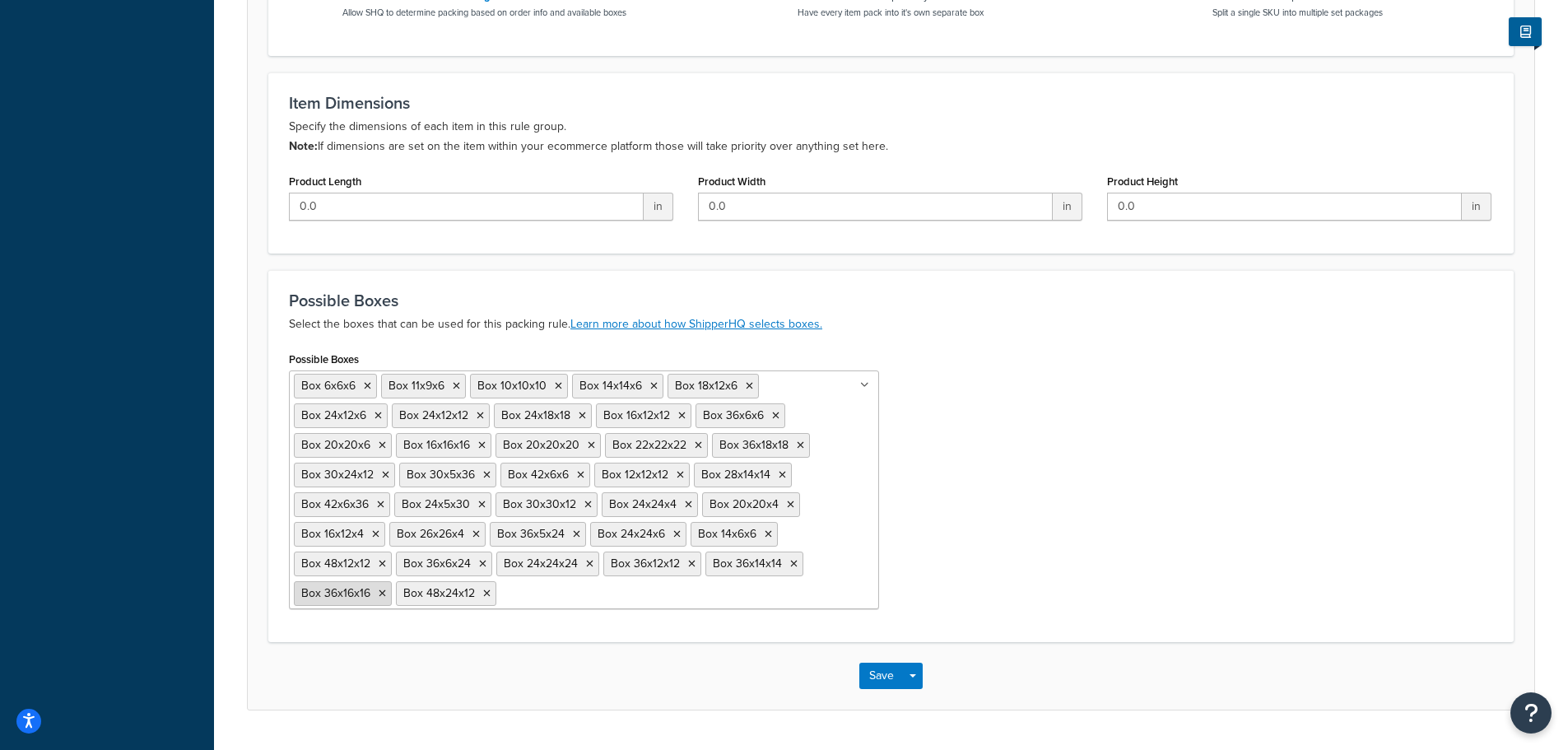
scroll to position [696, 0]
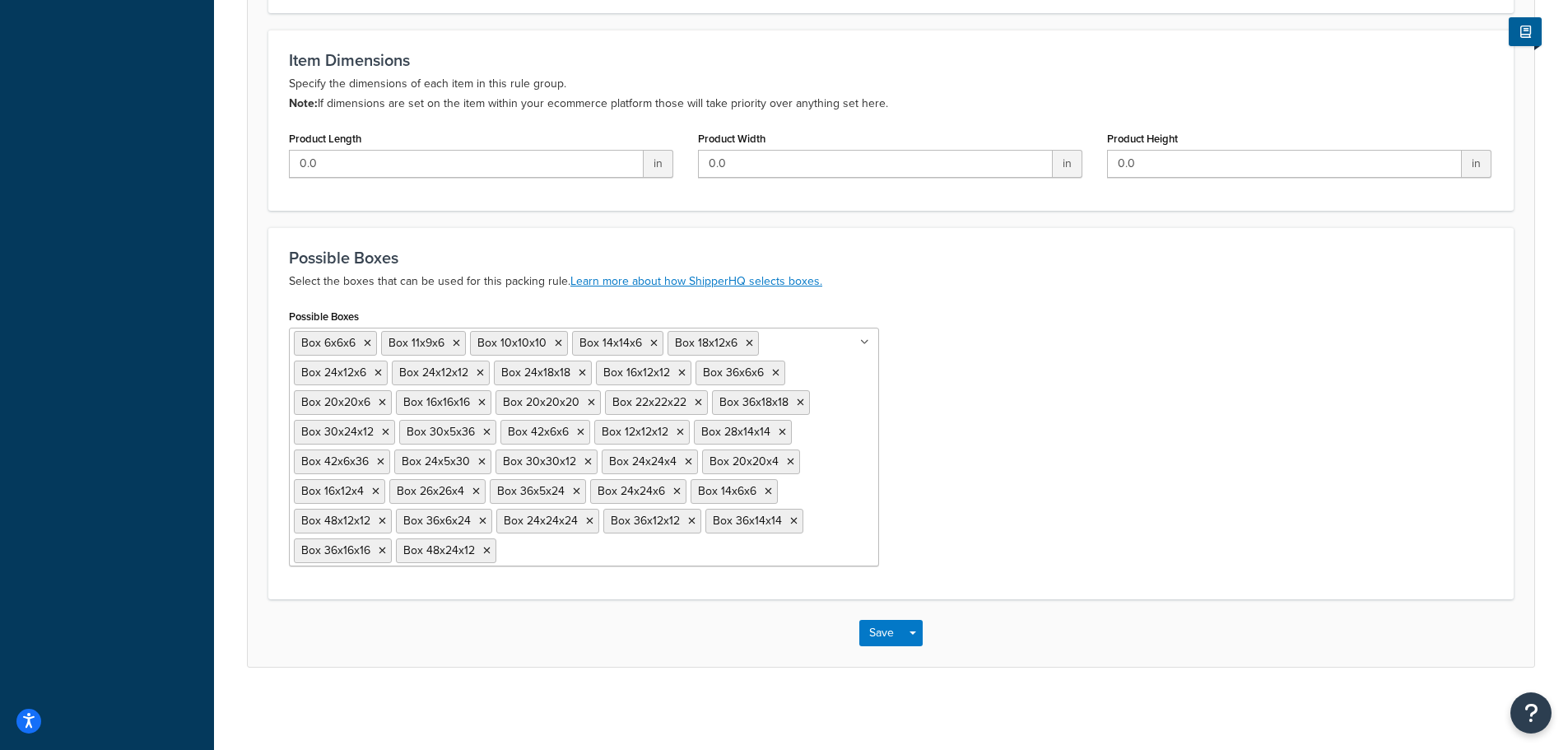
click at [659, 552] on ul "Box 6x6x6 Box 11x9x6 Box 10x10x10 Box 14x14x6 Box 18x12x6 Box 24x12x6 Box 24x12…" at bounding box center [584, 447] width 590 height 238
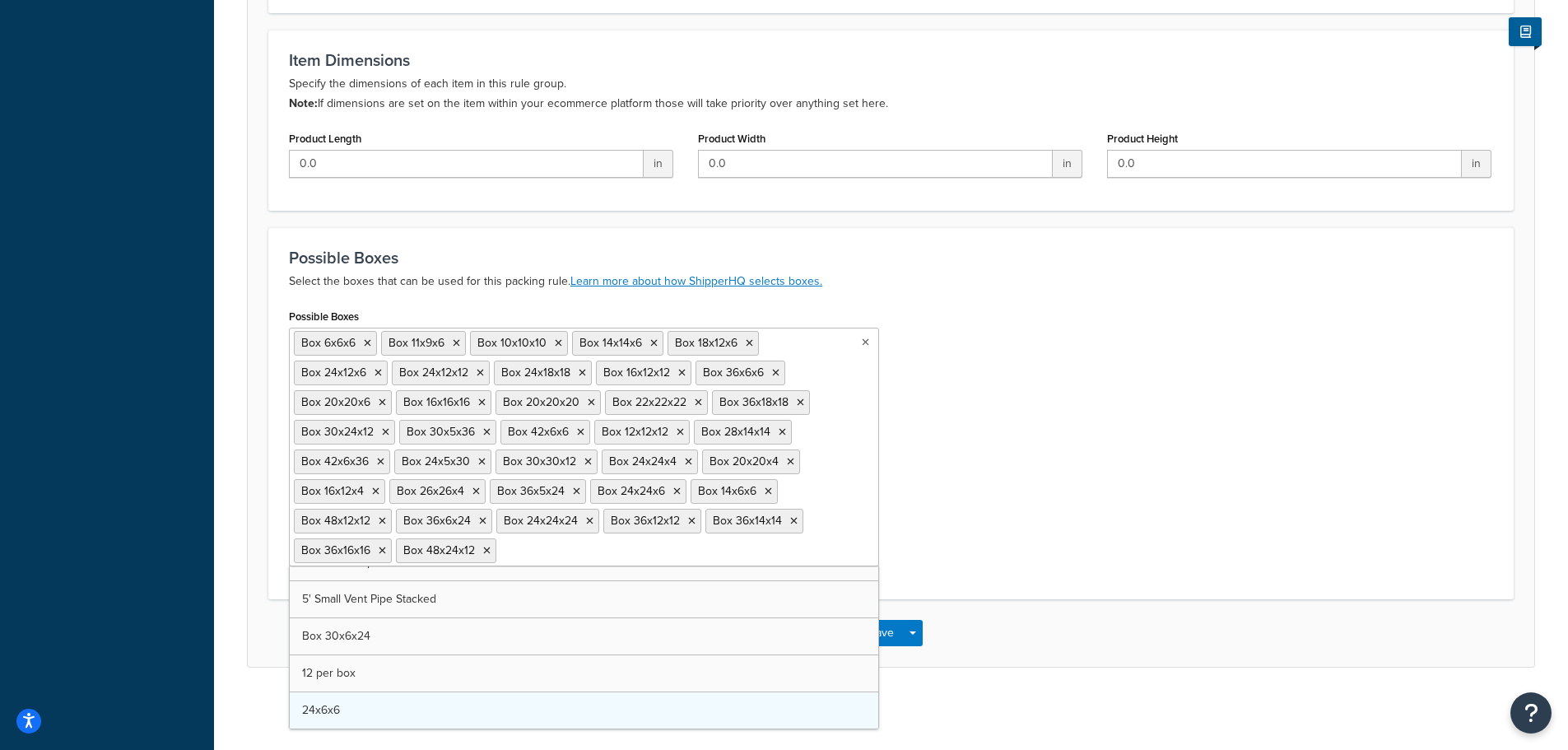
scroll to position [910, 0]
click at [991, 495] on div "Possible Boxes Box 6x6x6 Box 11x9x6 Box 10x10x10 Box 14x14x6 Box 18x12x6 Box 24…" at bounding box center [891, 441] width 1229 height 274
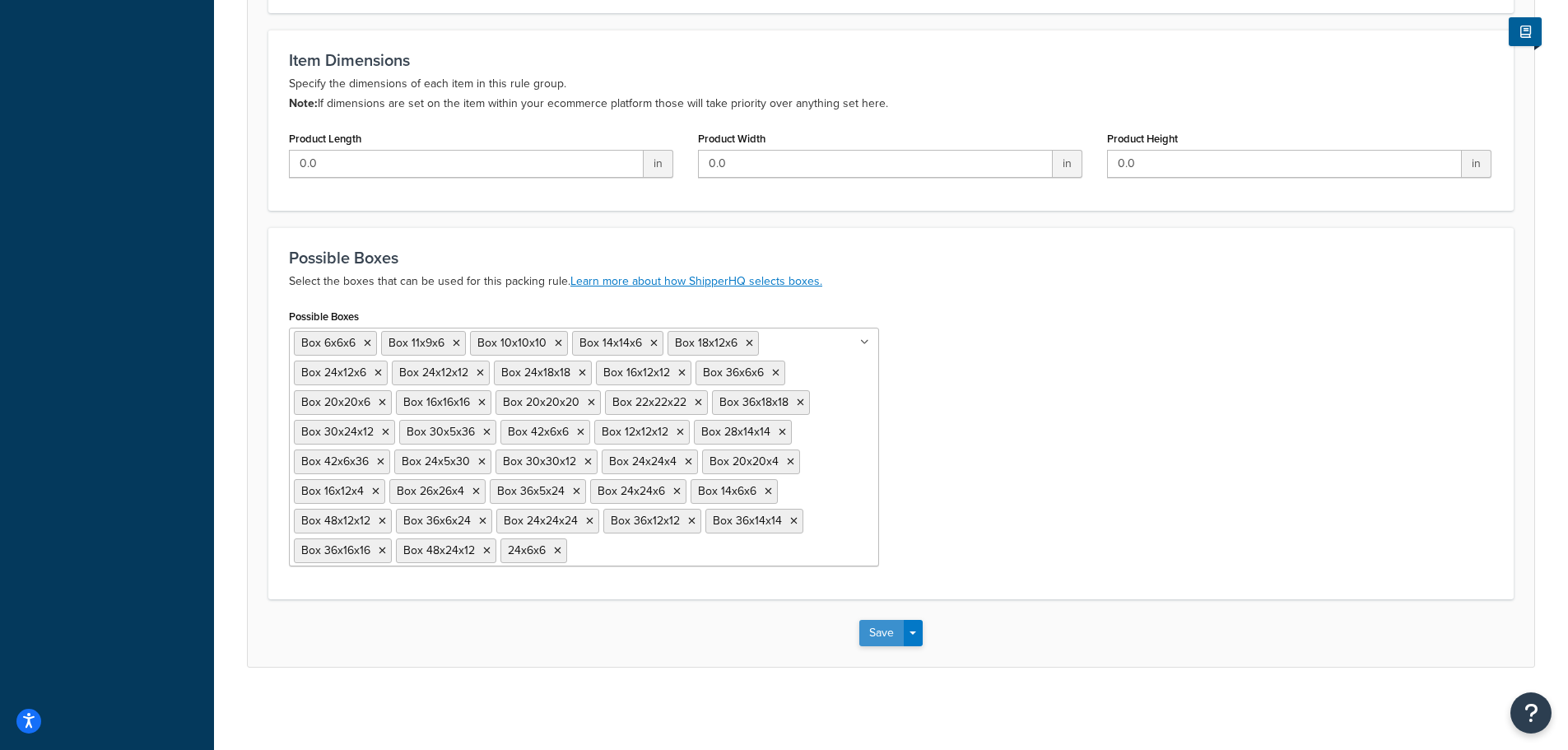
click at [875, 630] on button "Save" at bounding box center [881, 633] width 44 height 27
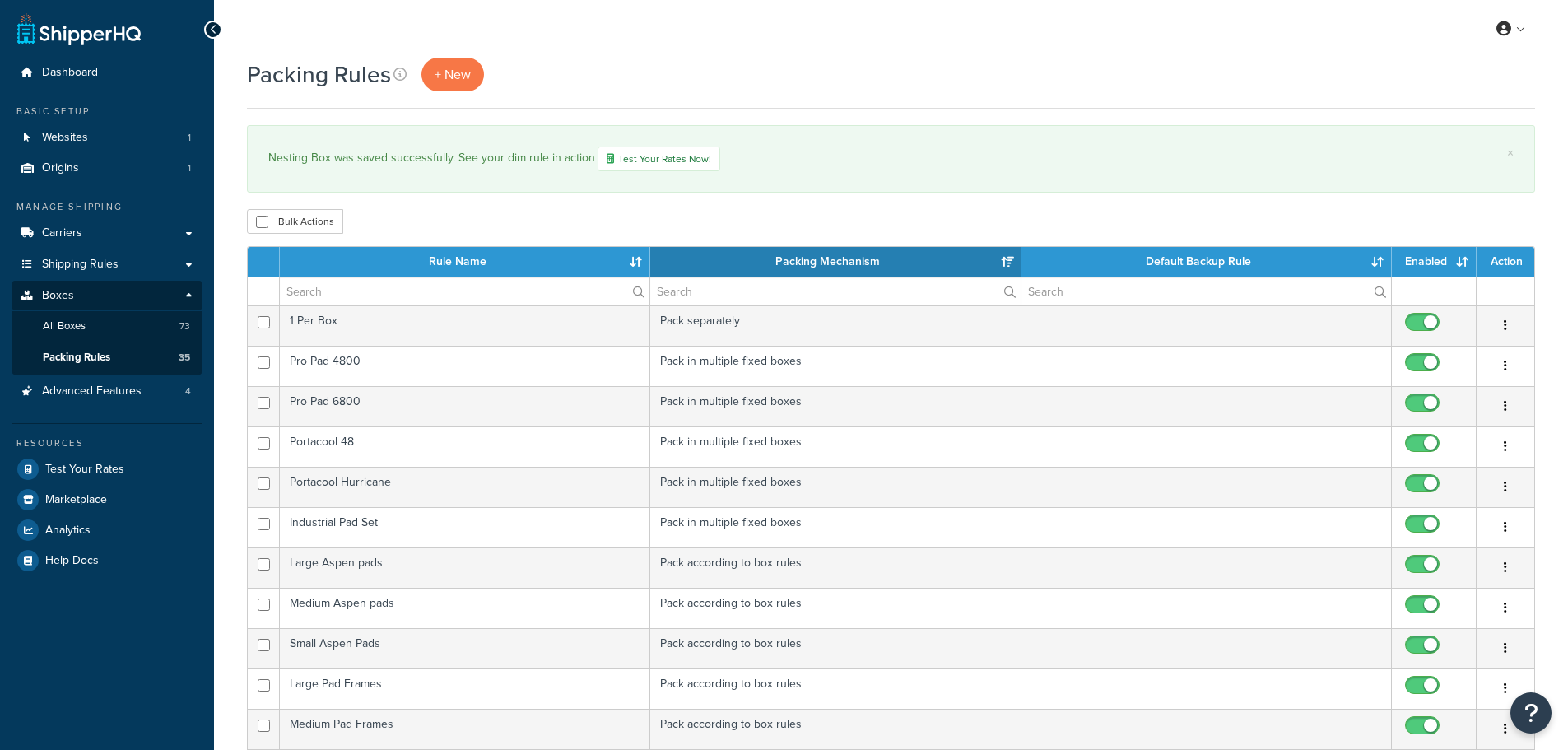
select select "15"
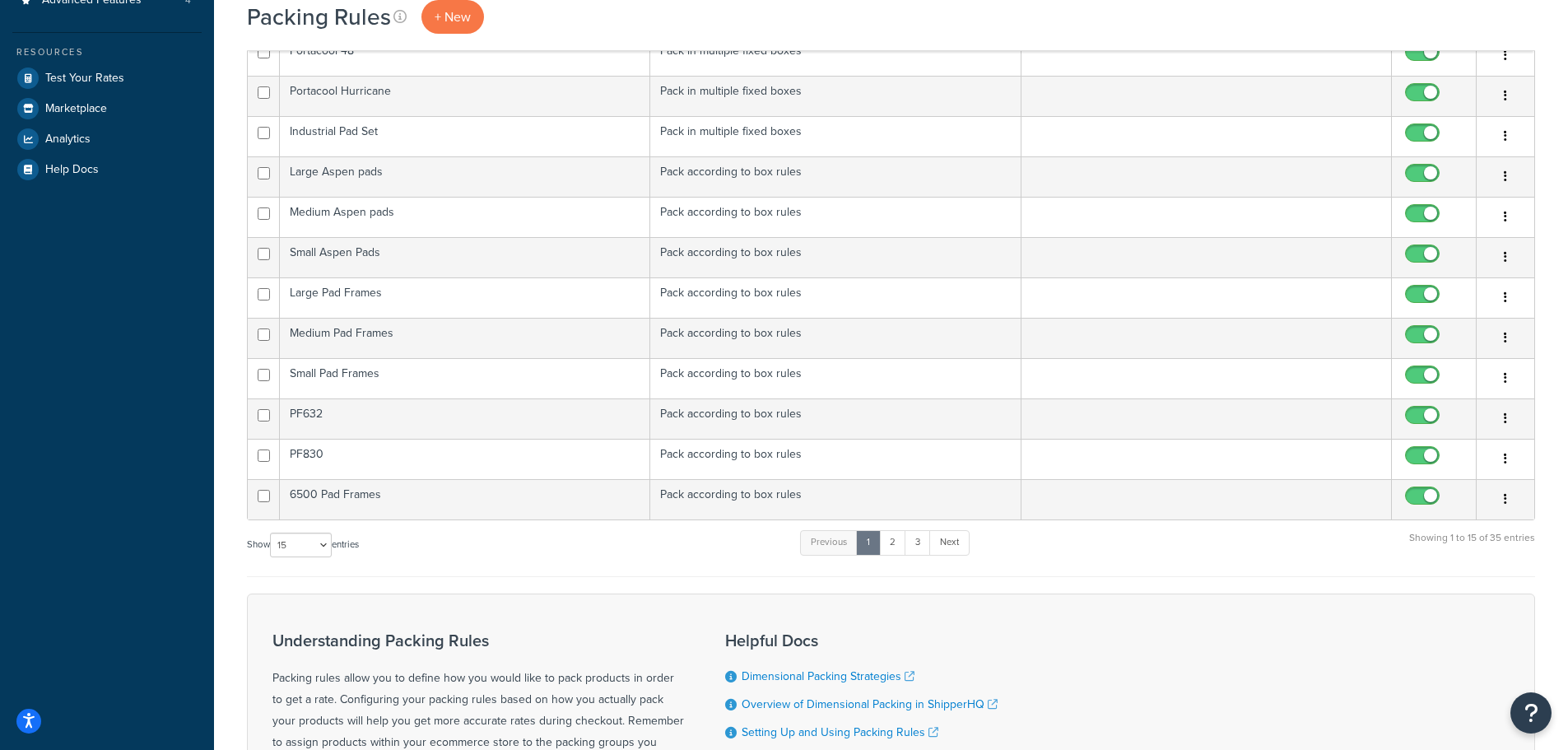
scroll to position [617, 0]
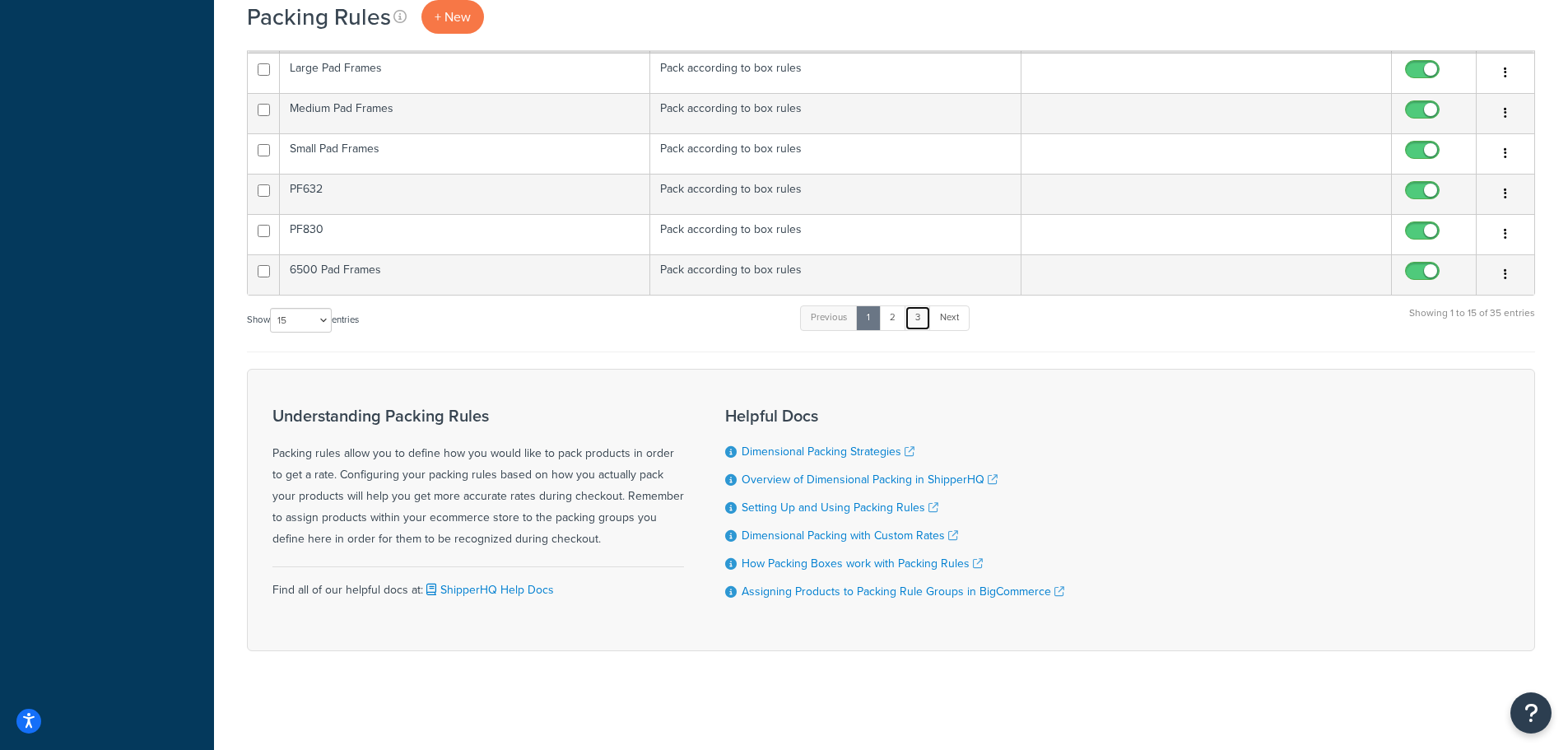
click at [916, 317] on link "3" at bounding box center [918, 318] width 27 height 25
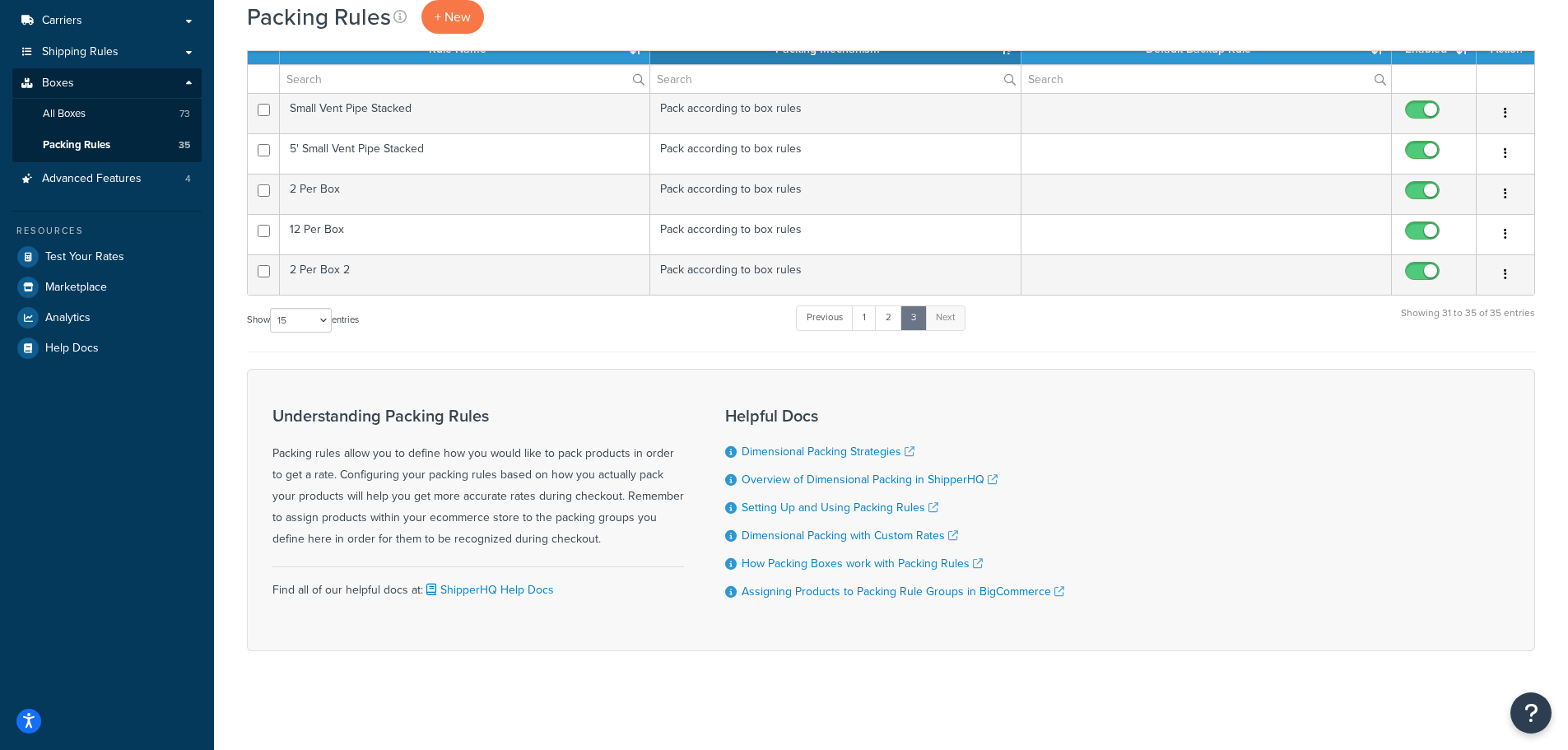
scroll to position [213, 0]
click at [899, 326] on link "2" at bounding box center [889, 318] width 28 height 25
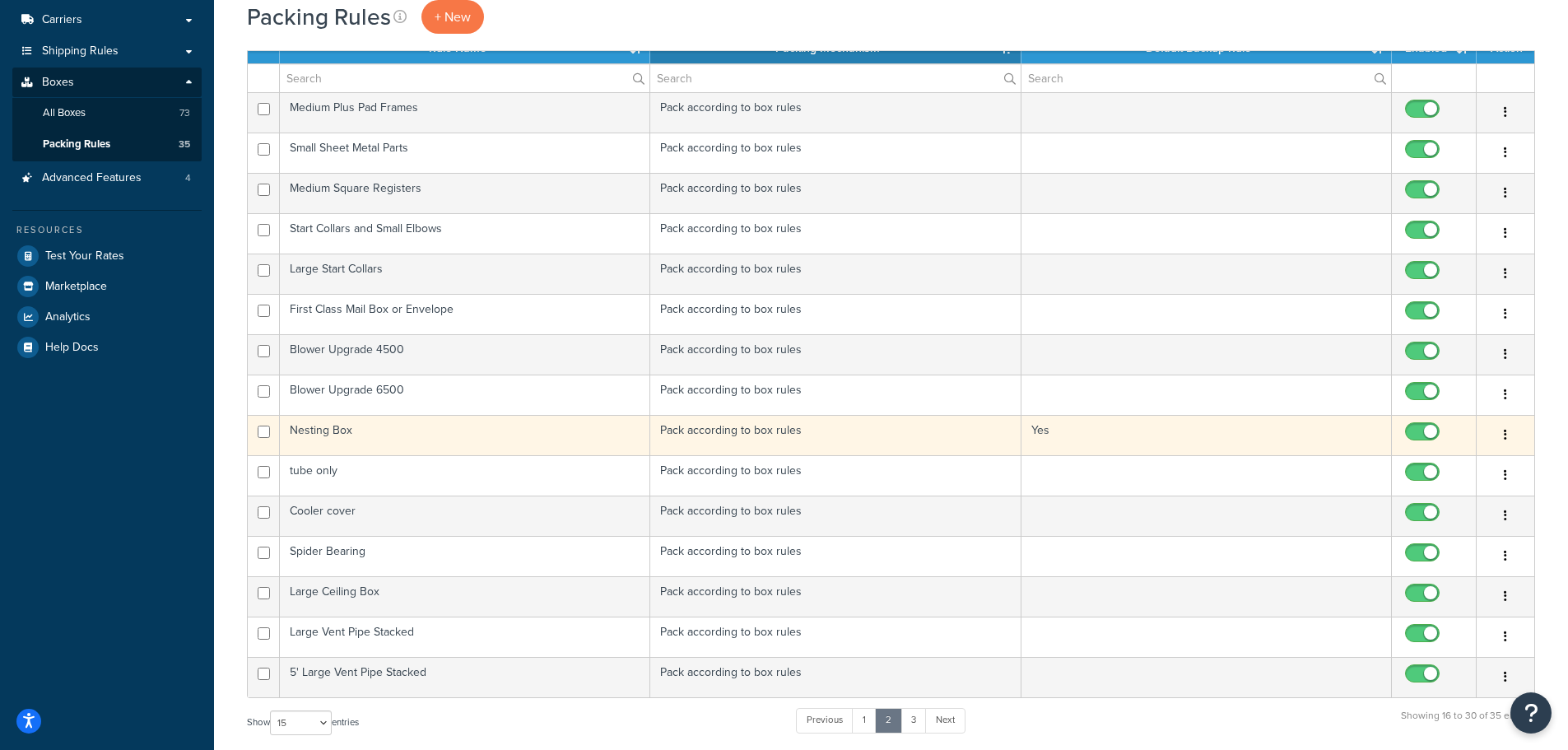
click at [403, 436] on td "Nesting Box" at bounding box center [465, 435] width 370 height 40
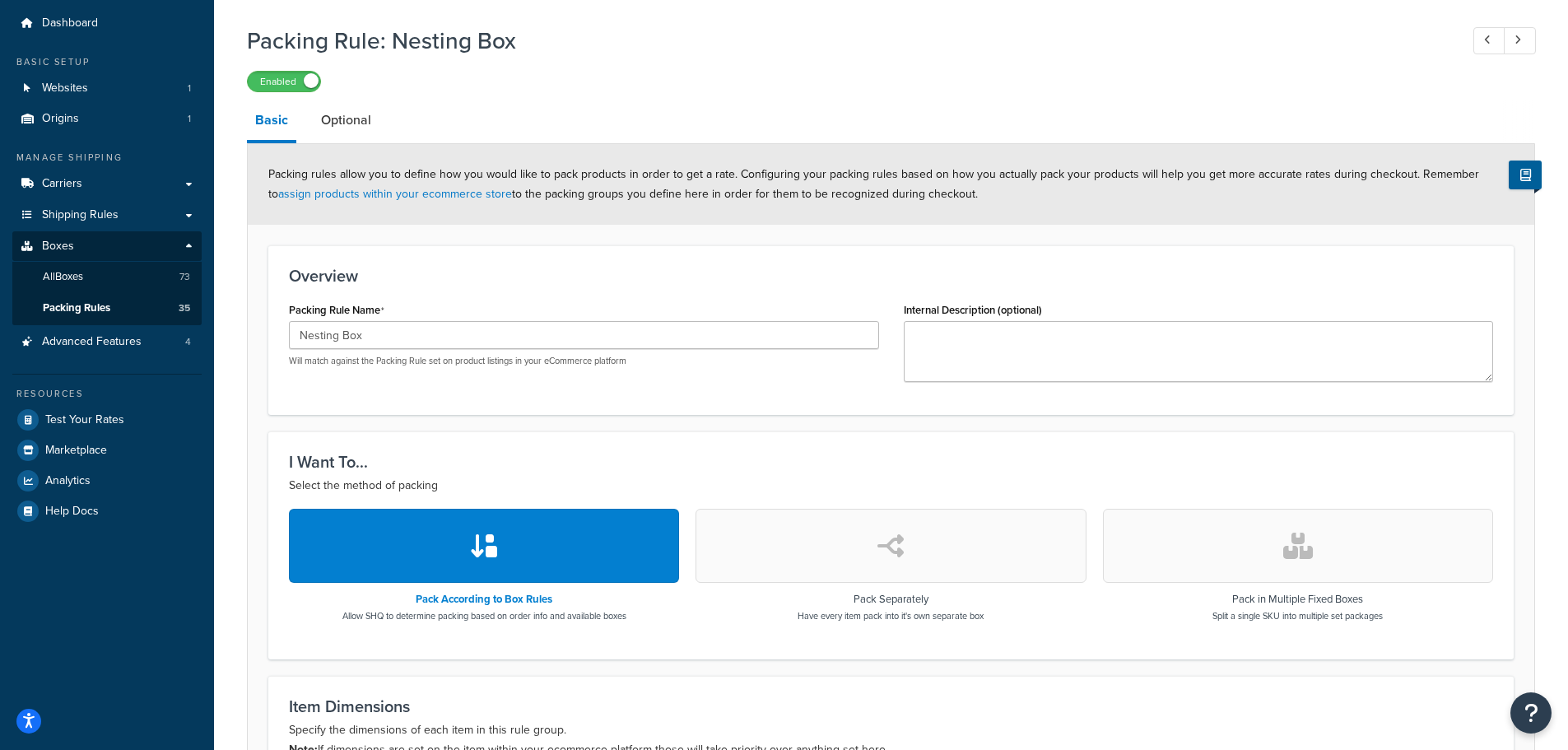
scroll to position [26, 0]
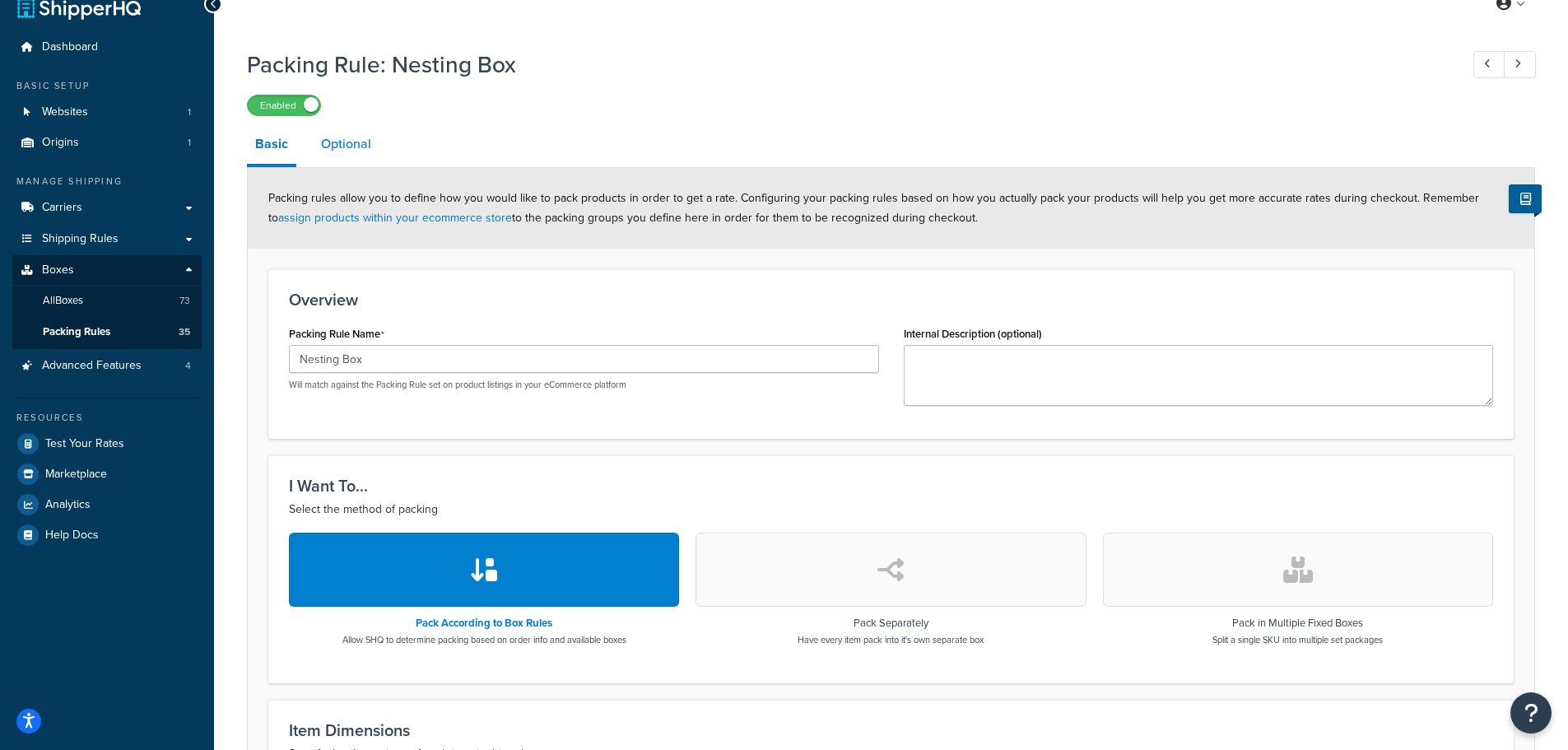
click at [343, 136] on link "Optional" at bounding box center [346, 143] width 67 height 39
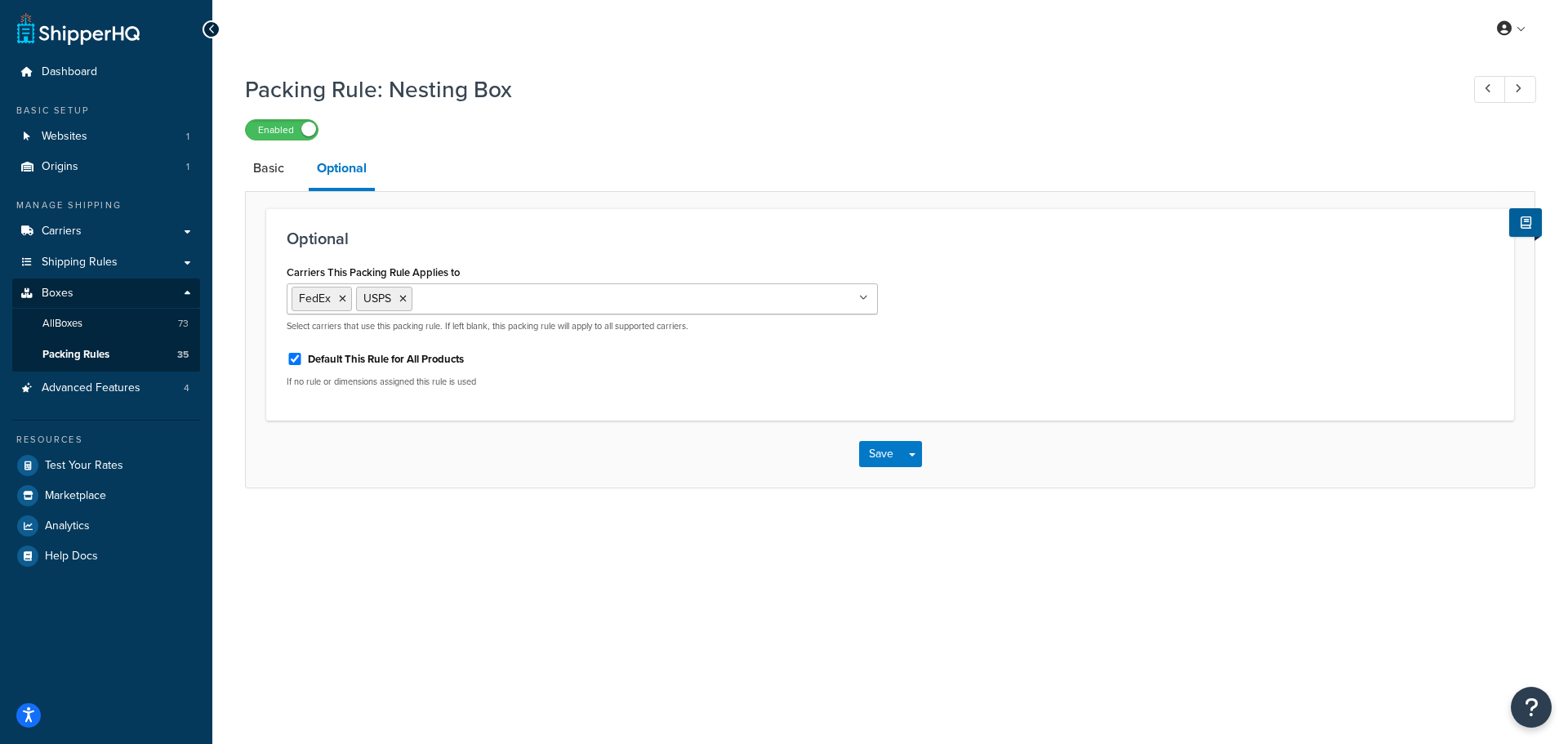
click at [493, 46] on div "My Profile Billing Global Settings Contact Us Logout" at bounding box center [890, 28] width 1355 height 57
